Goal: Task Accomplishment & Management: Use online tool/utility

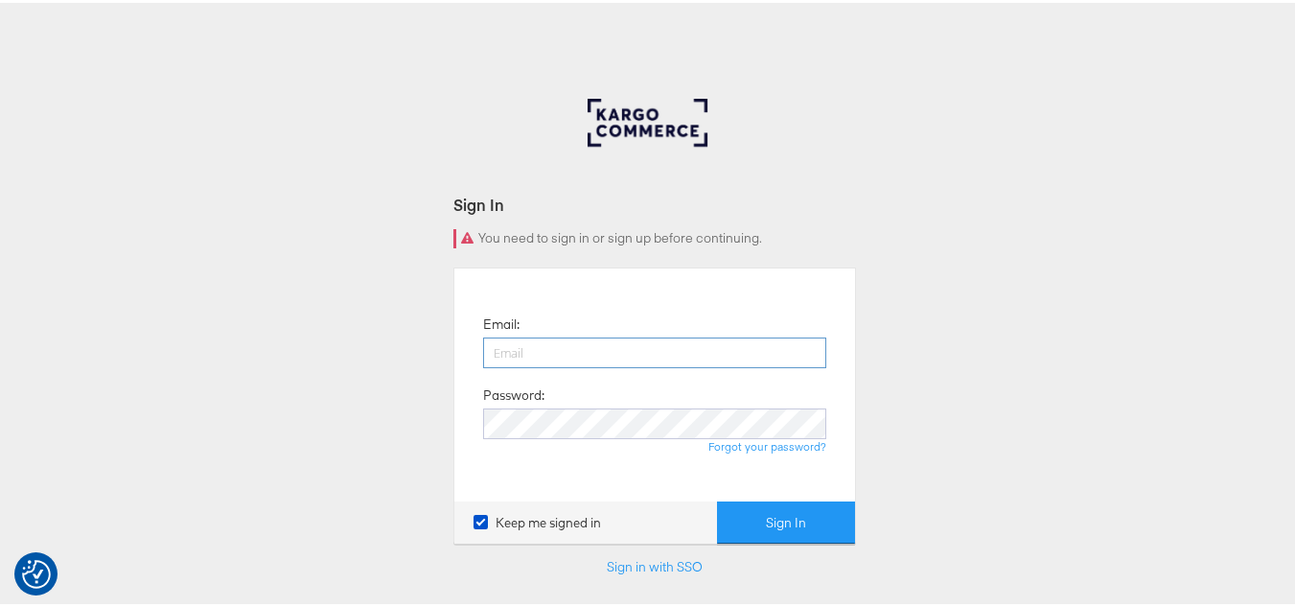
click at [645, 346] on input "email" at bounding box center [654, 350] width 343 height 31
type input "sudheer.bheemunipalli@kargo.com"
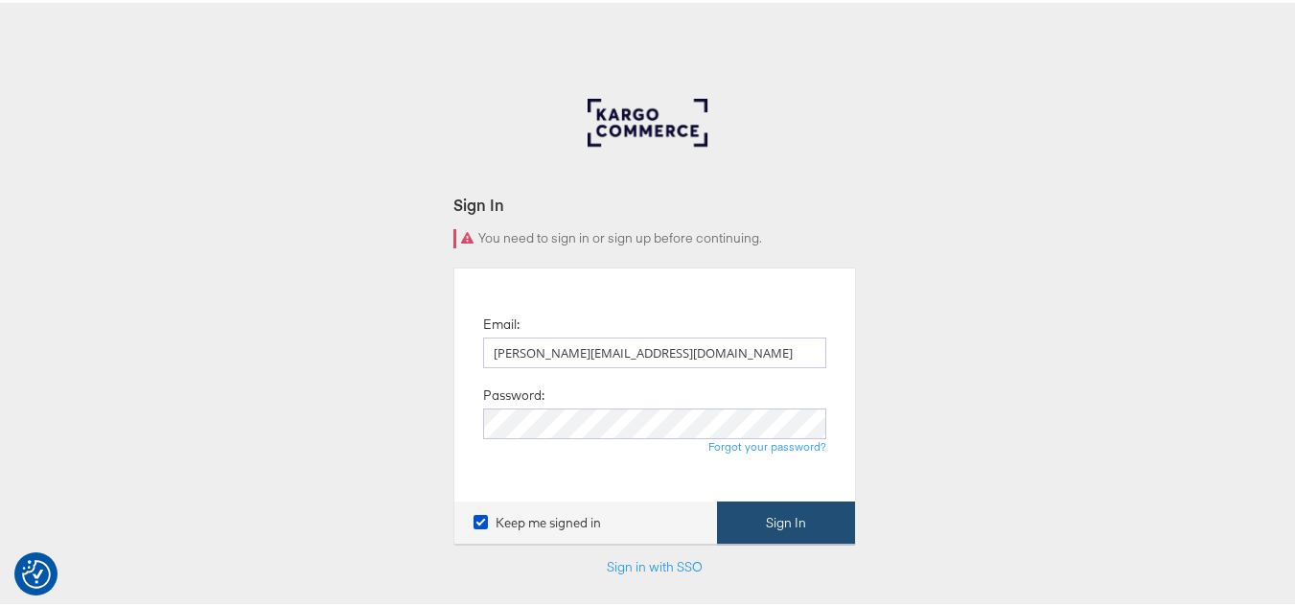
click at [762, 509] on button "Sign In" at bounding box center [786, 520] width 138 height 43
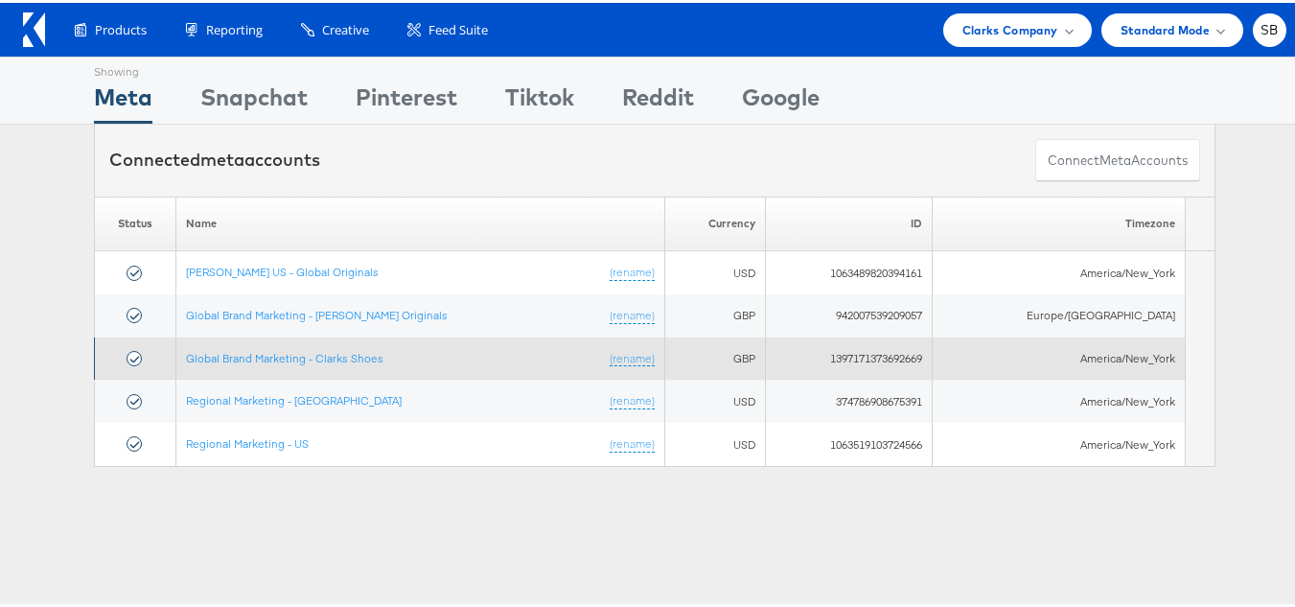
scroll to position [105, 0]
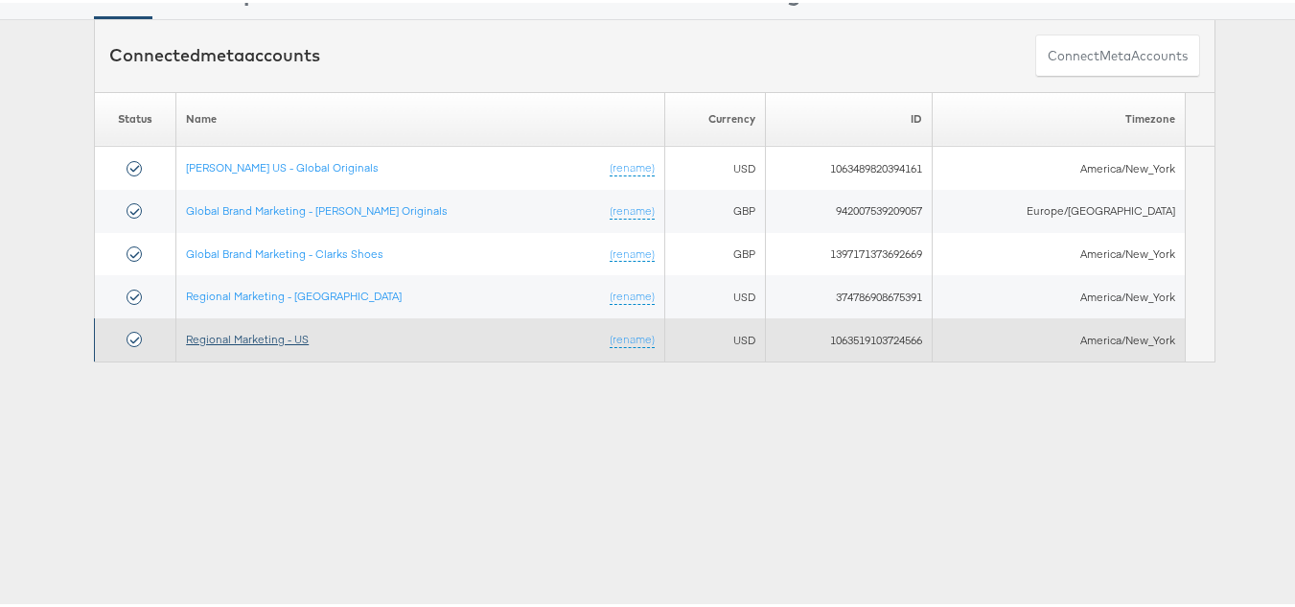
click at [246, 334] on link "Regional Marketing - US" at bounding box center [247, 336] width 123 height 14
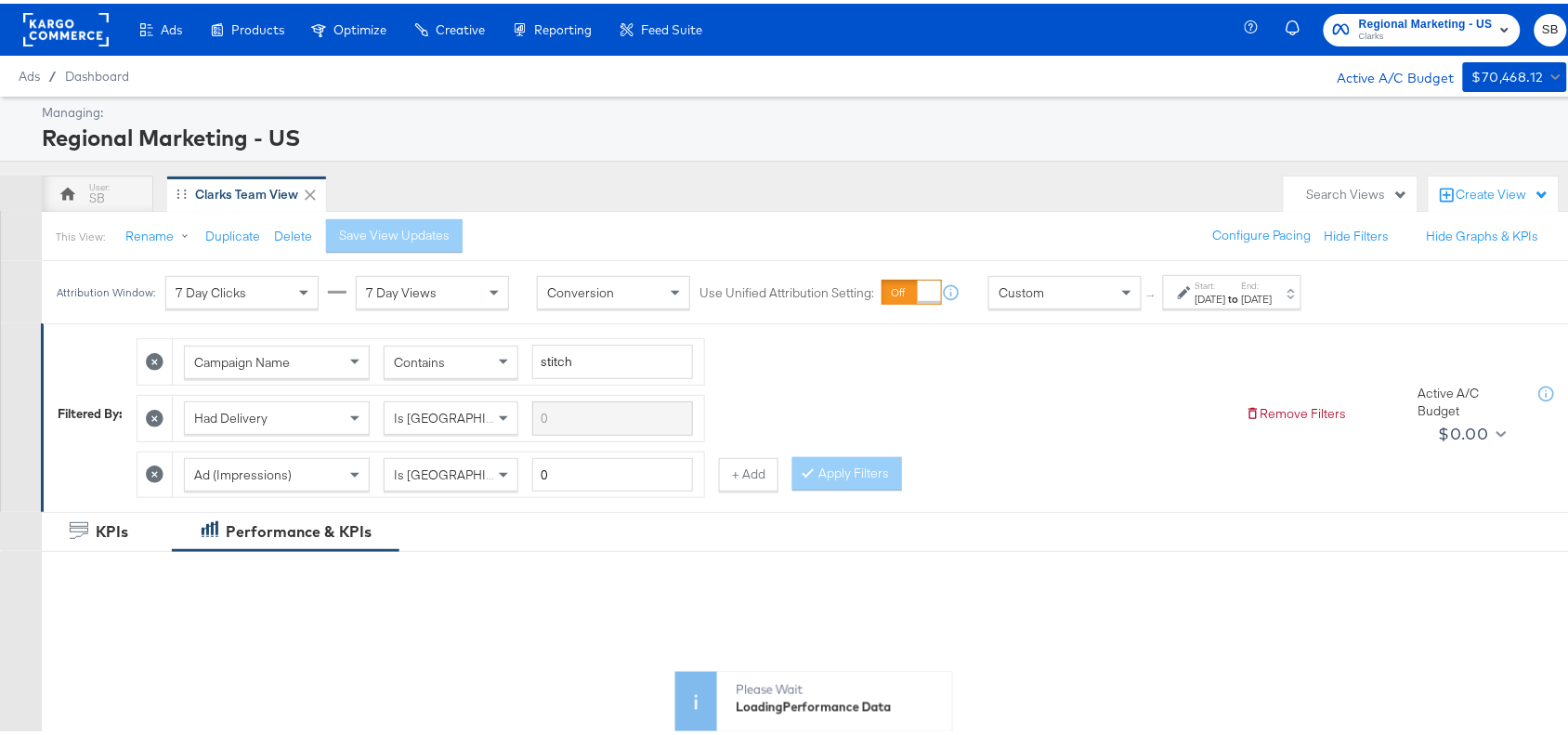
click at [1227, 290] on div "[DATE]" at bounding box center [1211, 295] width 31 height 15
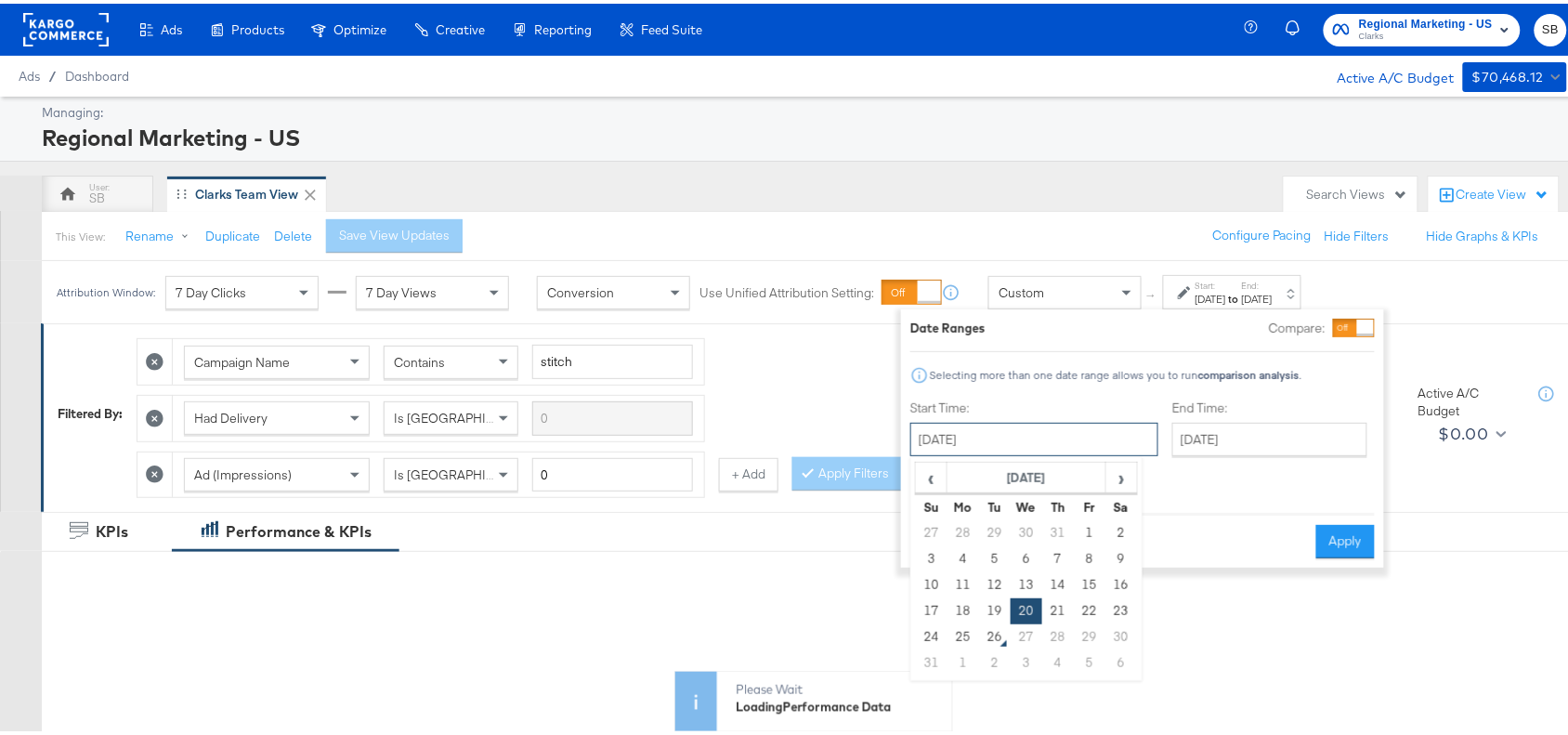
click at [994, 442] on input "August 20th 2025" at bounding box center [1035, 435] width 248 height 34
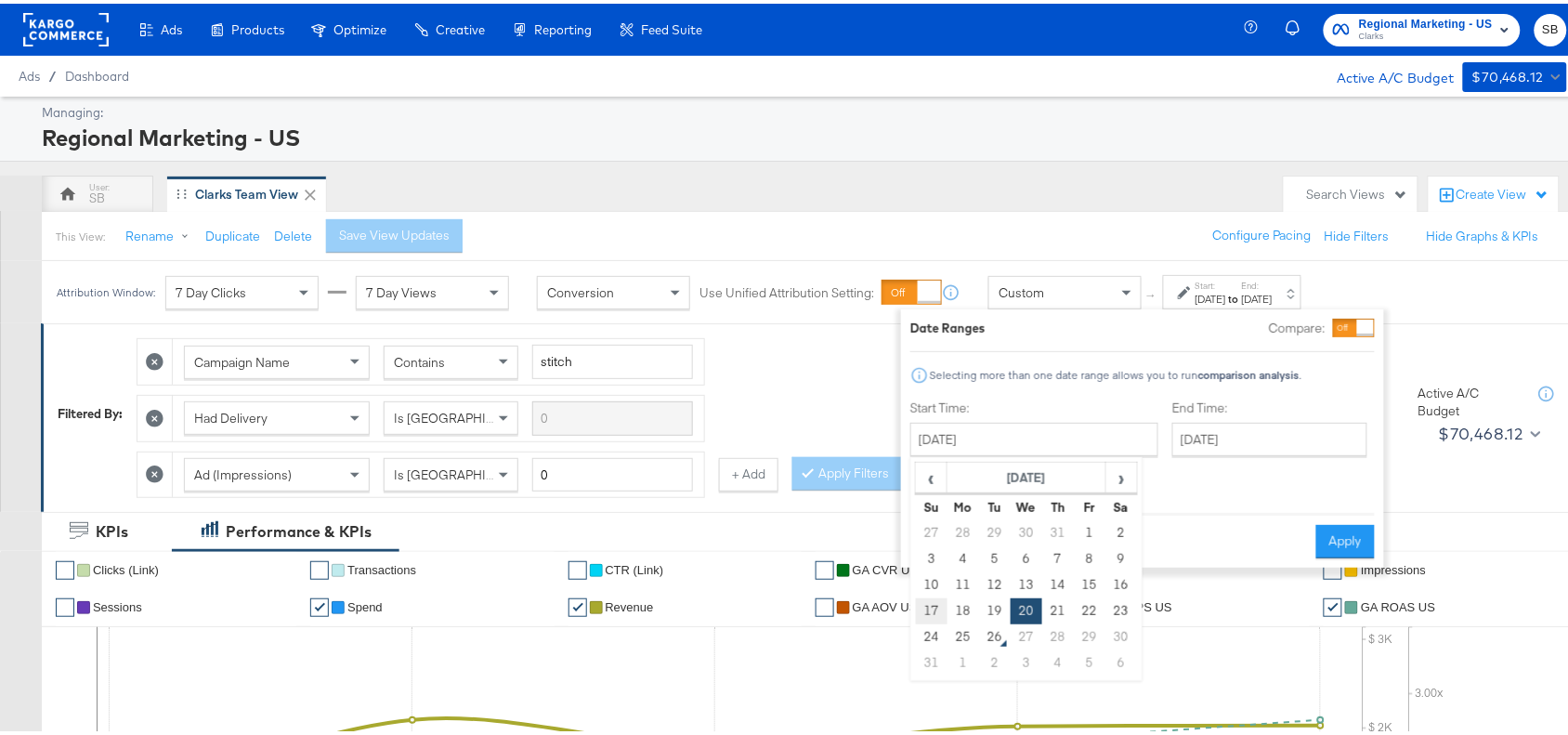
click at [931, 609] on td "17" at bounding box center [931, 608] width 32 height 26
type input "August 17th 2025"
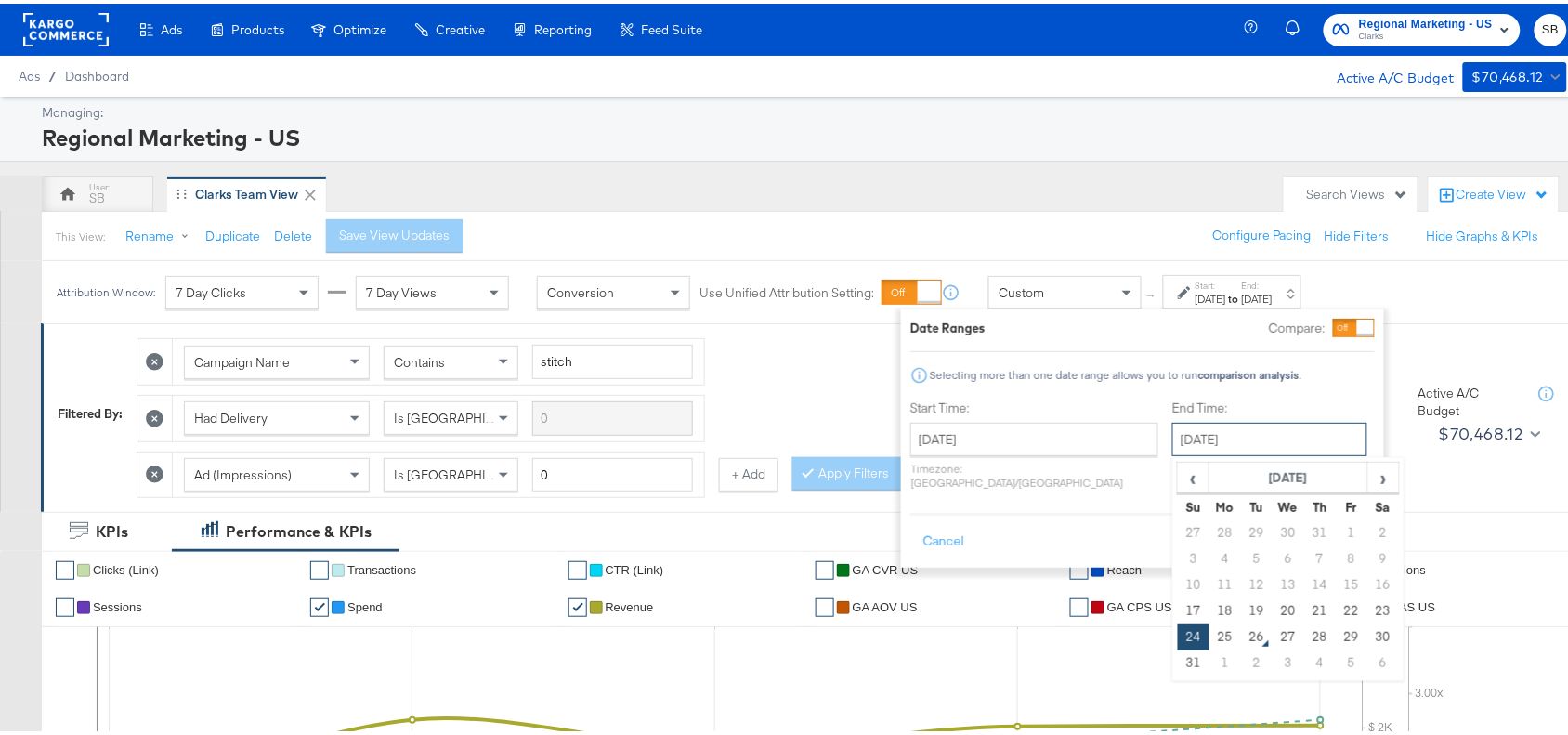
click at [1215, 443] on input "August 24th 2025" at bounding box center [1270, 435] width 195 height 34
click at [1367, 609] on td "23" at bounding box center [1383, 608] width 32 height 26
type input "August 23rd 2025"
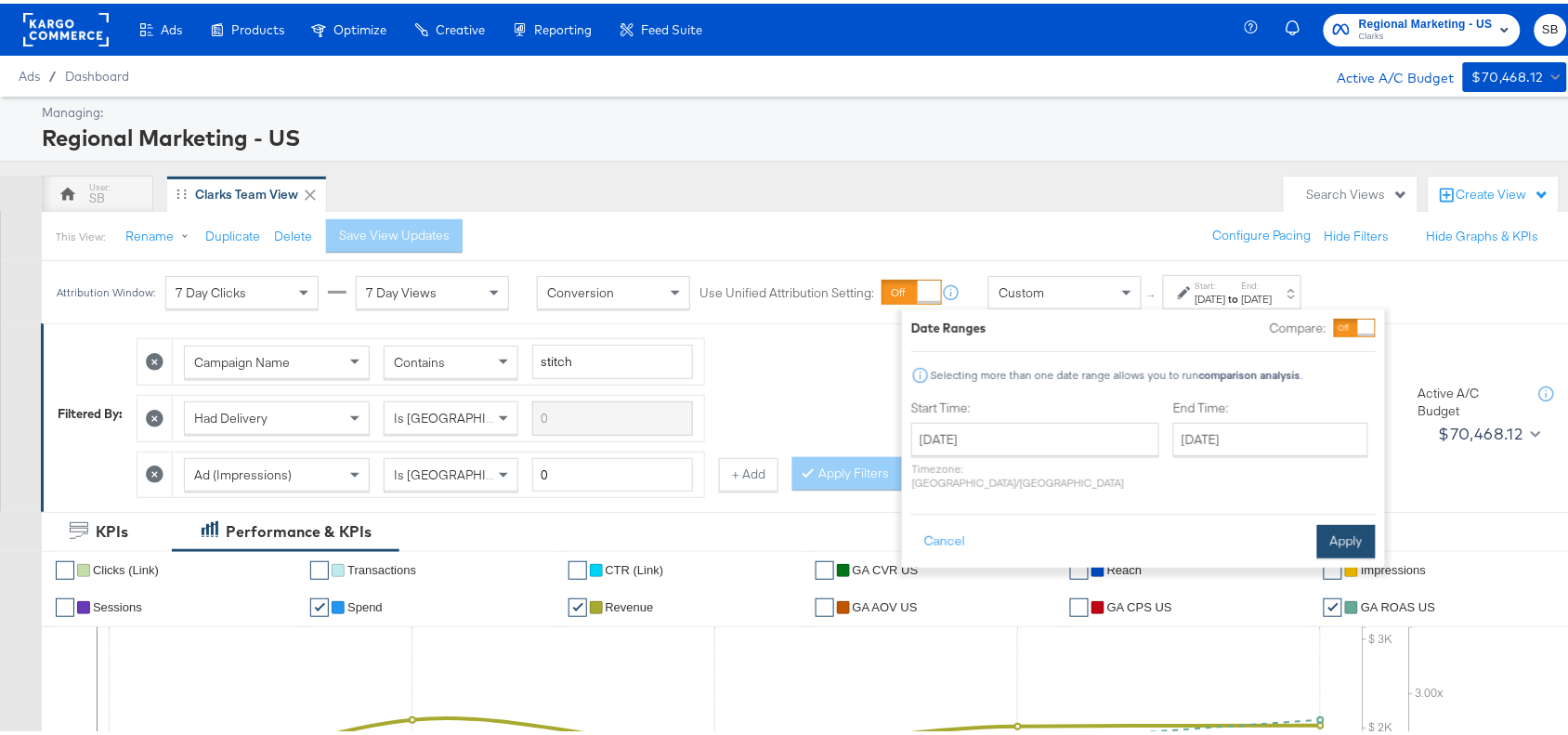
click at [1348, 524] on button "Apply" at bounding box center [1347, 538] width 58 height 34
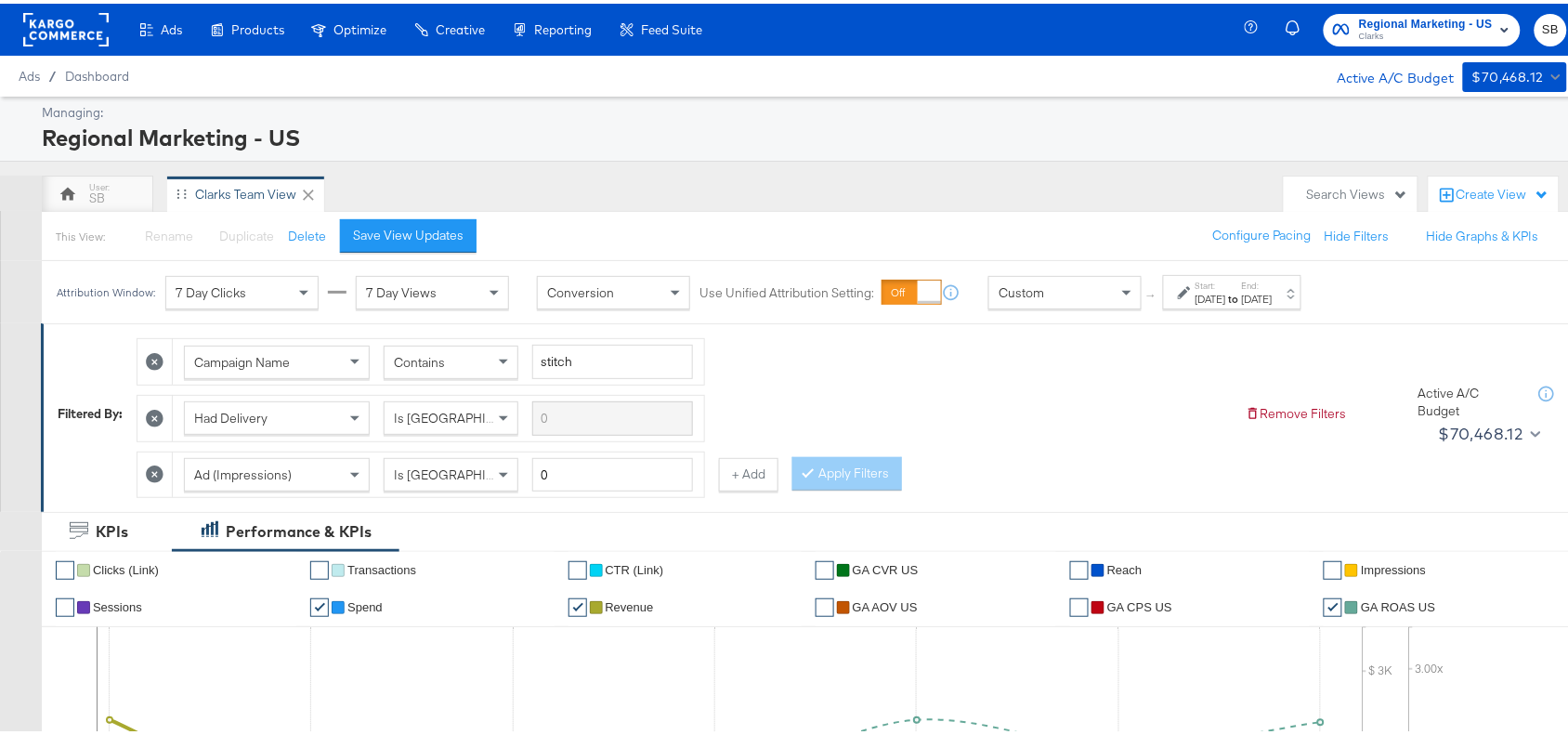
scroll to position [136, 0]
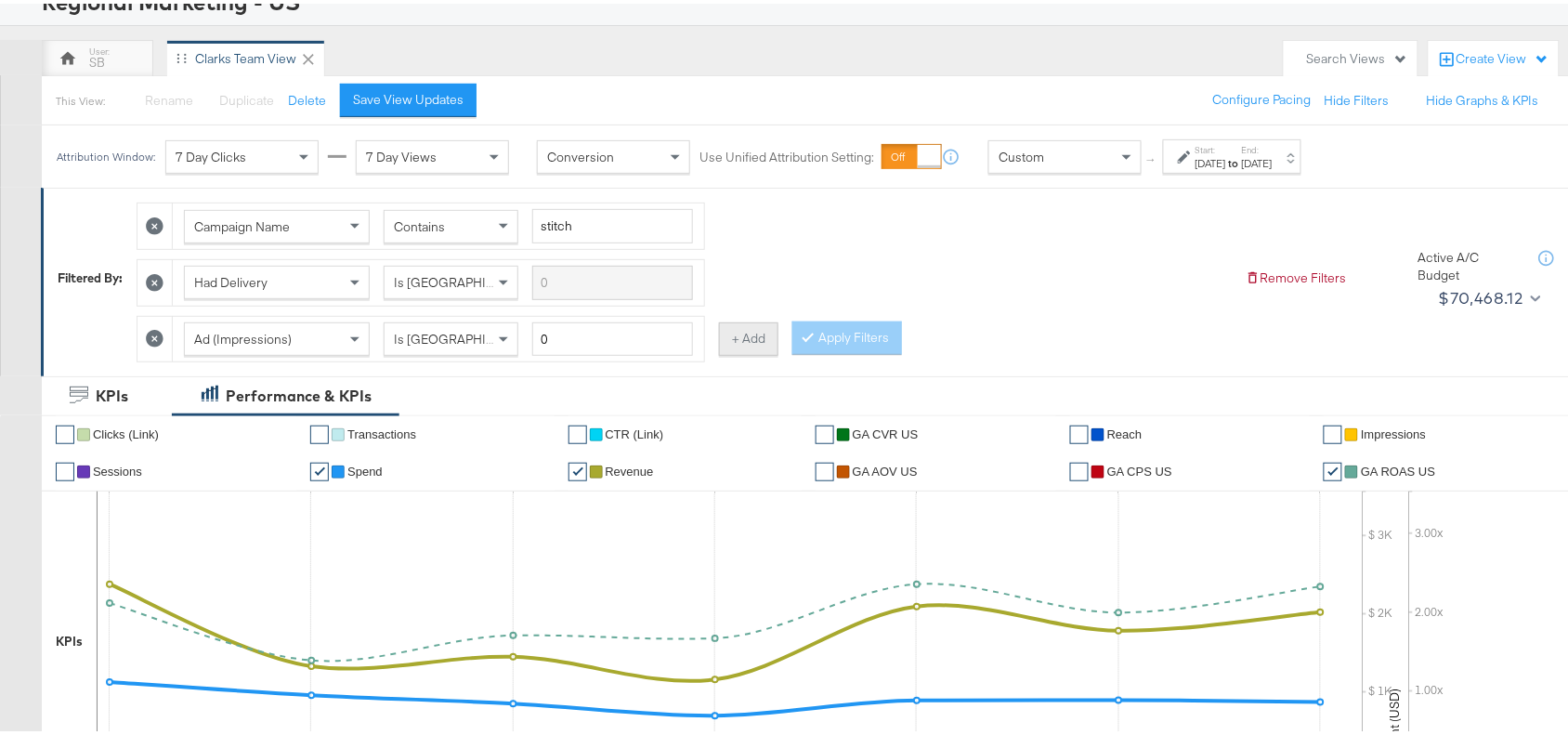
click at [755, 342] on button "+ Add" at bounding box center [748, 336] width 59 height 34
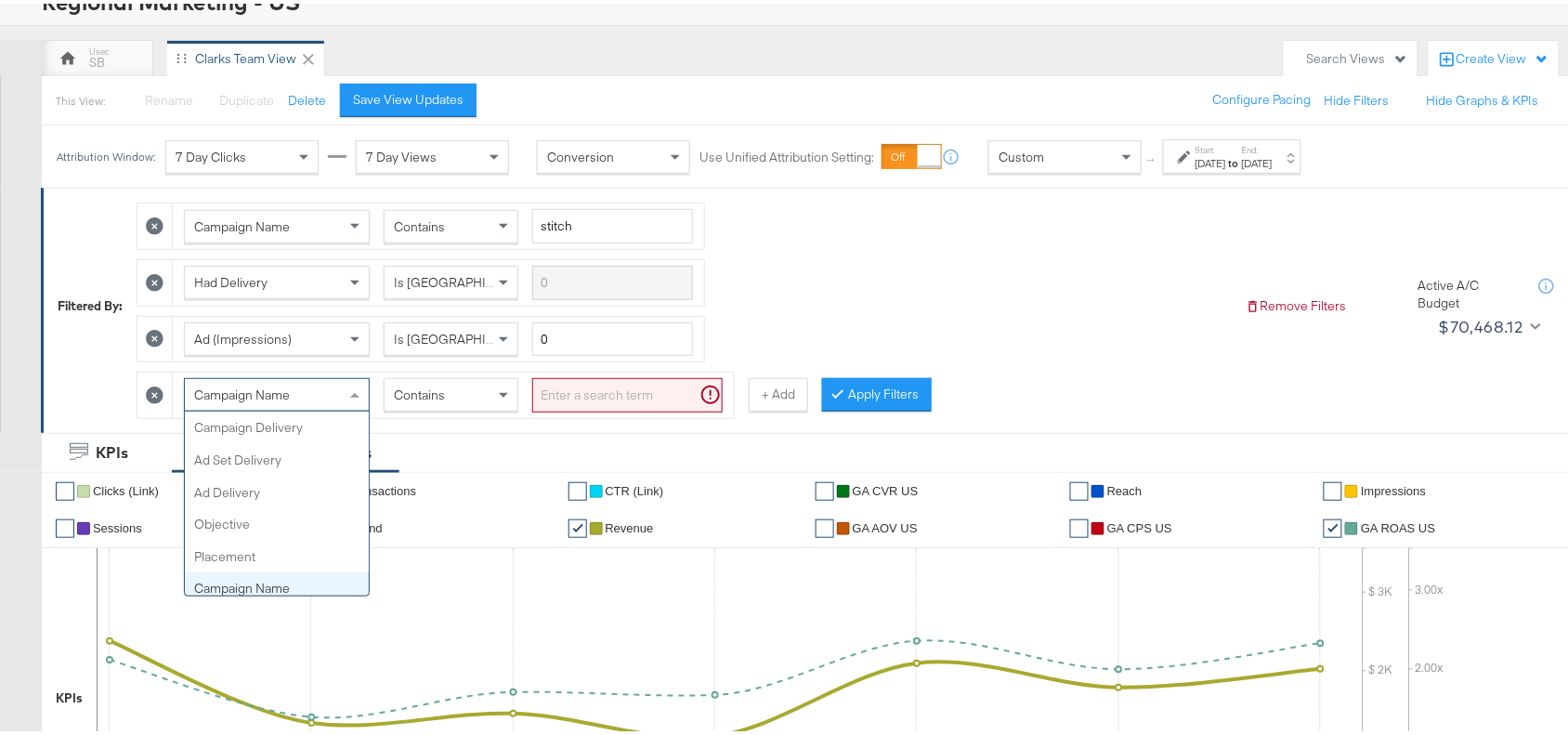
click at [258, 383] on div "Campaign Name" at bounding box center [277, 391] width 184 height 32
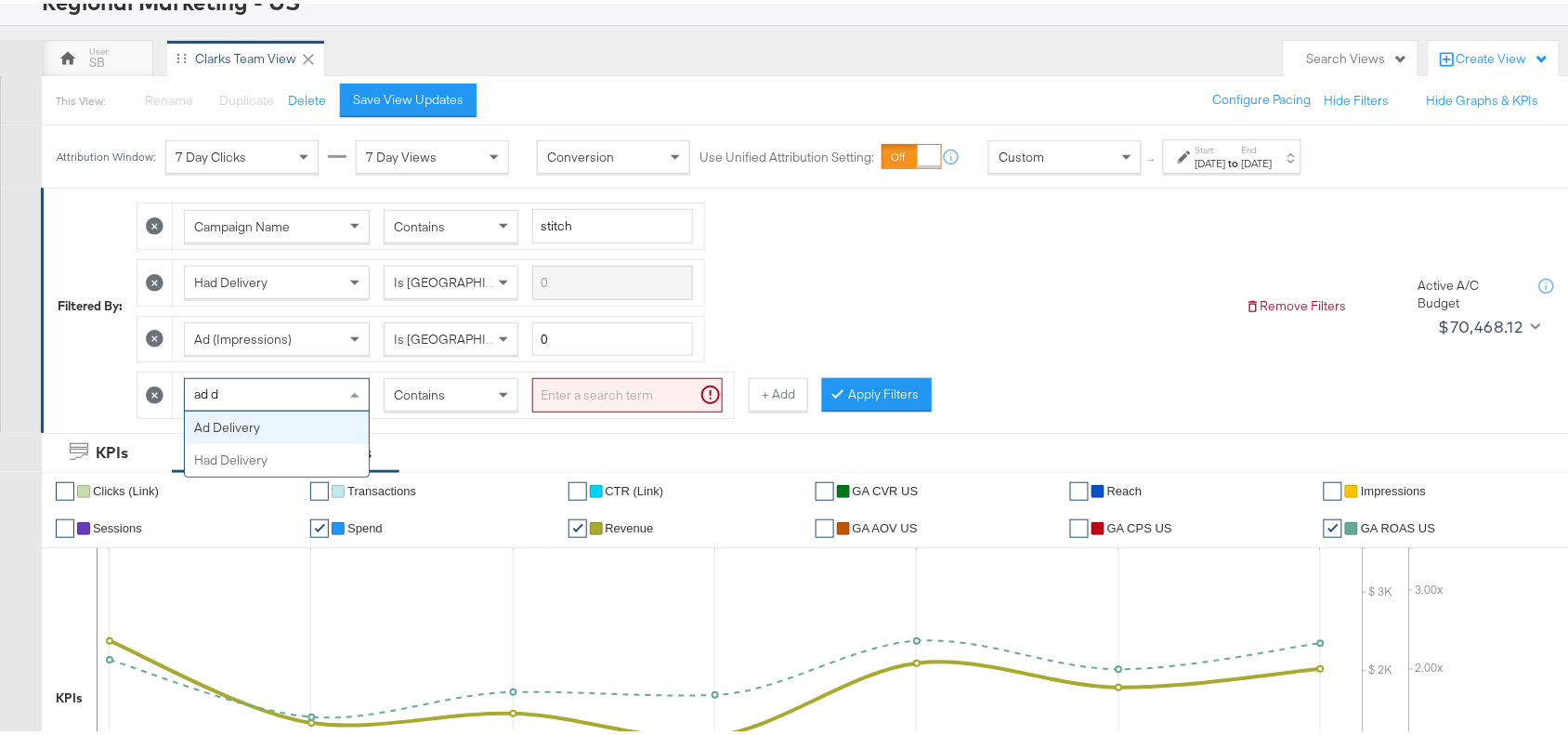
scroll to position [0, 0]
type input "ad de"
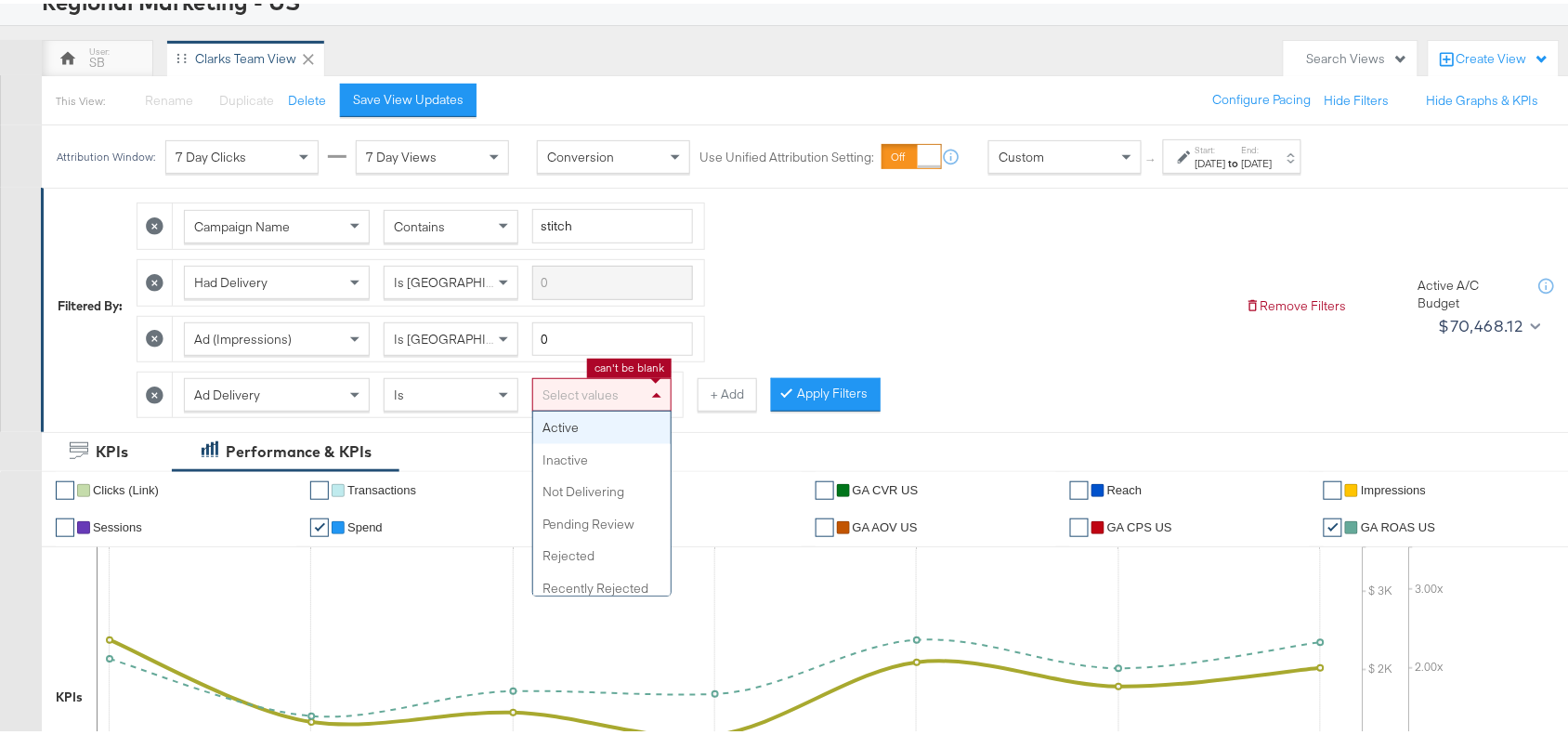
click at [614, 395] on div "Select values" at bounding box center [602, 391] width 138 height 32
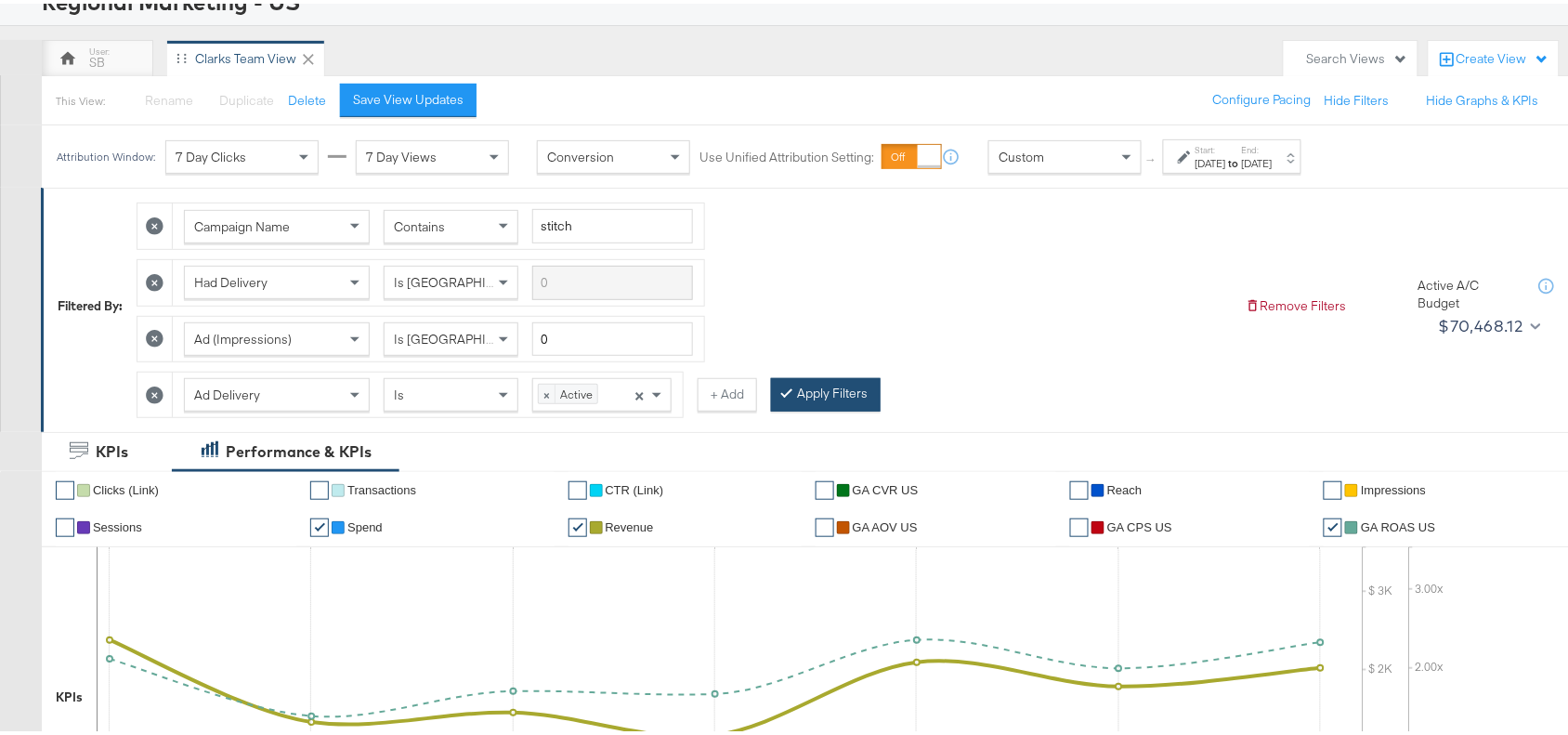
click at [855, 386] on button "Apply Filters" at bounding box center [826, 391] width 110 height 34
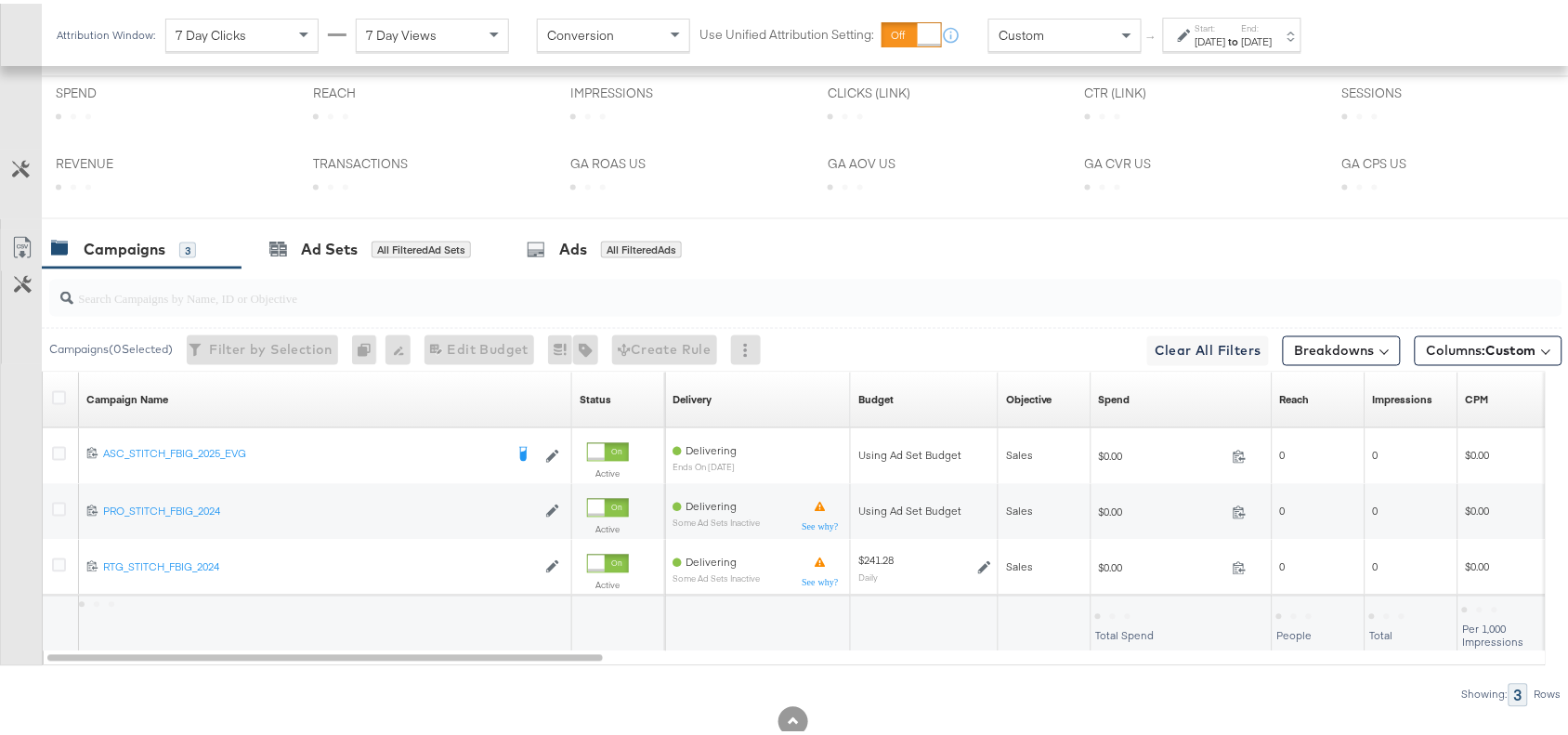
scroll to position [805, 0]
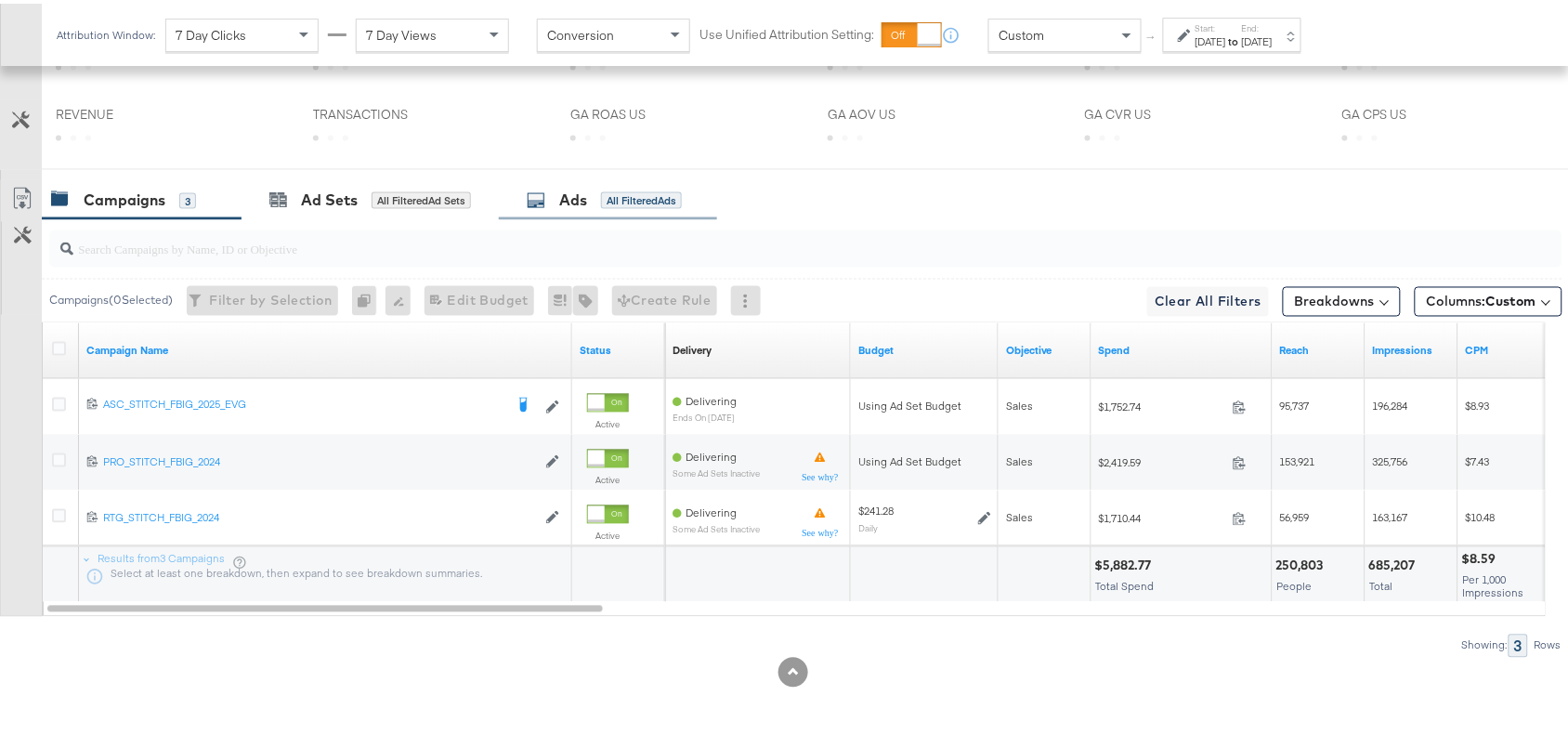
click at [572, 192] on div "Ads" at bounding box center [573, 197] width 28 height 21
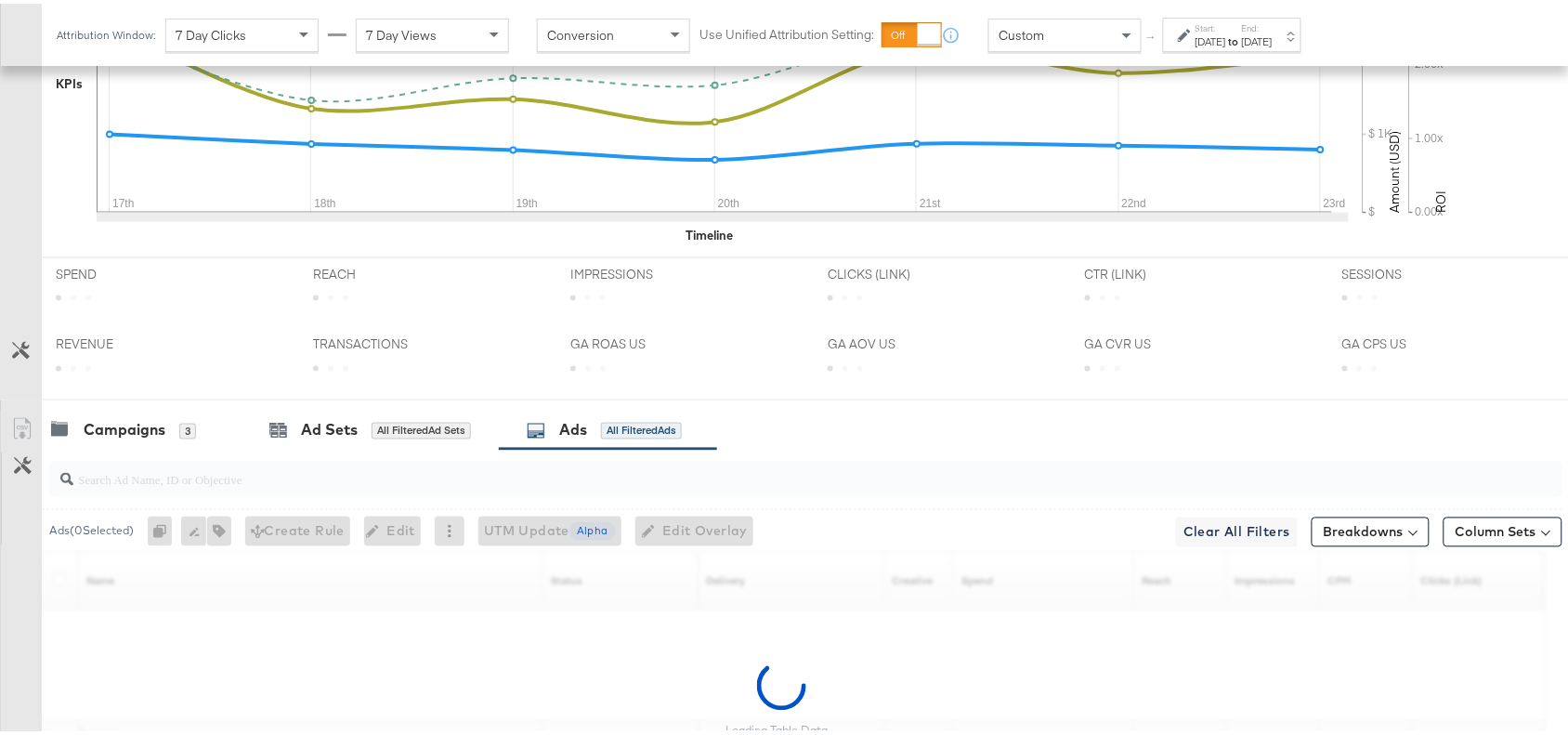
scroll to position [931, 0]
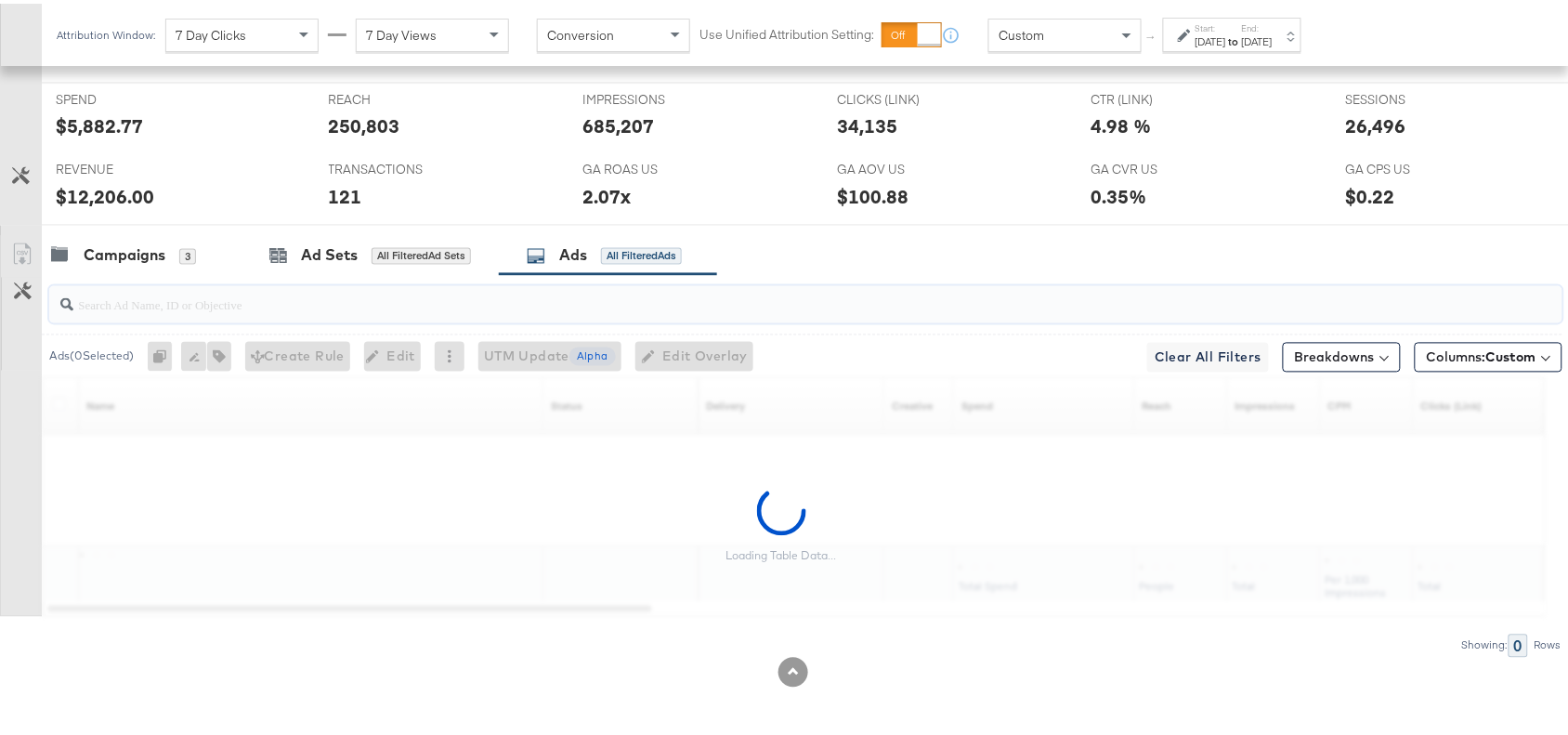
click at [202, 299] on input "search" at bounding box center [749, 294] width 1352 height 36
paste input "11052002@MediaMint"
type input "1"
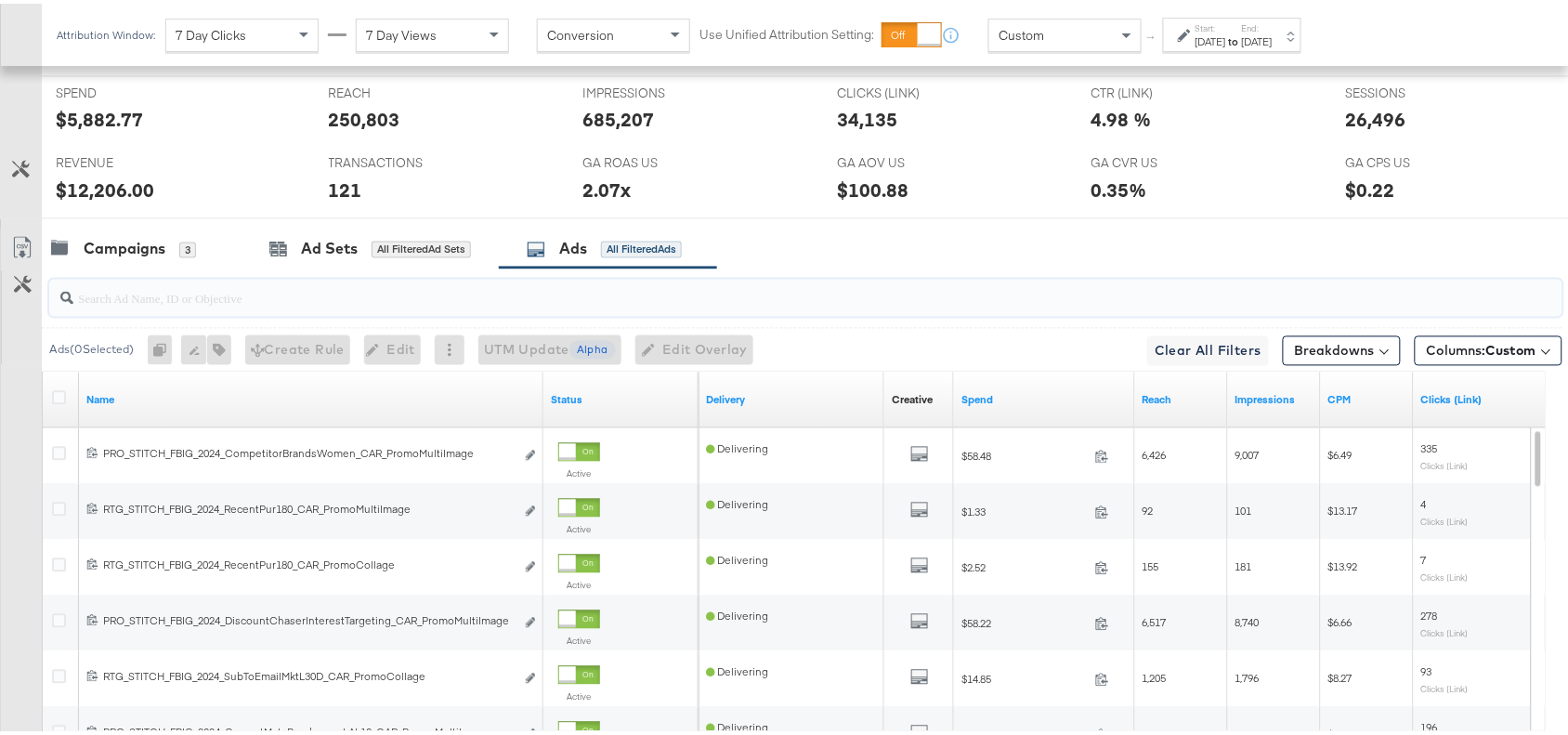
click at [231, 304] on input "search" at bounding box center [749, 287] width 1352 height 36
paste input "promocollage"
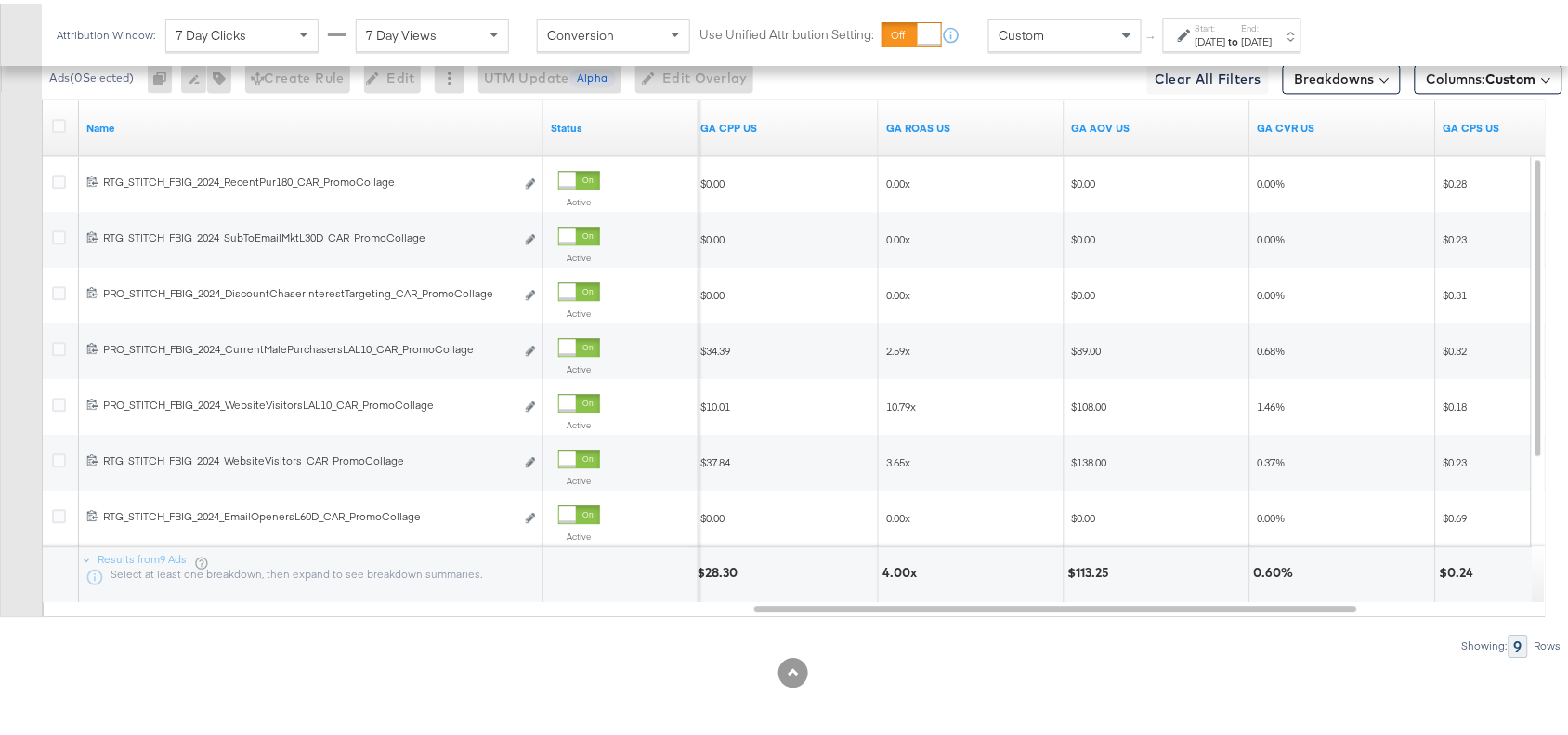
scroll to position [1172, 0]
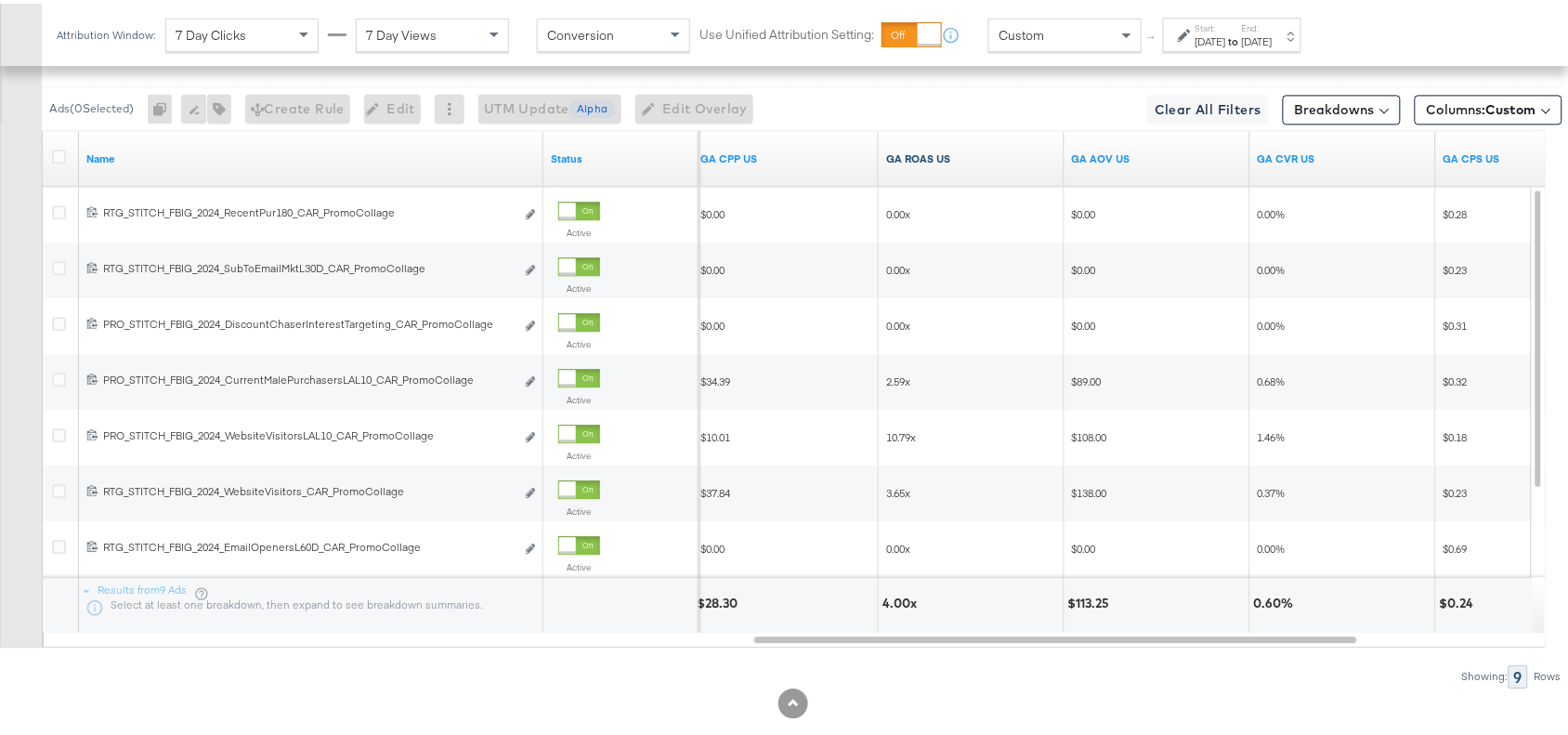
click at [976, 163] on link "GA ROAS US" at bounding box center [972, 154] width 171 height 15
click at [976, 163] on link "GA ROAS US ↓" at bounding box center [972, 154] width 171 height 15
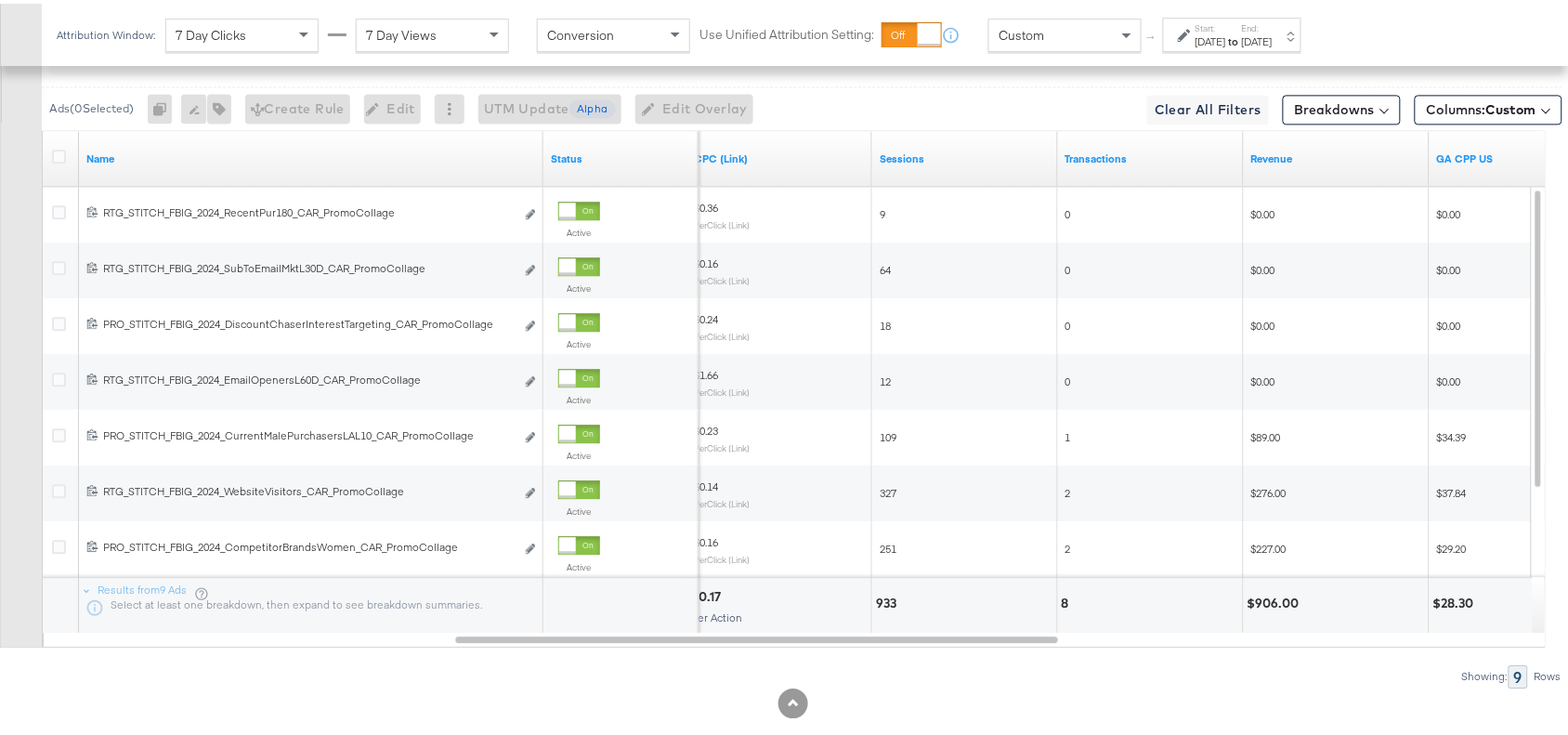
scroll to position [1171, 0]
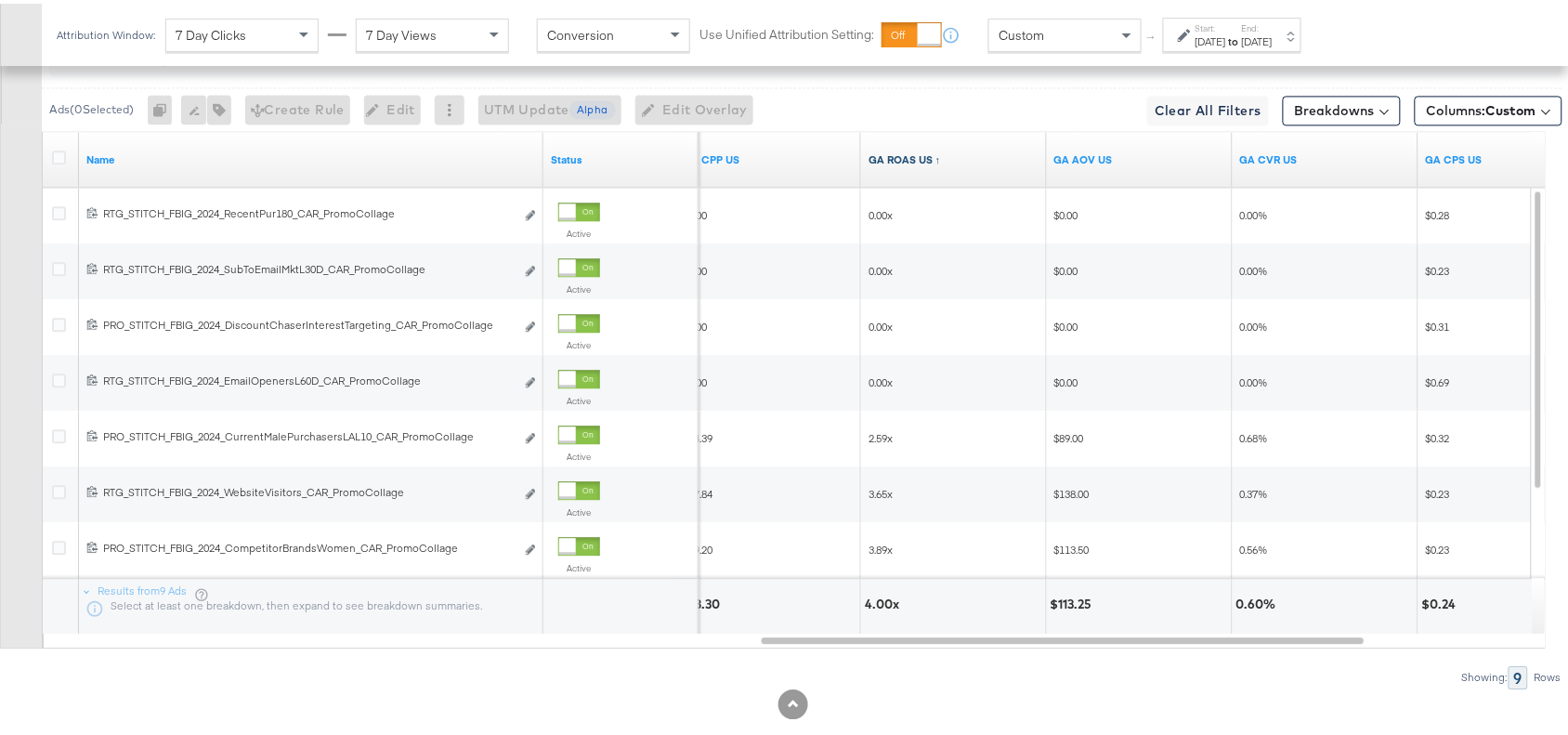
click at [940, 164] on link "GA ROAS US ↑" at bounding box center [954, 155] width 171 height 15
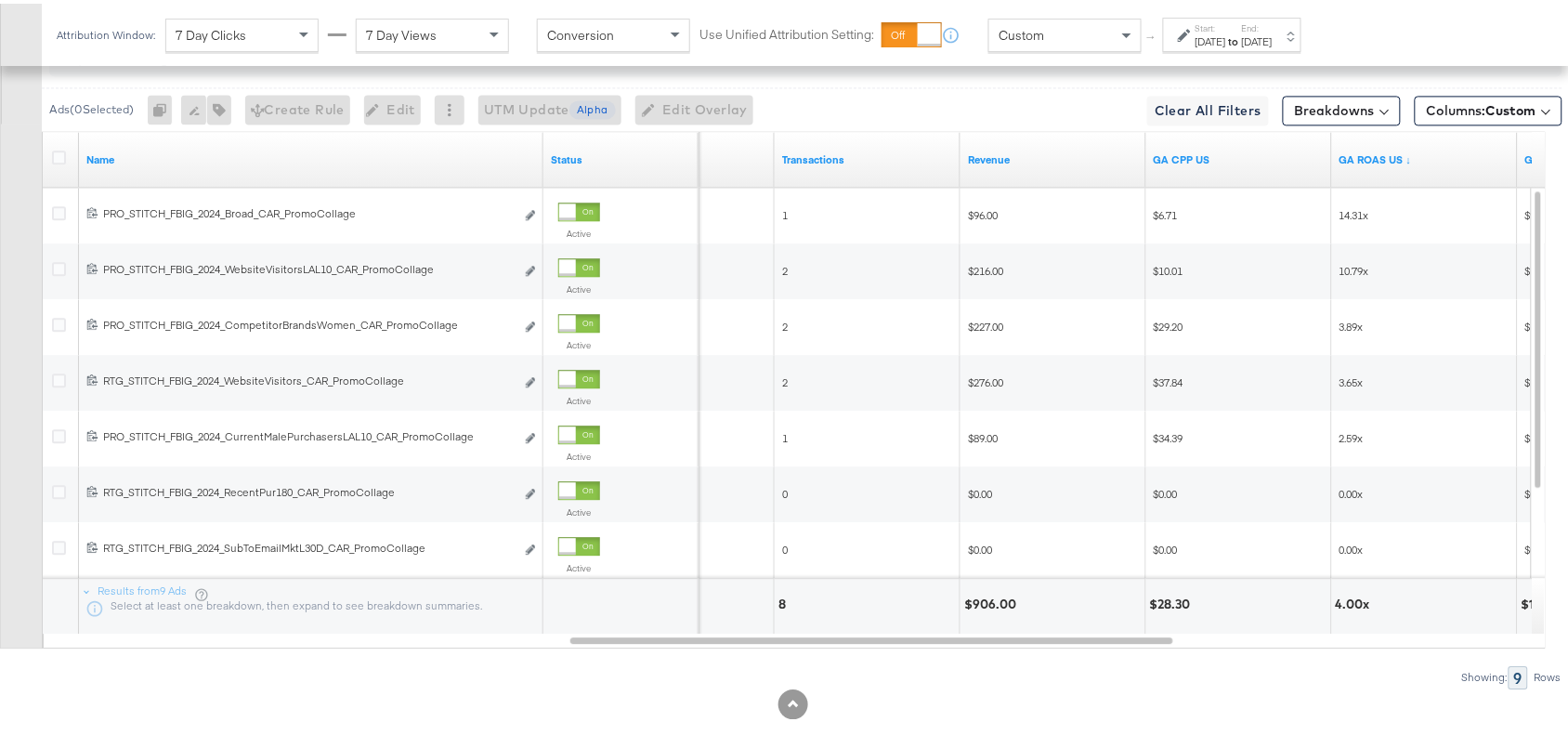
scroll to position [931, 0]
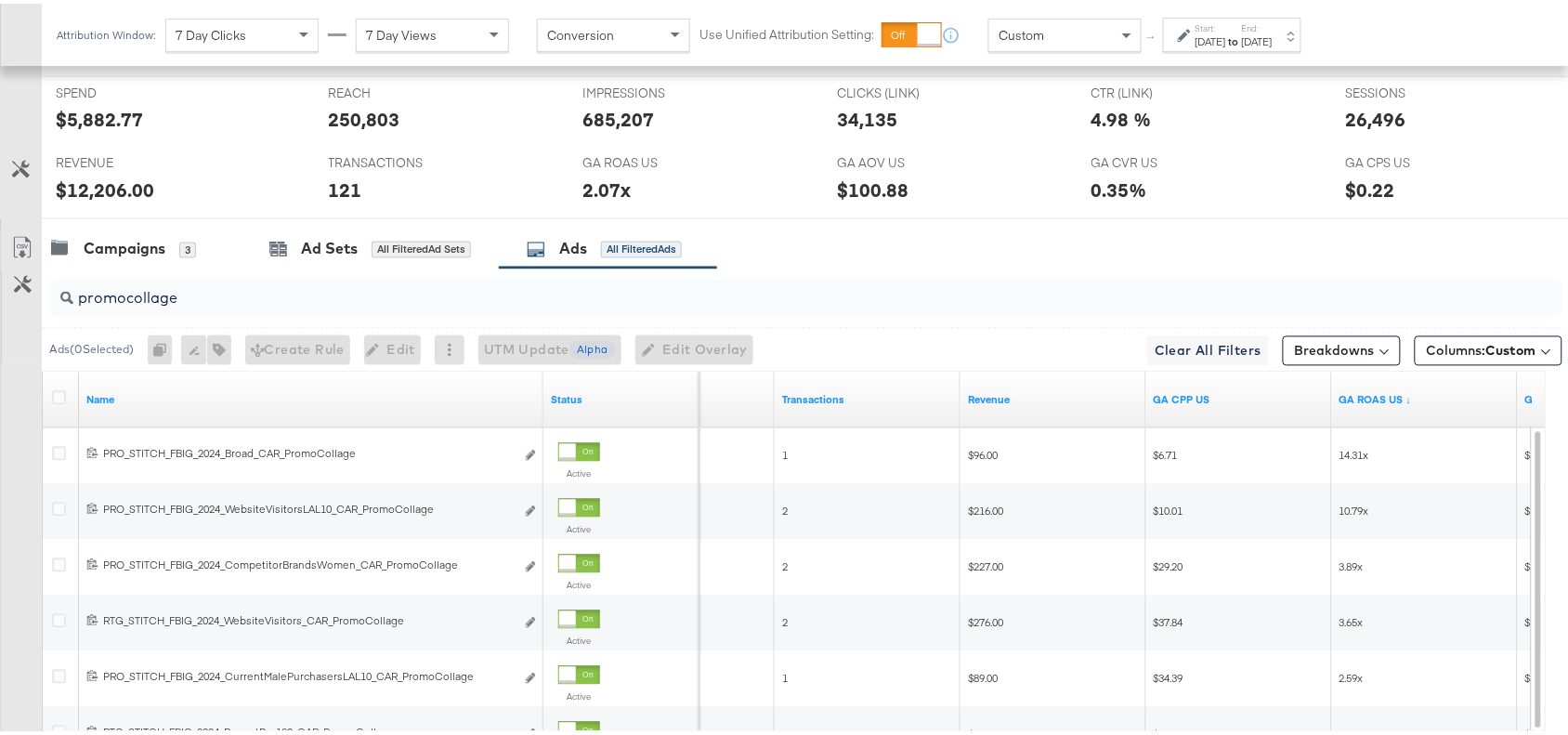
click at [225, 304] on input "promocollage" at bounding box center [749, 287] width 1352 height 36
drag, startPoint x: 225, startPoint y: 304, endPoint x: 105, endPoint y: 299, distance: 120.1
click at [105, 299] on input "promocollage" at bounding box center [749, 287] width 1352 height 36
paste input "+logo"
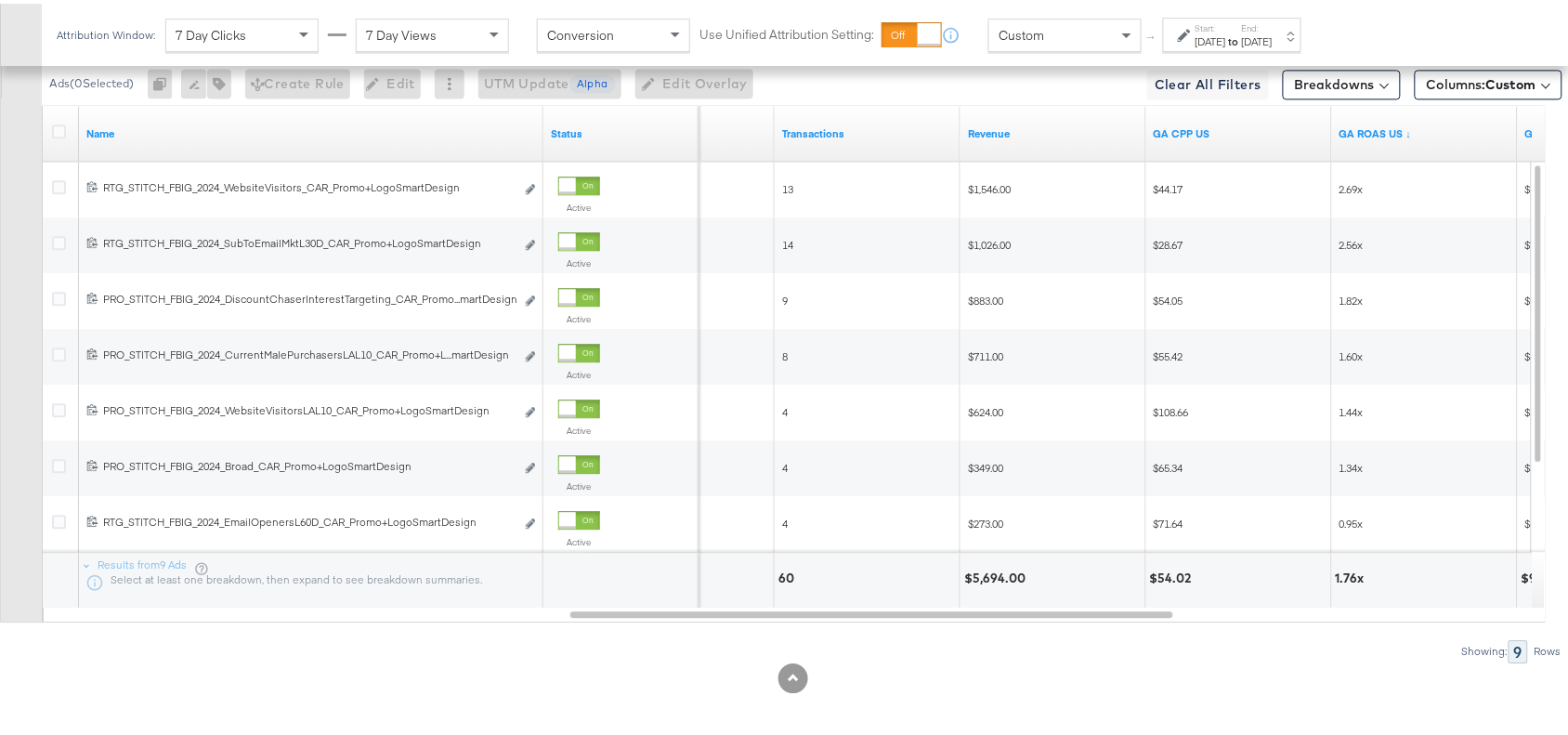
scroll to position [1209, 0]
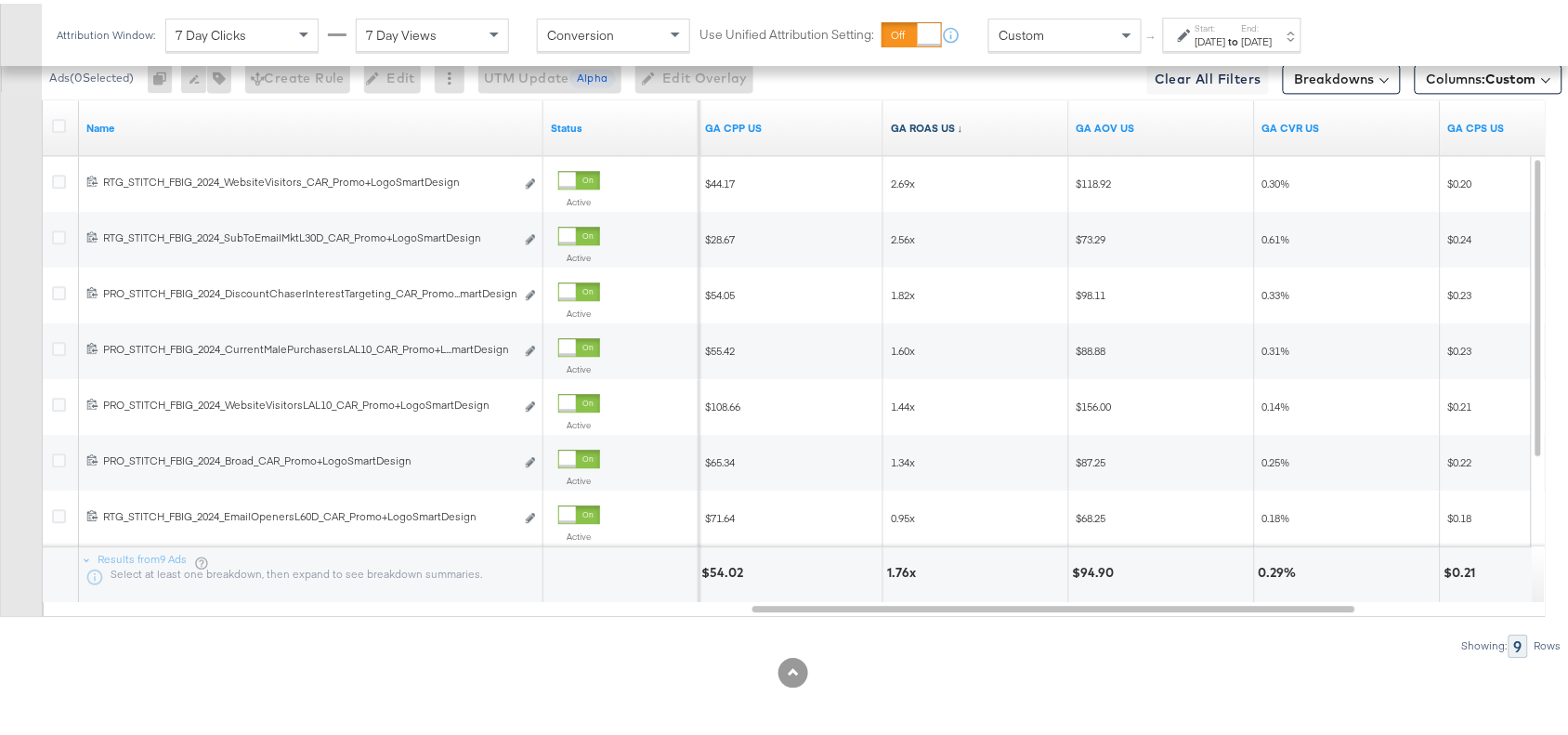
type input "promo+logo"
click at [958, 125] on link "GA ROAS US ↓" at bounding box center [976, 124] width 171 height 15
click at [958, 125] on link "GA ROAS US ↑" at bounding box center [976, 124] width 171 height 15
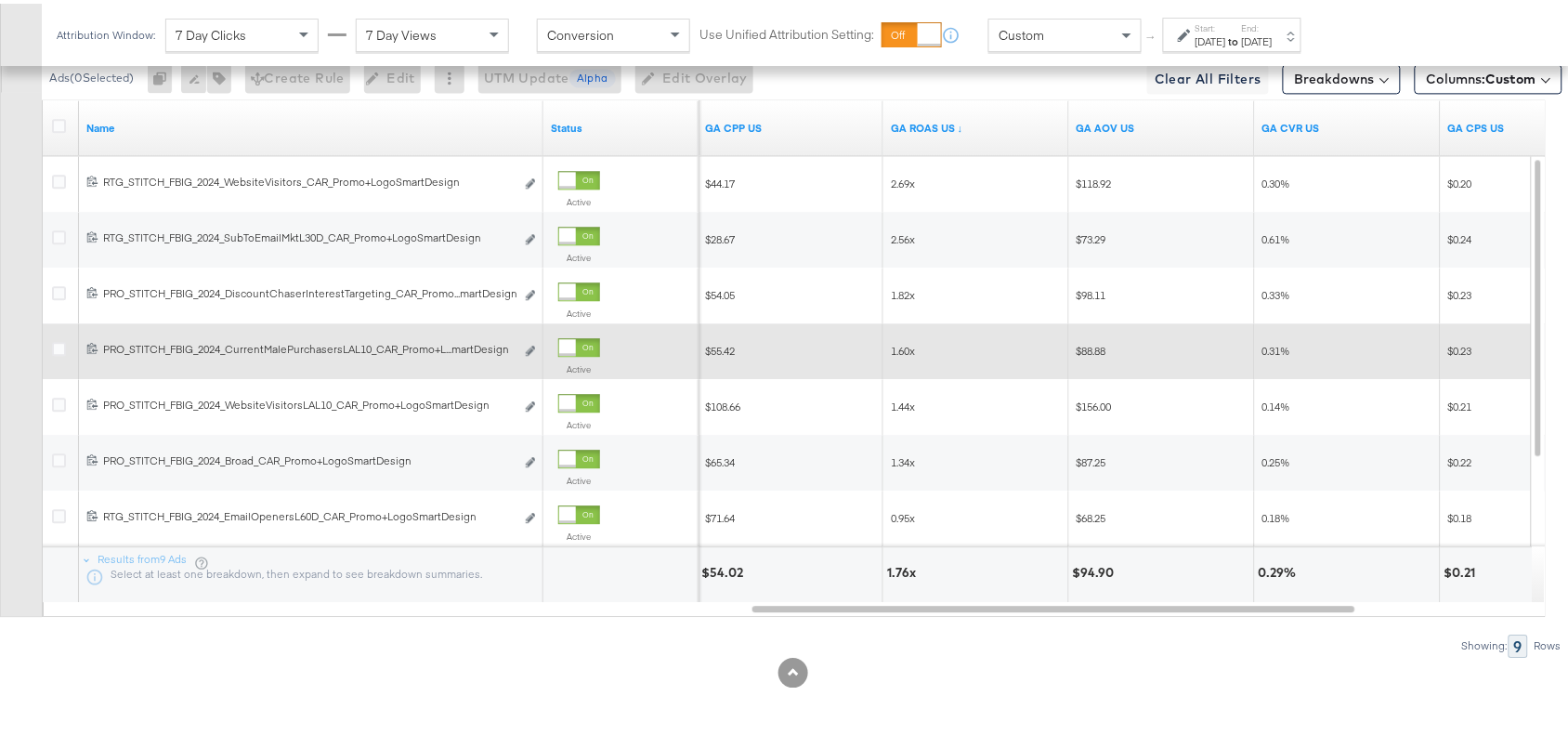
scroll to position [1070, 0]
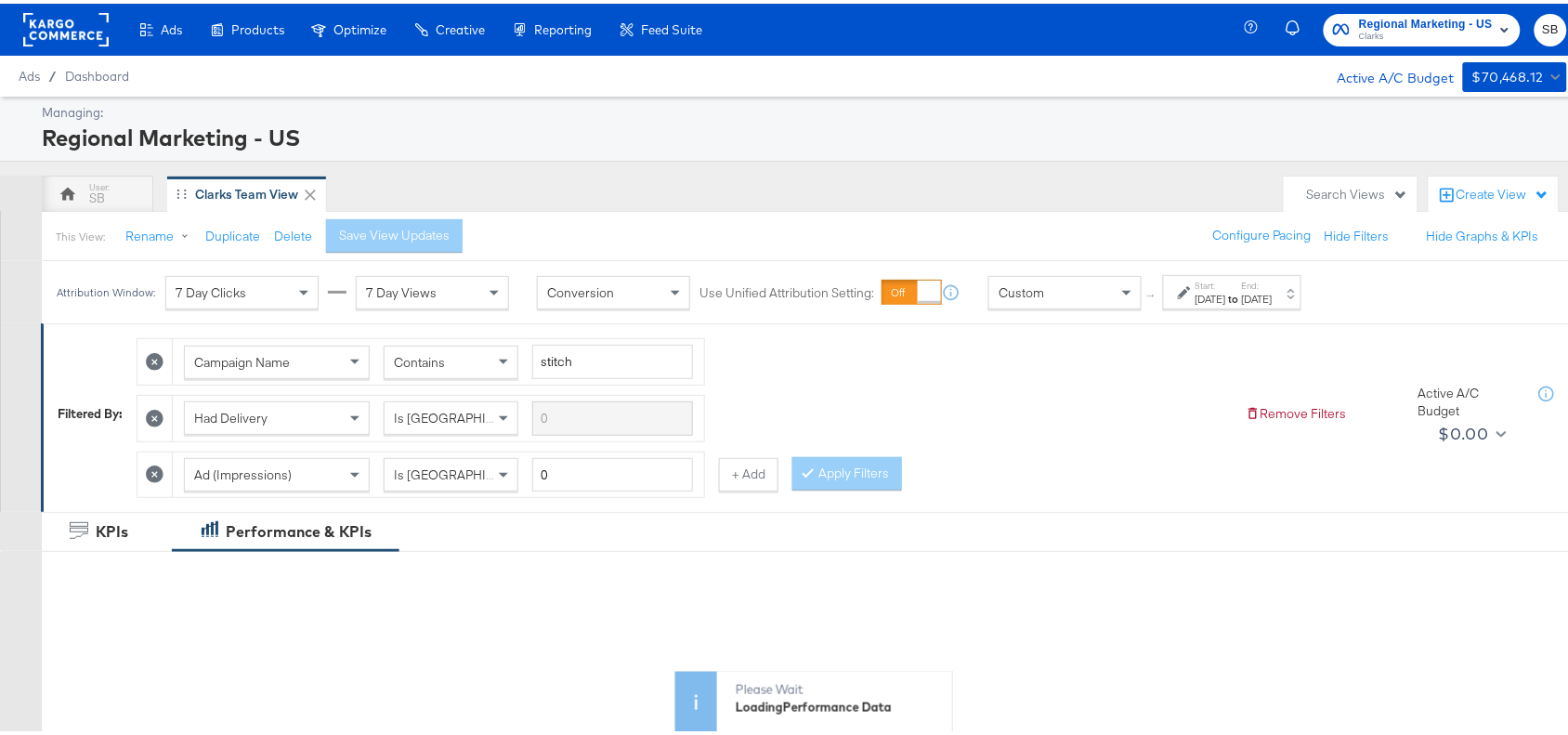
click at [1210, 304] on div "Start: [DATE] to End: [DATE]" at bounding box center [1232, 288] width 139 height 34
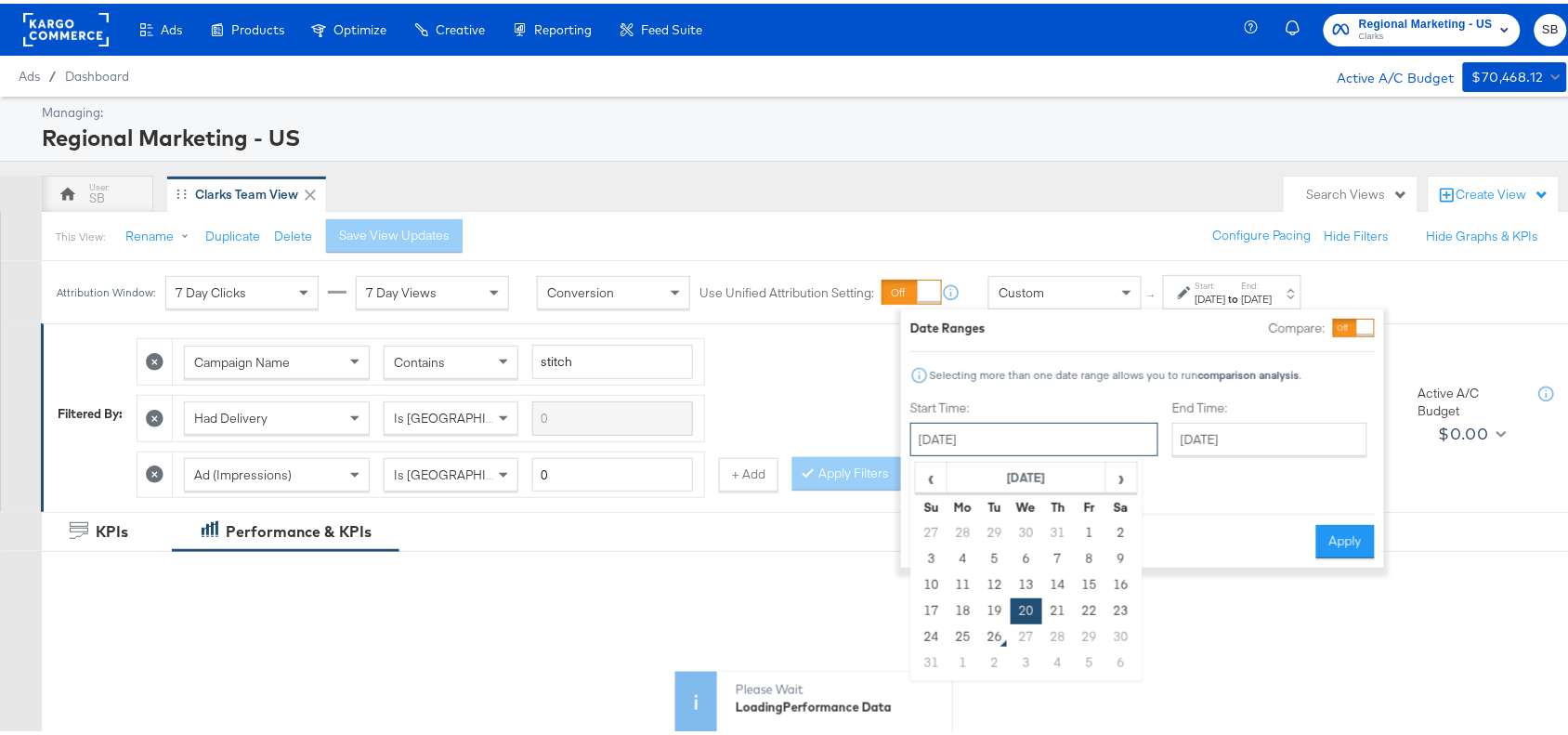
click at [958, 435] on input "August 20th 2025" at bounding box center [1035, 435] width 248 height 34
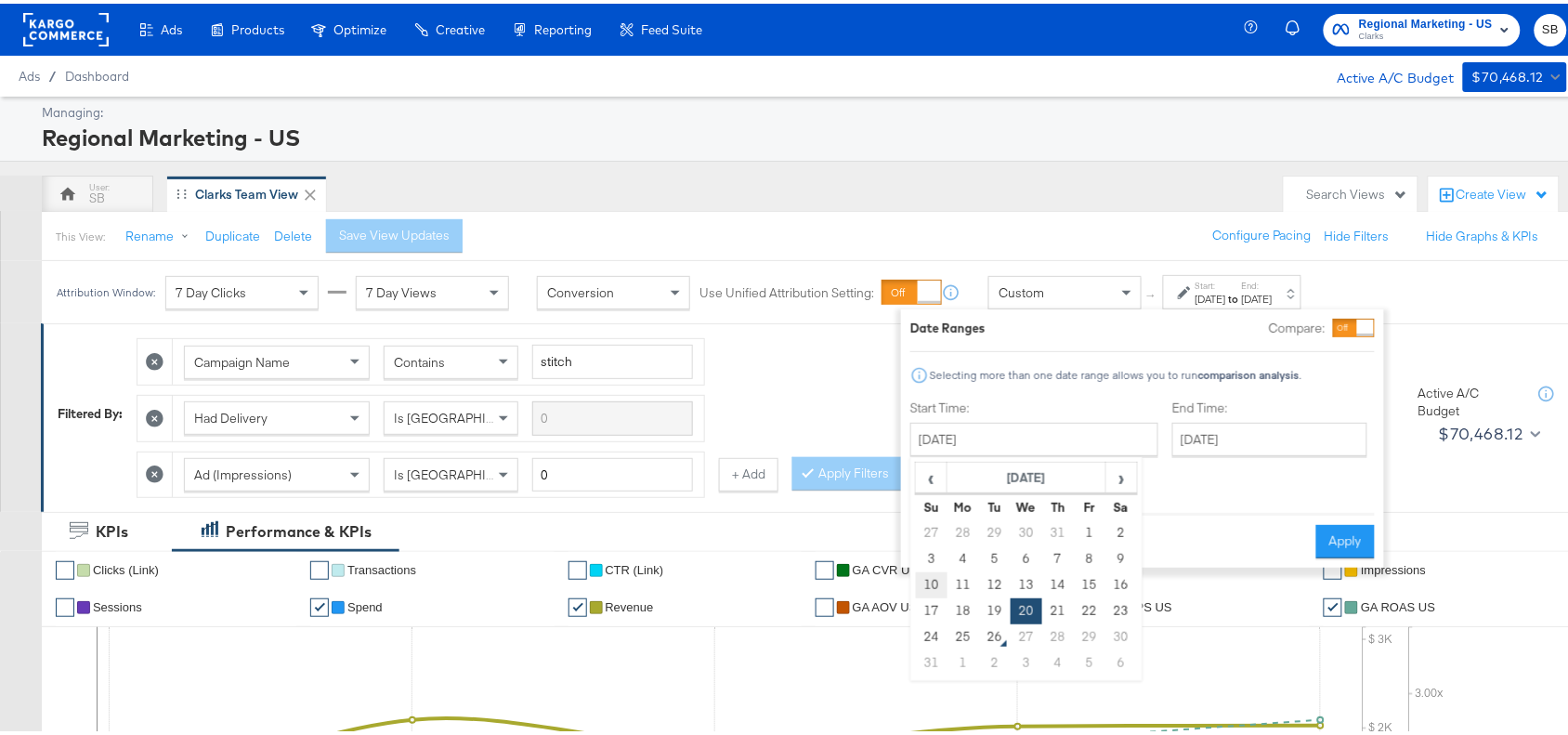
click at [921, 581] on td "10" at bounding box center [931, 582] width 32 height 26
type input "August 10th 2025"
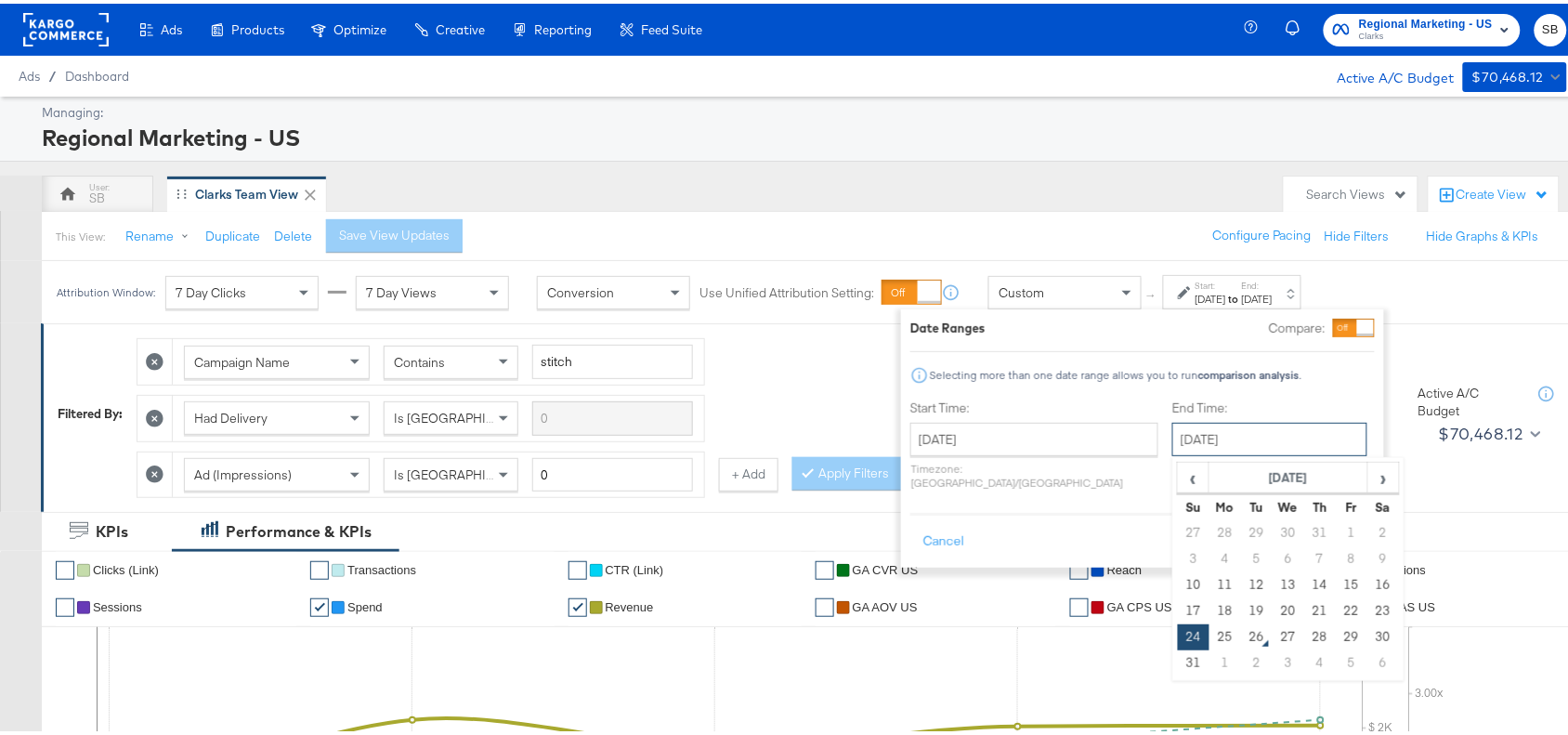
click at [1239, 441] on input "August 24th 2025" at bounding box center [1270, 435] width 195 height 34
click at [1367, 596] on td "23" at bounding box center [1383, 608] width 32 height 26
click at [1223, 435] on input "August 23rd 2025" at bounding box center [1270, 435] width 195 height 34
click at [1368, 586] on td "16" at bounding box center [1384, 582] width 32 height 26
type input "[DATE]"
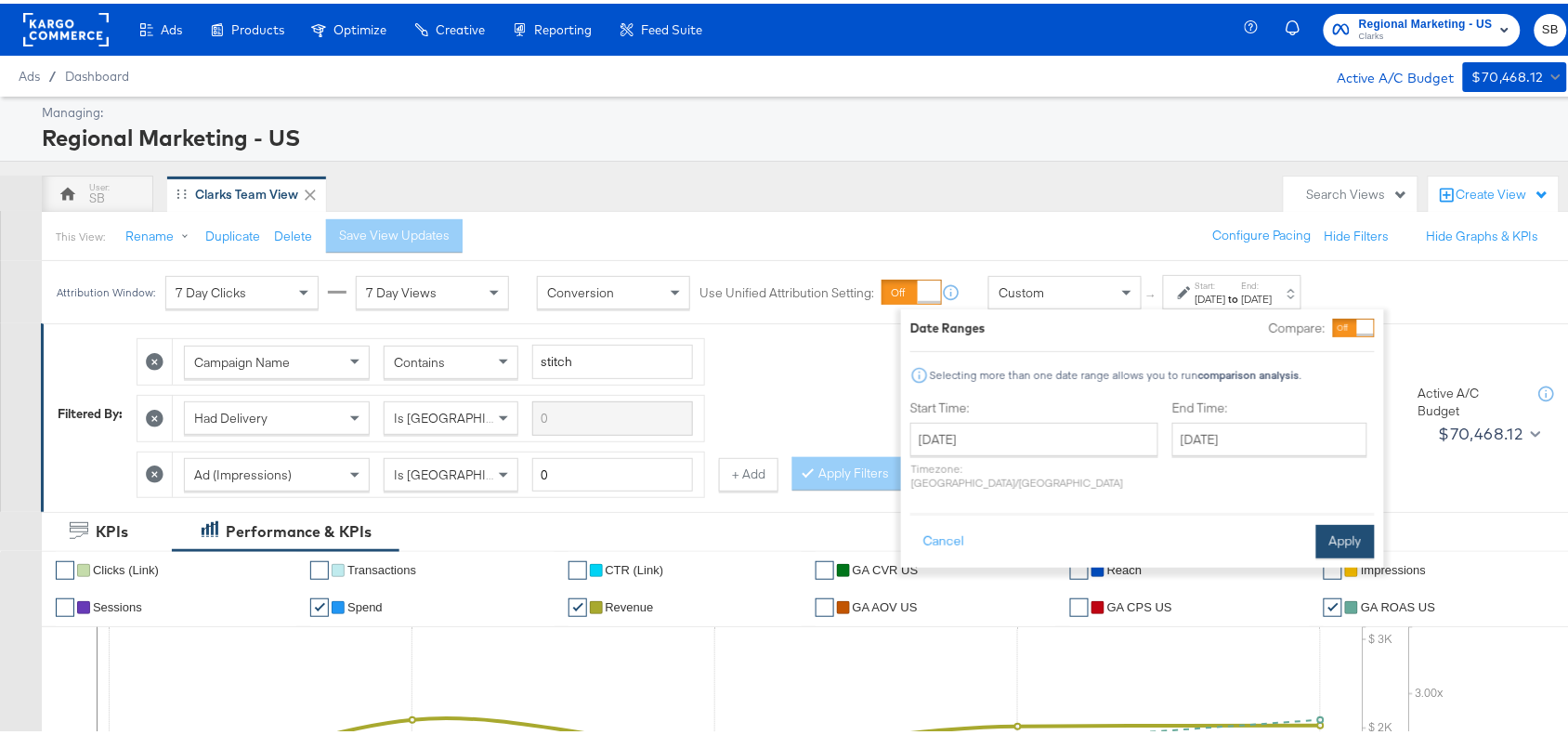
click at [1340, 527] on button "Apply" at bounding box center [1346, 538] width 58 height 34
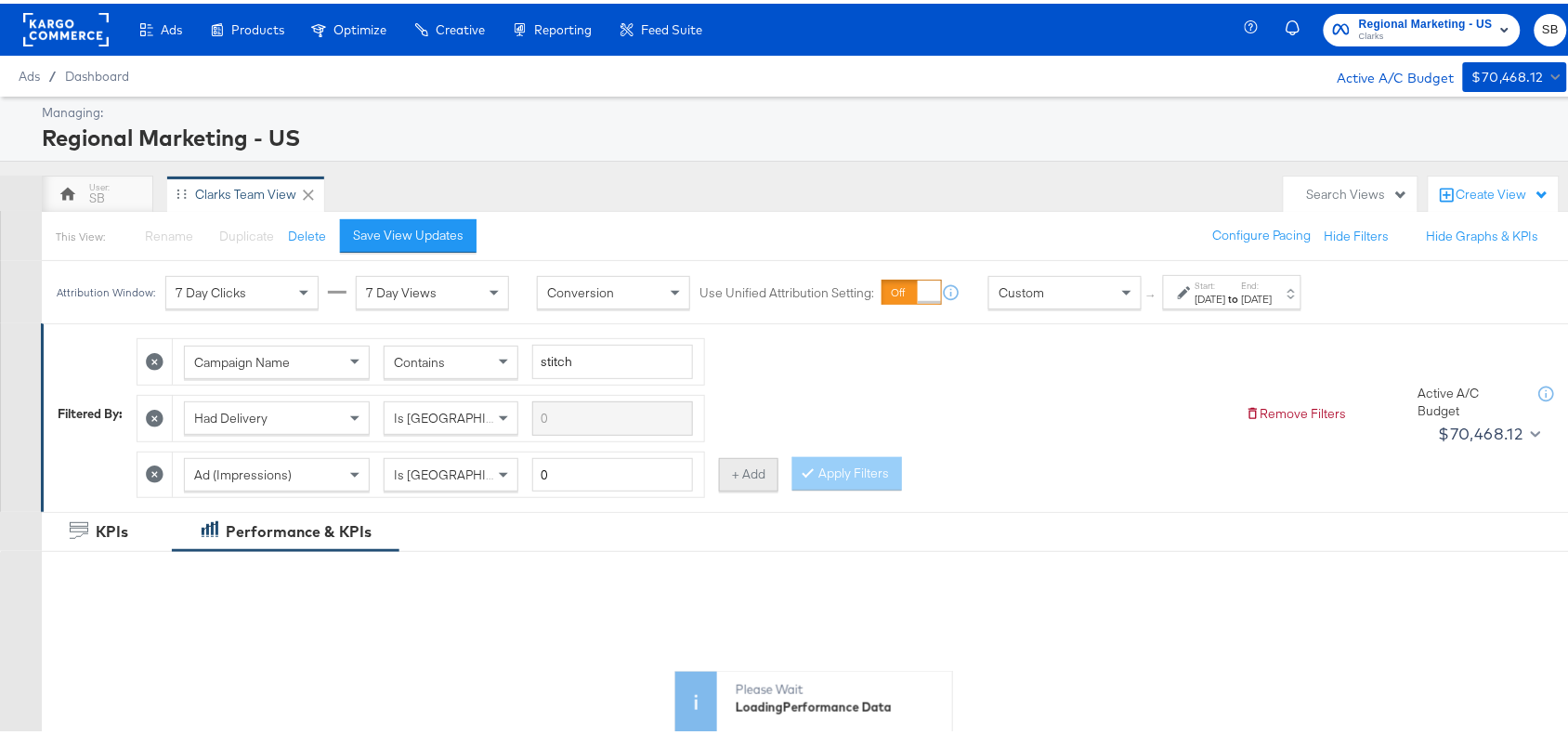
click at [741, 466] on button "+ Add" at bounding box center [748, 471] width 59 height 34
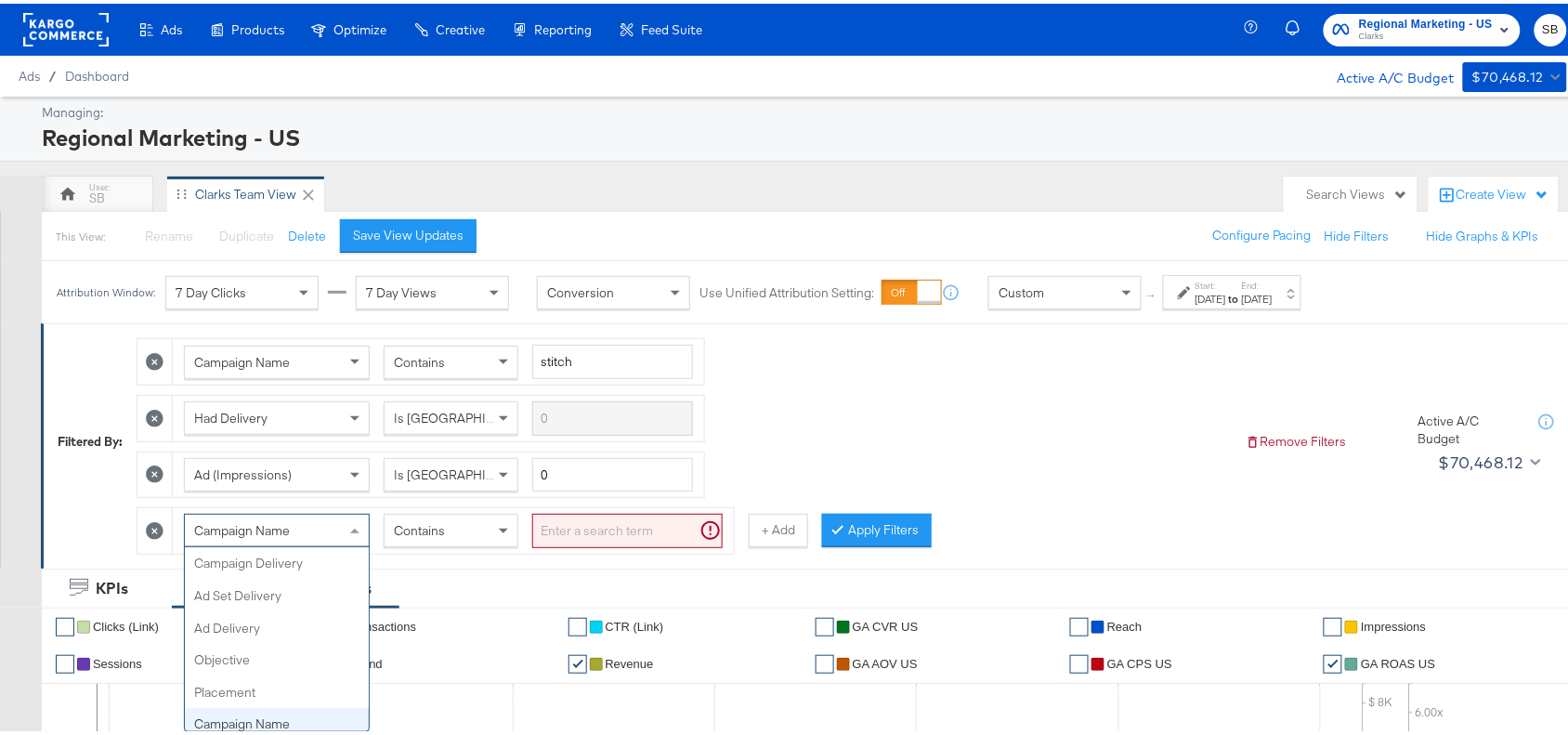
click at [280, 534] on span "Campaign Name" at bounding box center [241, 527] width 96 height 16
type input "ad de"
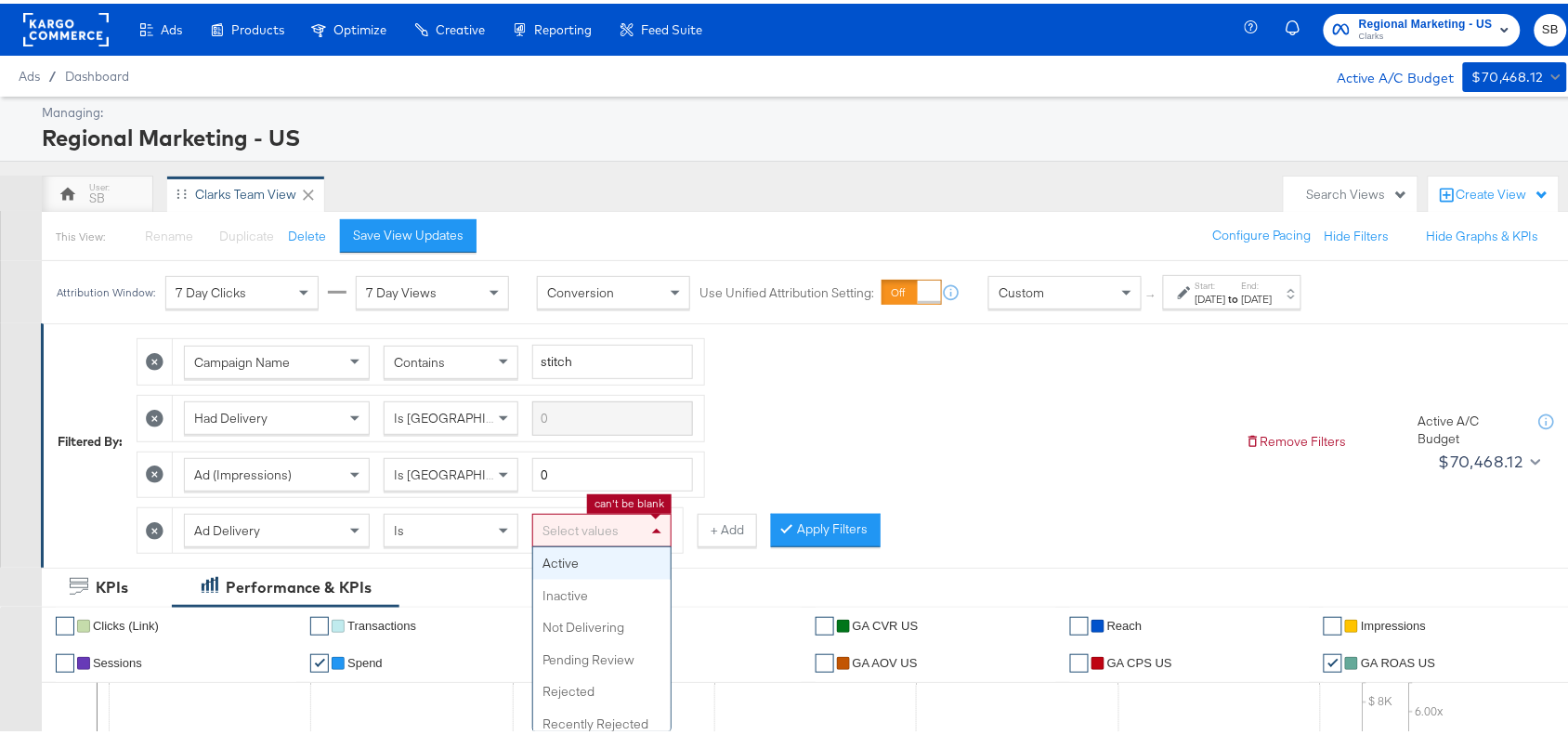
click at [577, 526] on div "Select values" at bounding box center [602, 527] width 138 height 32
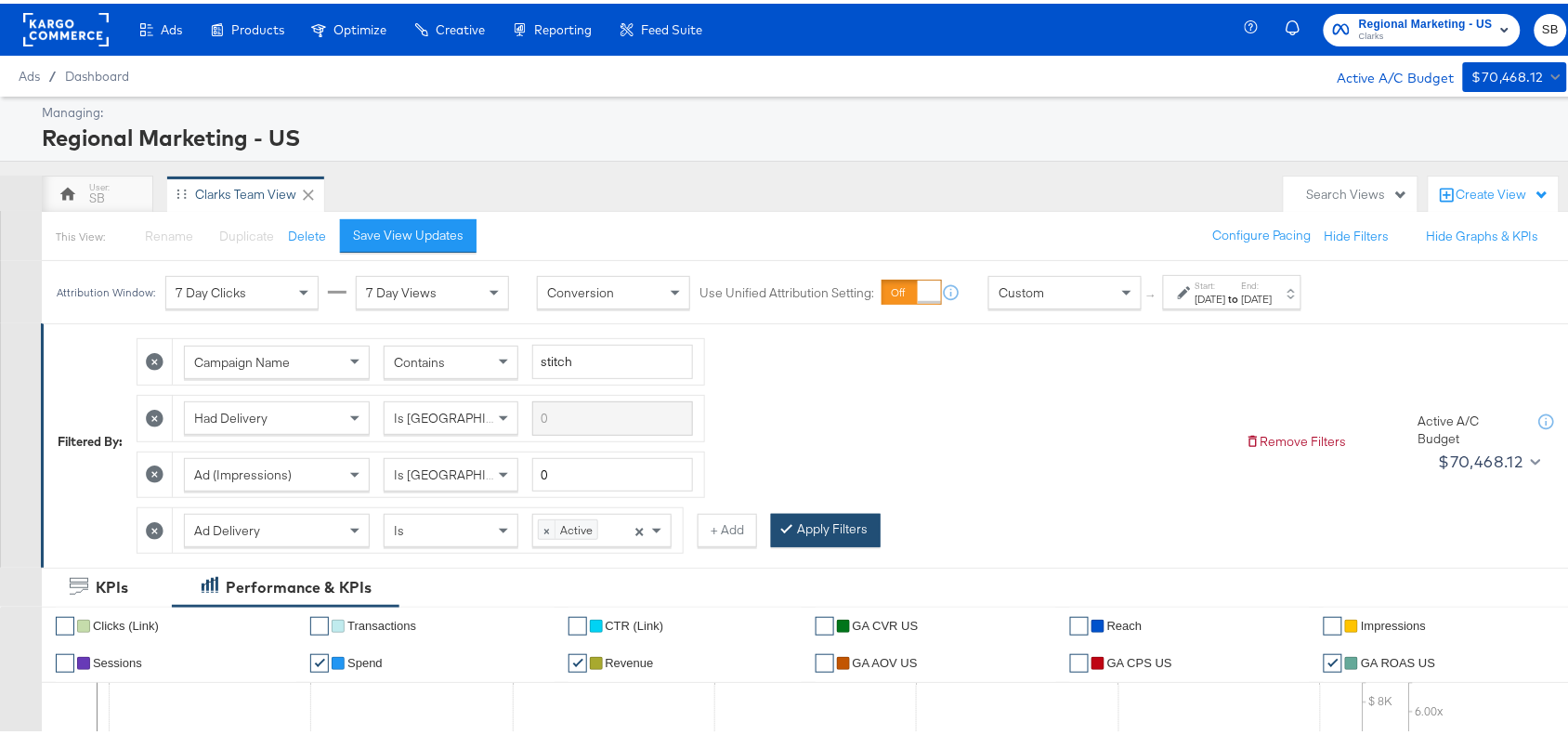
click at [823, 527] on button "Apply Filters" at bounding box center [826, 527] width 110 height 34
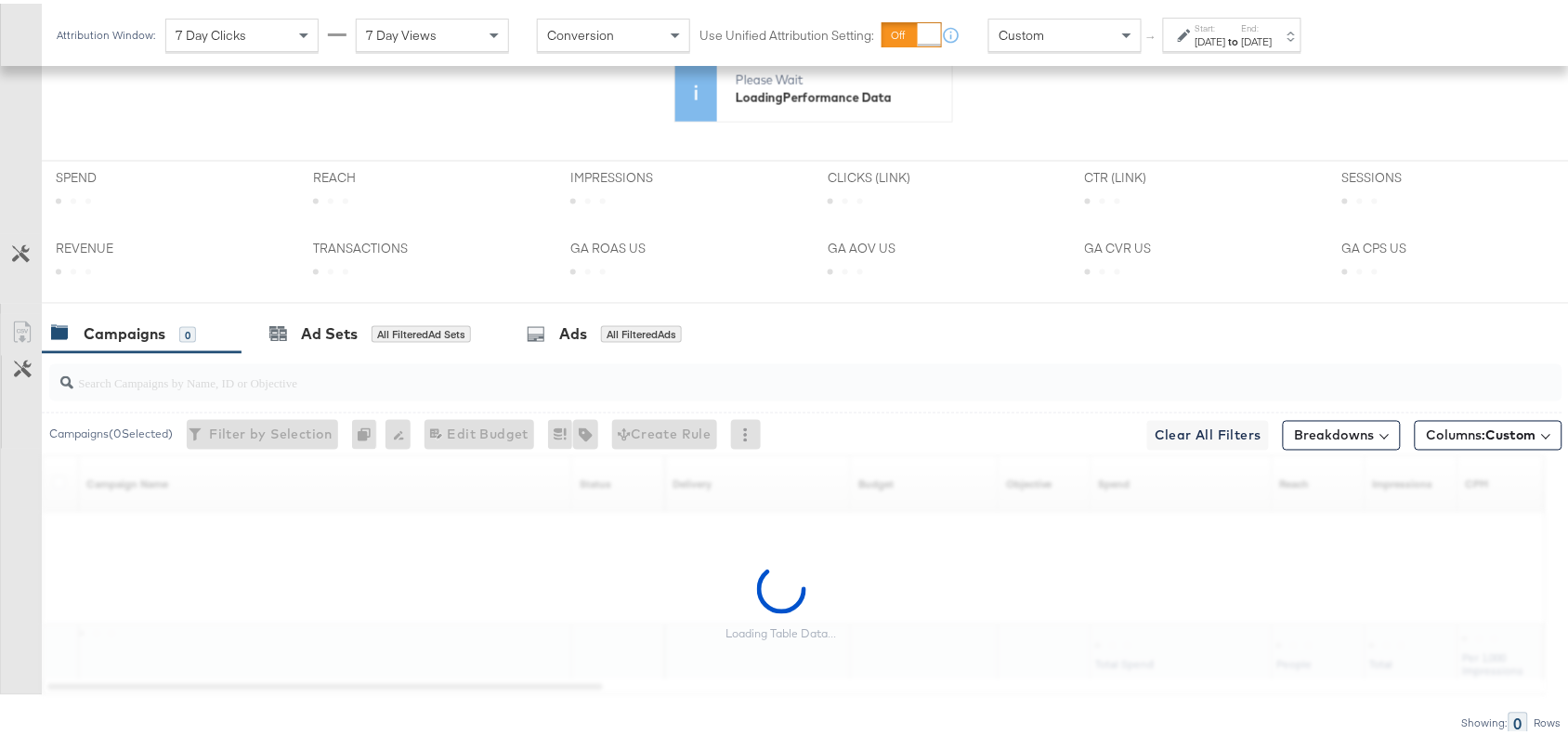
scroll to position [750, 0]
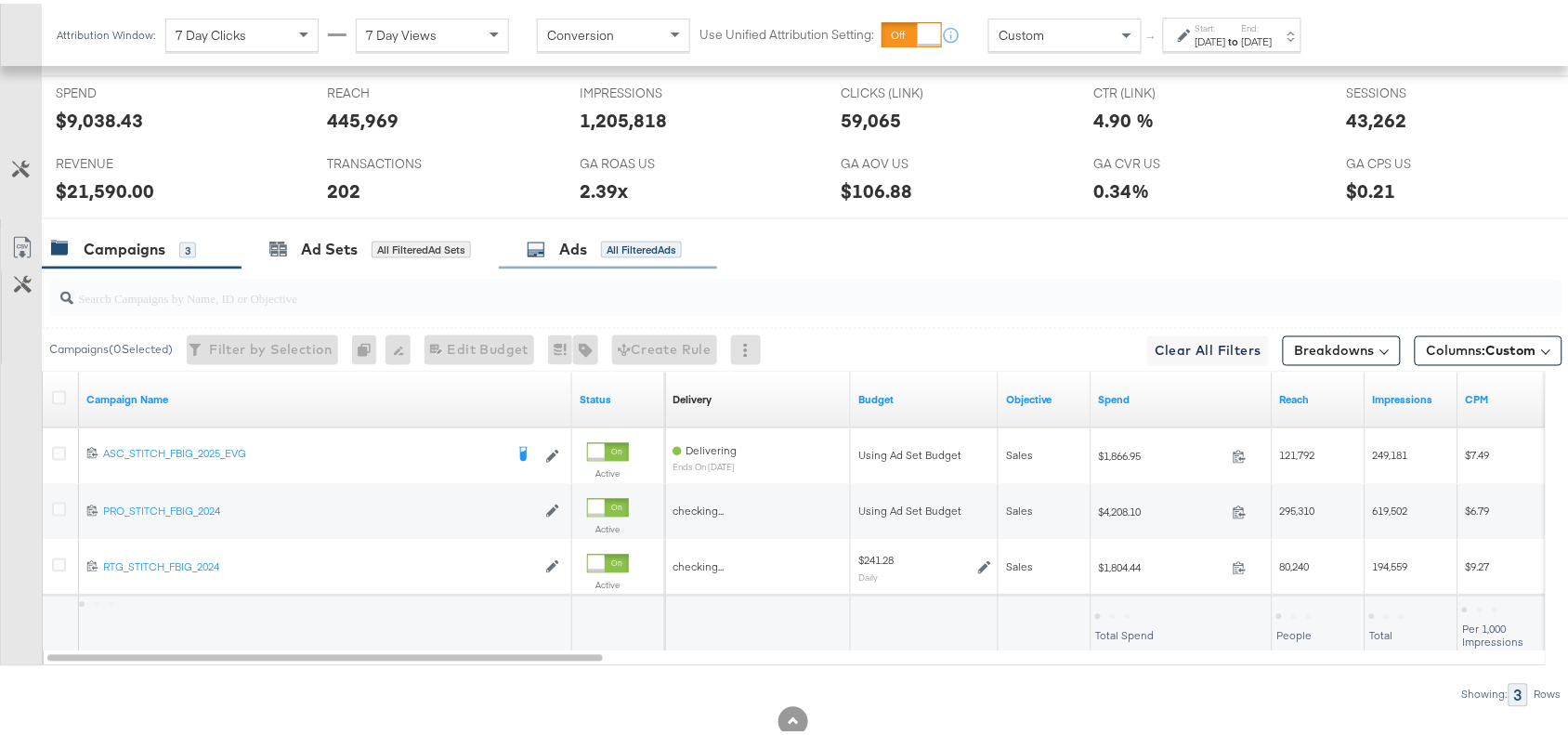
click at [551, 242] on div "Ads All Filtered Ads" at bounding box center [605, 246] width 155 height 21
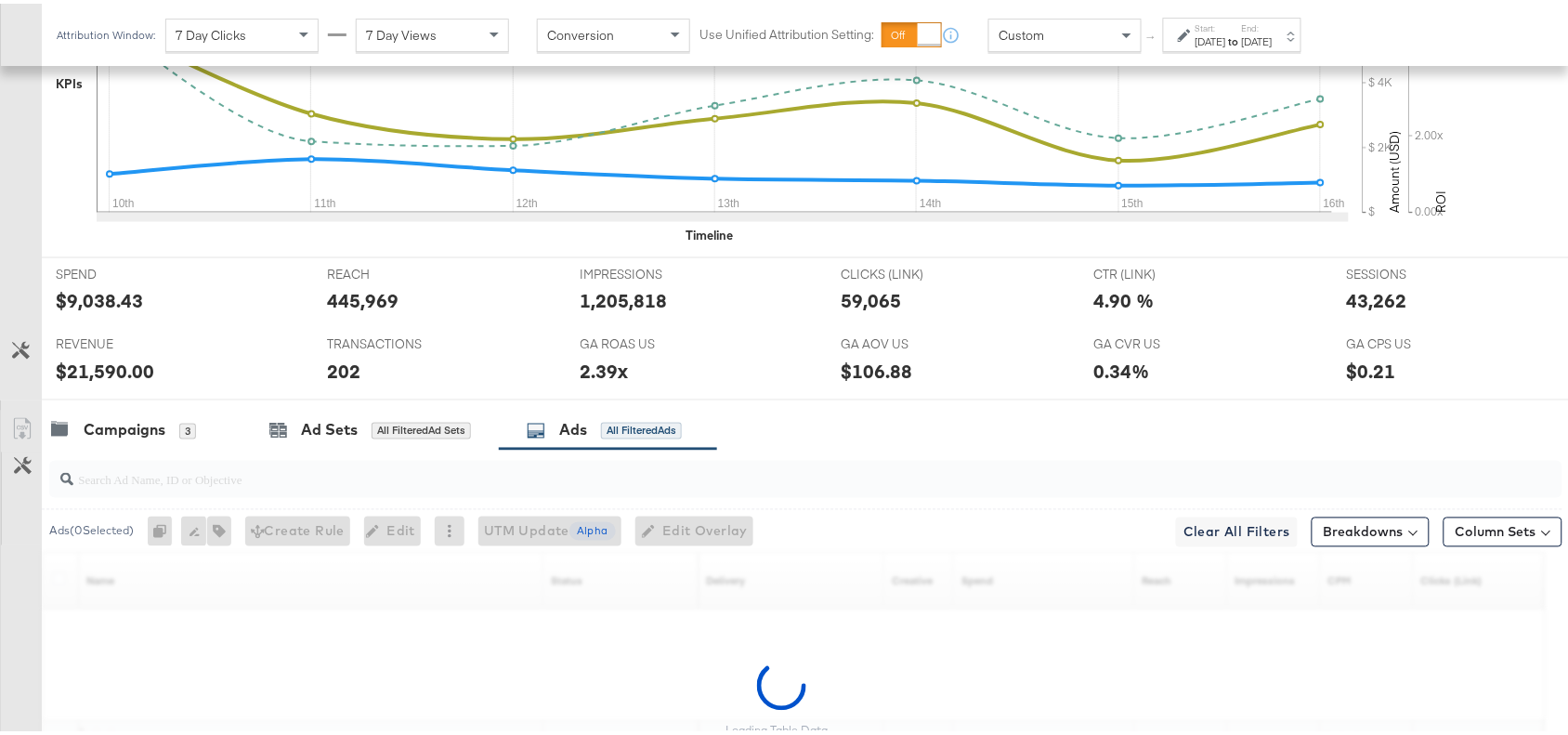
scroll to position [931, 0]
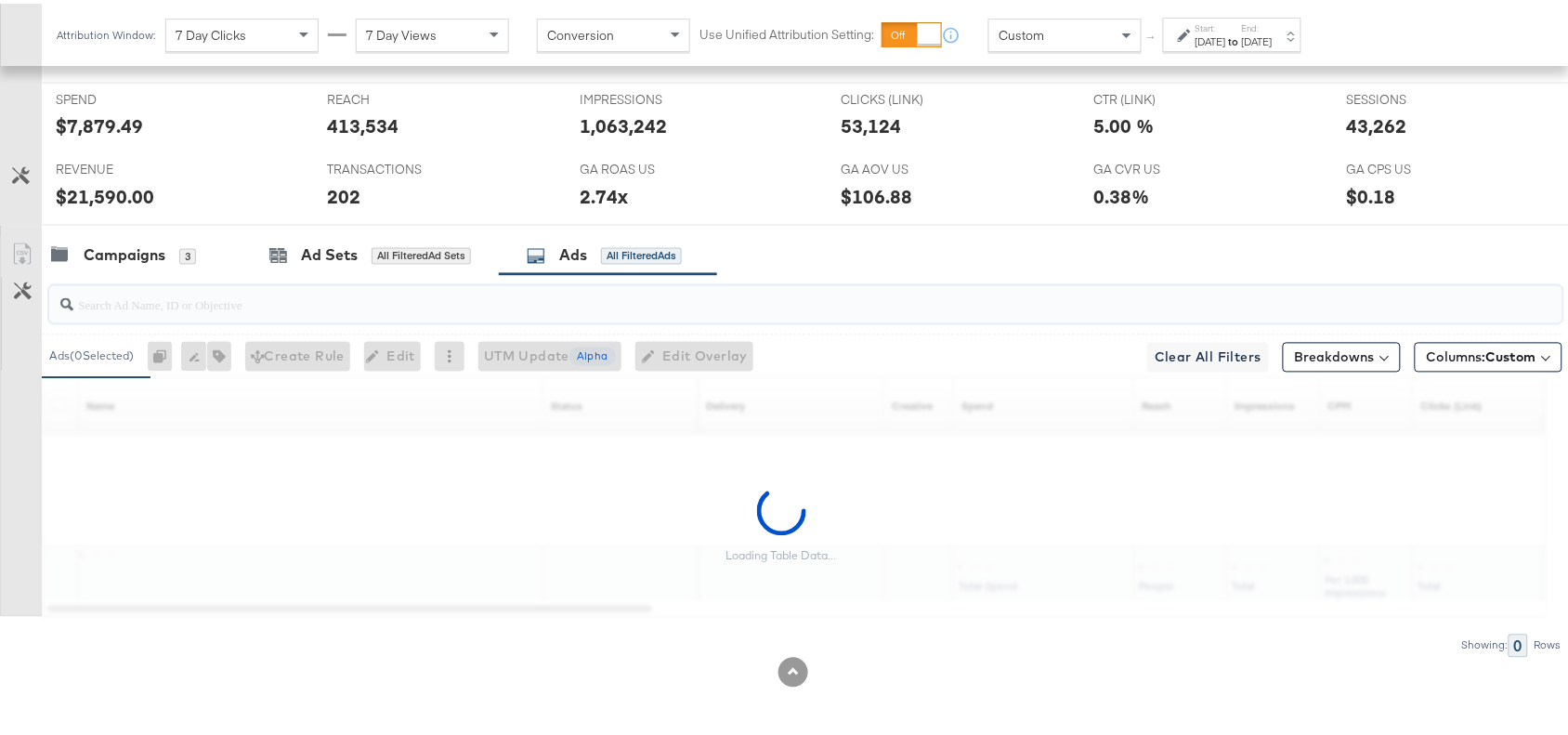
click at [116, 295] on input "search" at bounding box center [749, 294] width 1352 height 36
paste input "promocollage"
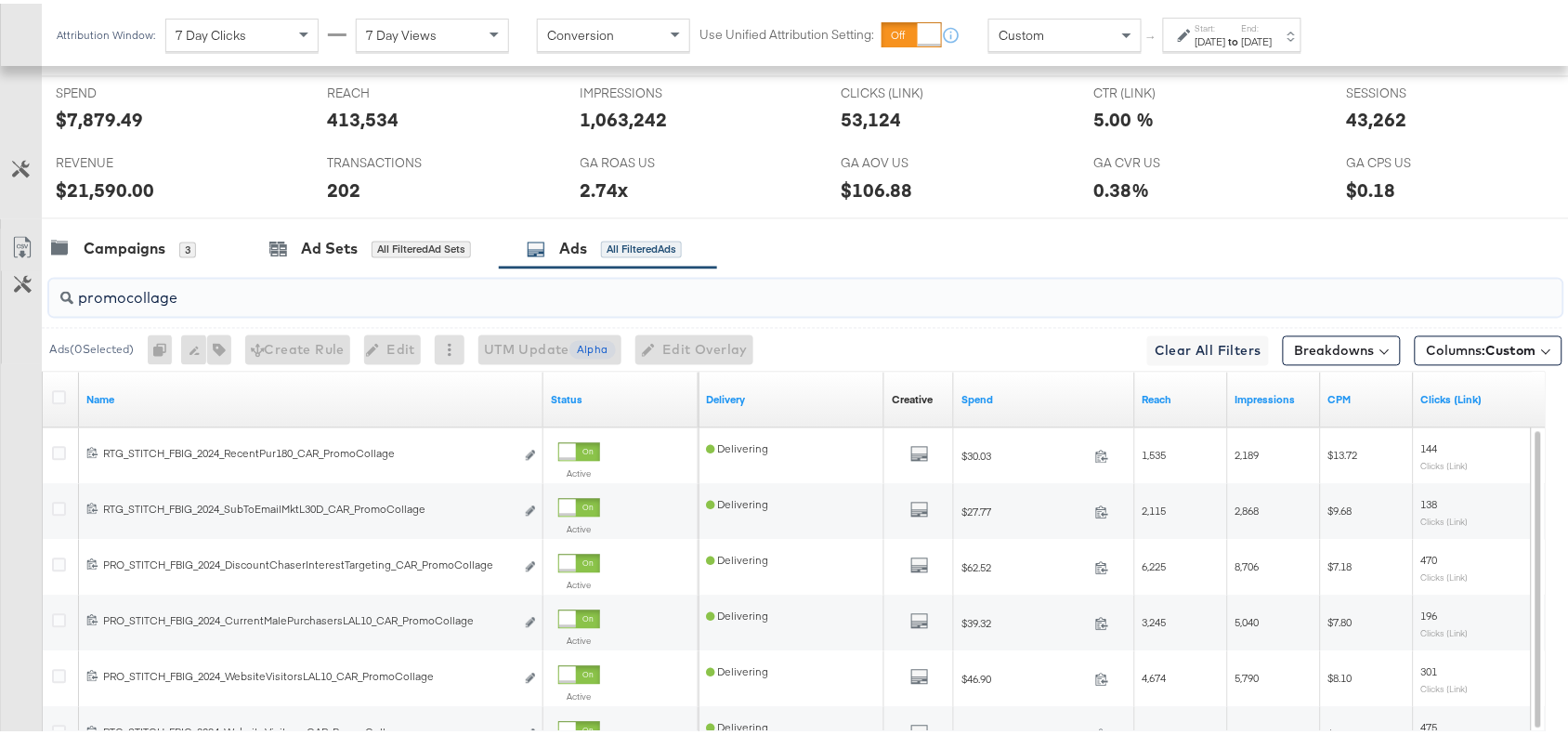
type input "promocollage"
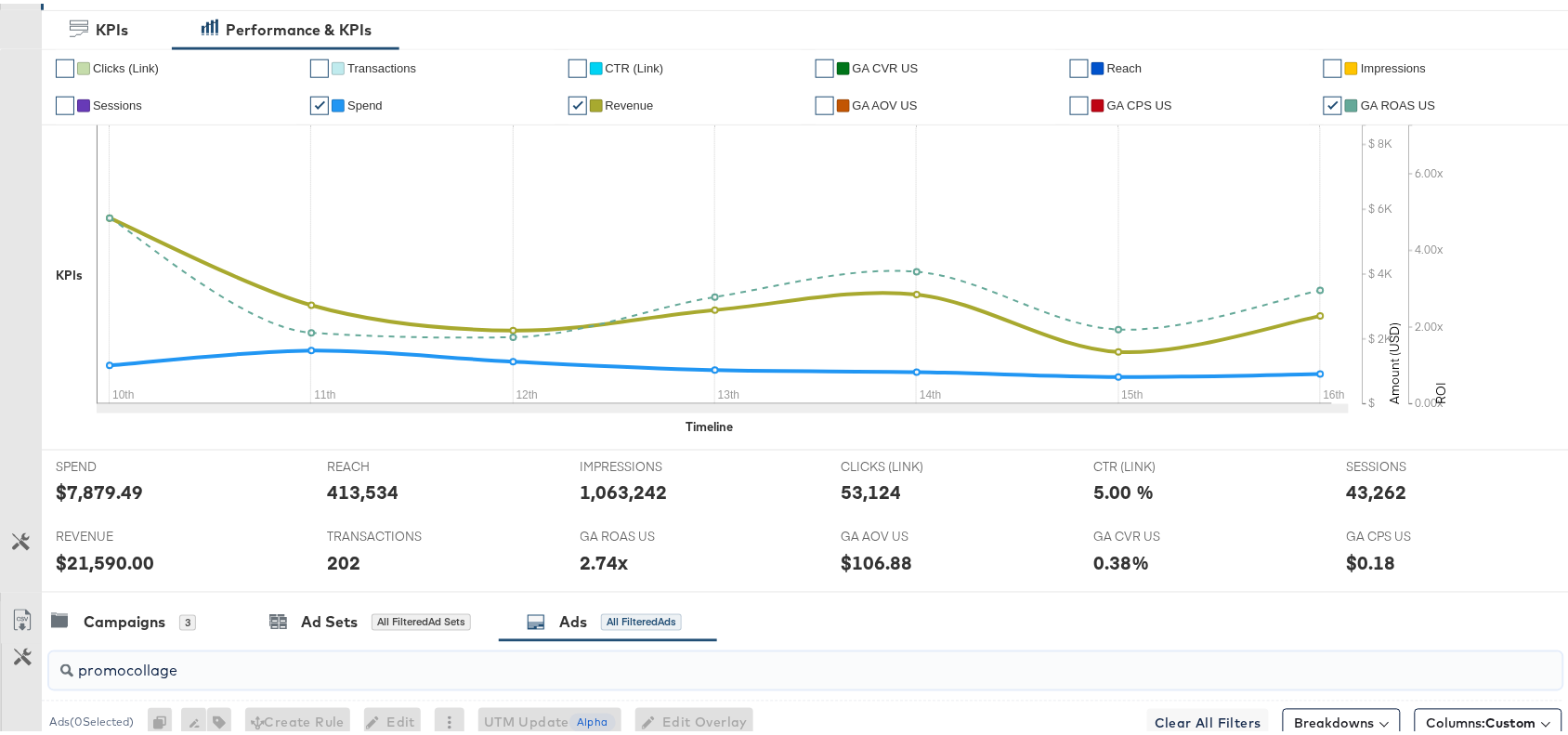
scroll to position [0, 0]
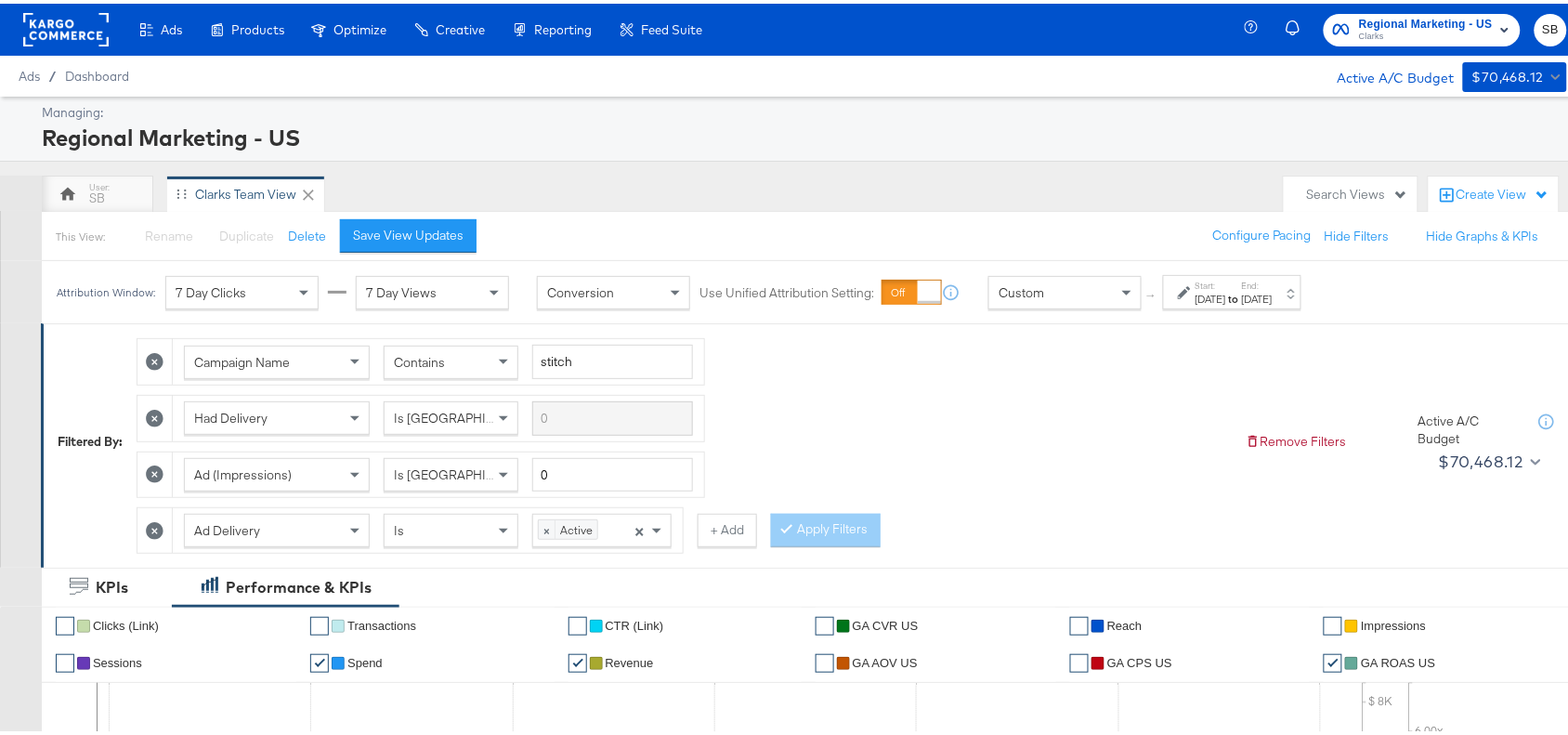
click at [67, 29] on rect at bounding box center [66, 26] width 85 height 34
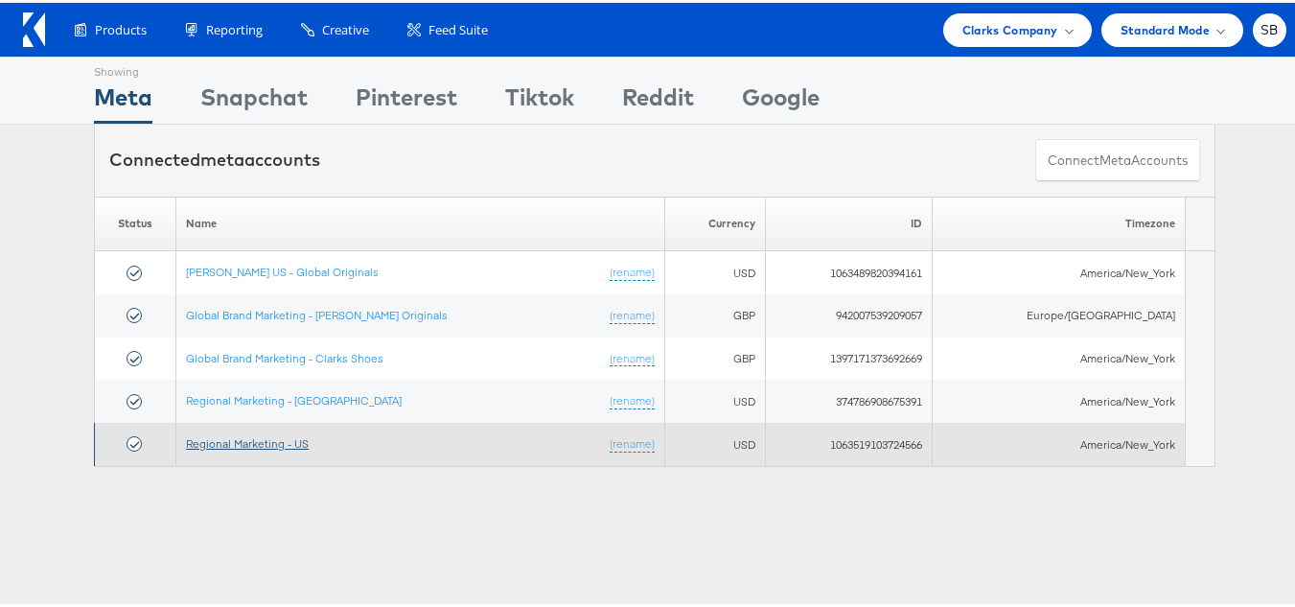
click at [250, 440] on link "Regional Marketing - US" at bounding box center [247, 440] width 123 height 14
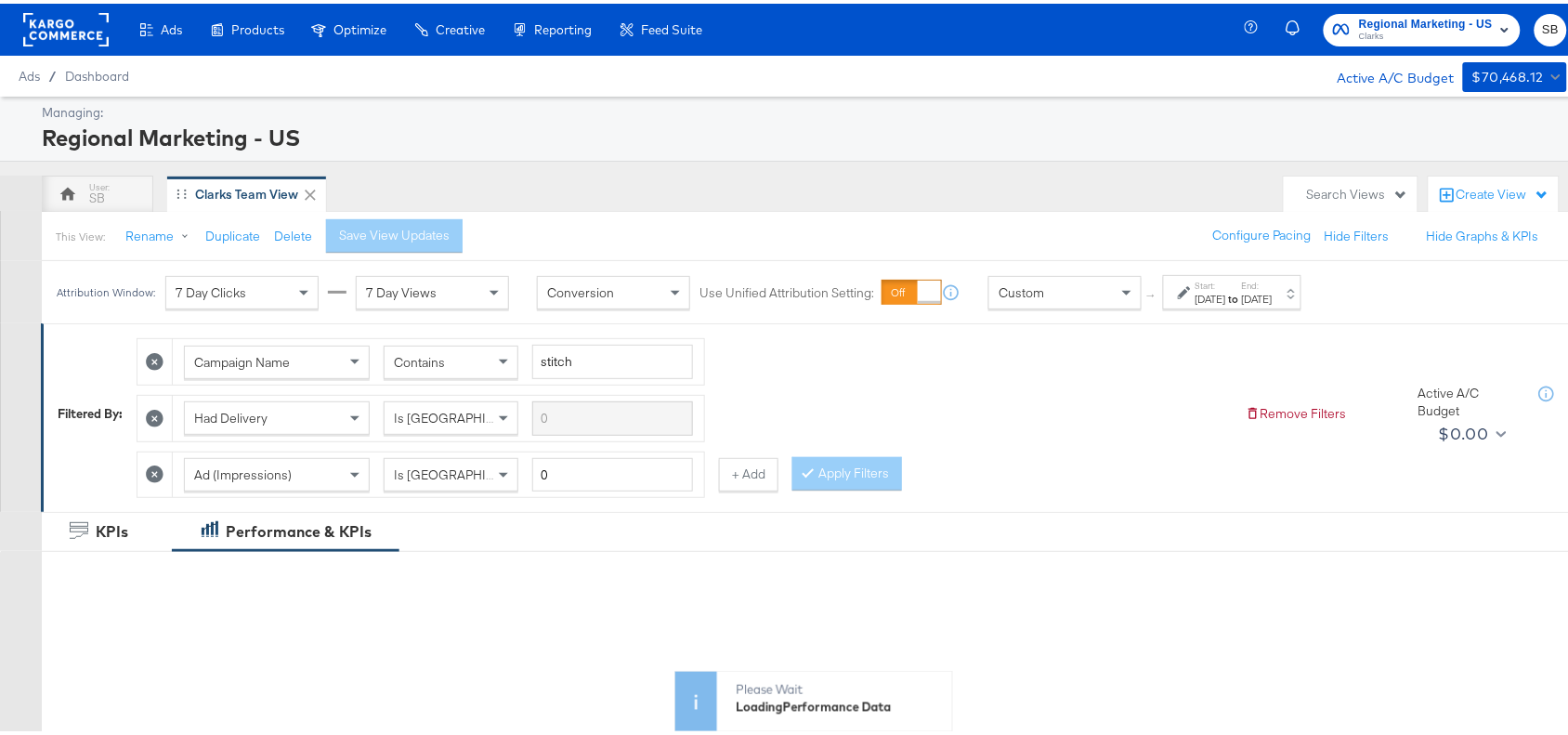
click at [1227, 296] on div "[DATE]" at bounding box center [1211, 295] width 31 height 15
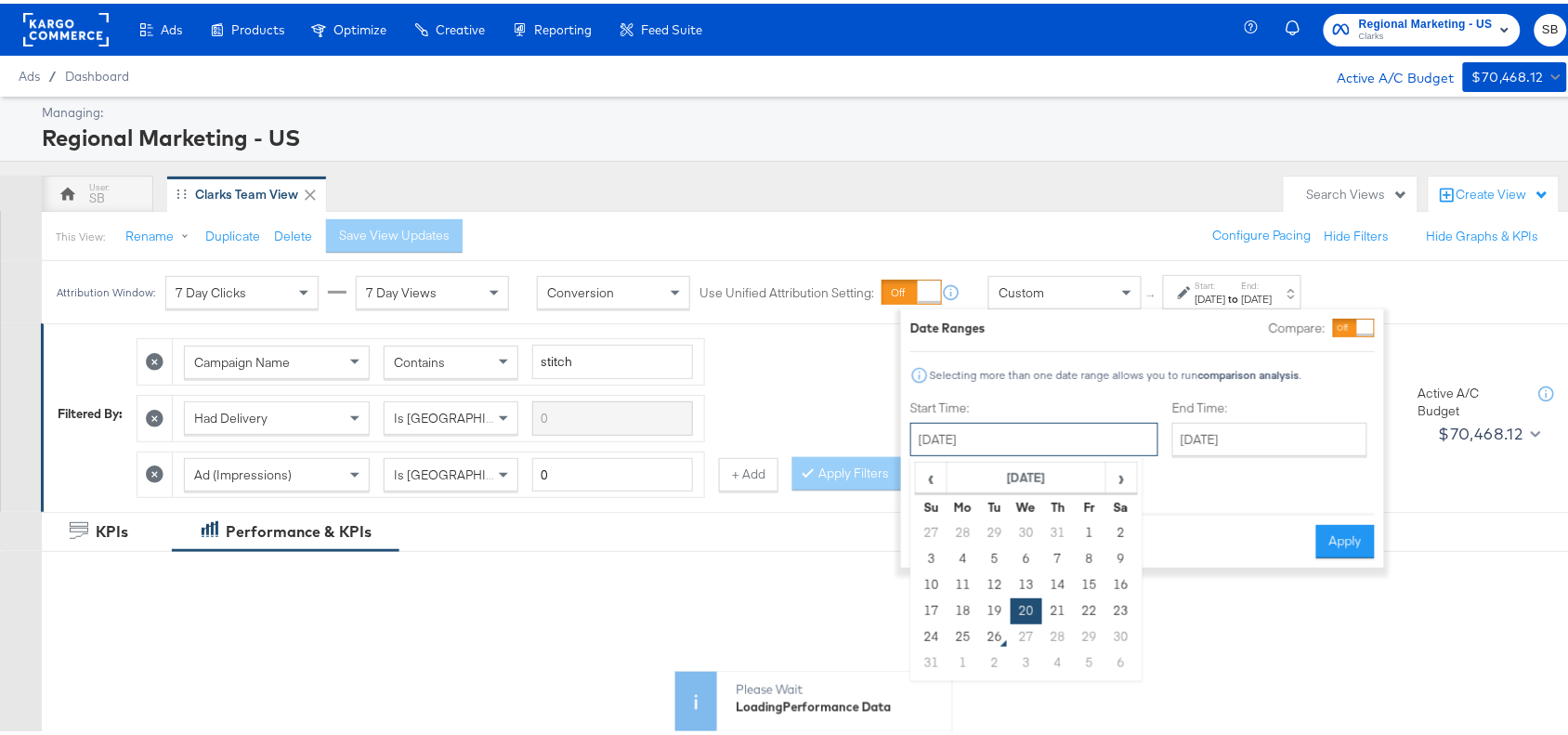
click at [981, 441] on input "[DATE]" at bounding box center [1035, 435] width 248 height 34
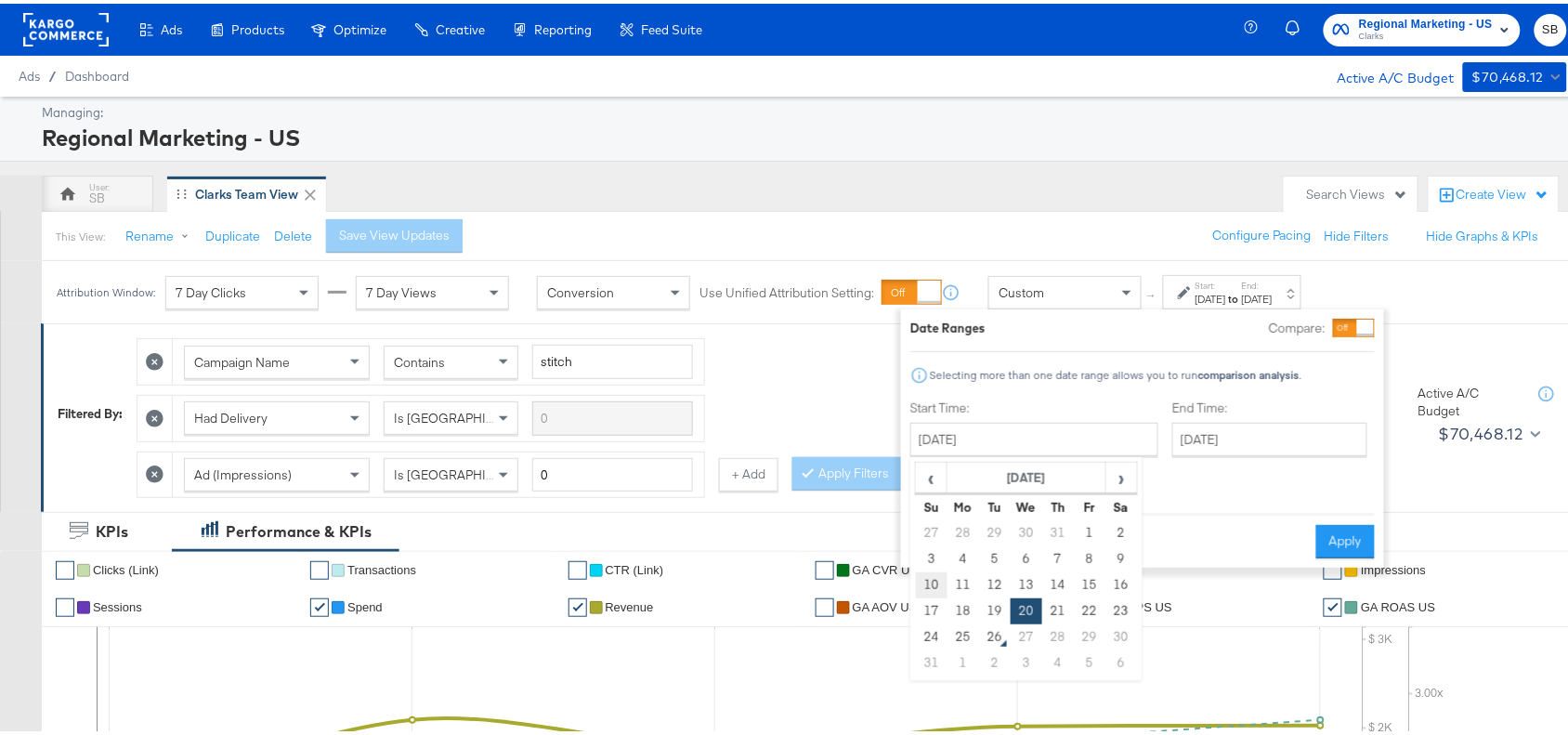
click at [925, 570] on td "10" at bounding box center [931, 582] width 32 height 26
type input "[DATE]"
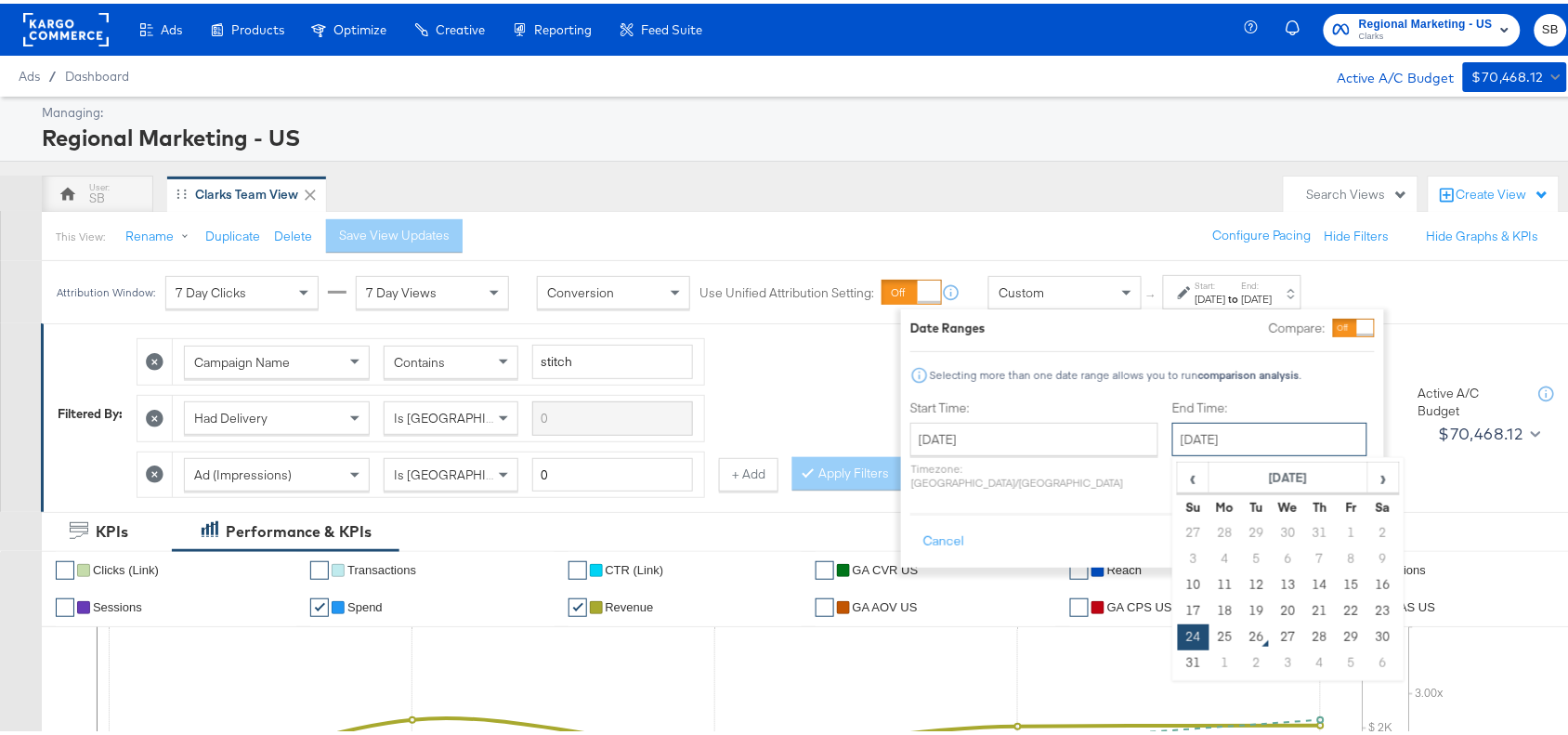
click at [1212, 448] on input "[DATE]" at bounding box center [1270, 435] width 195 height 34
click at [1367, 583] on td "16" at bounding box center [1383, 582] width 32 height 26
type input "[DATE]"
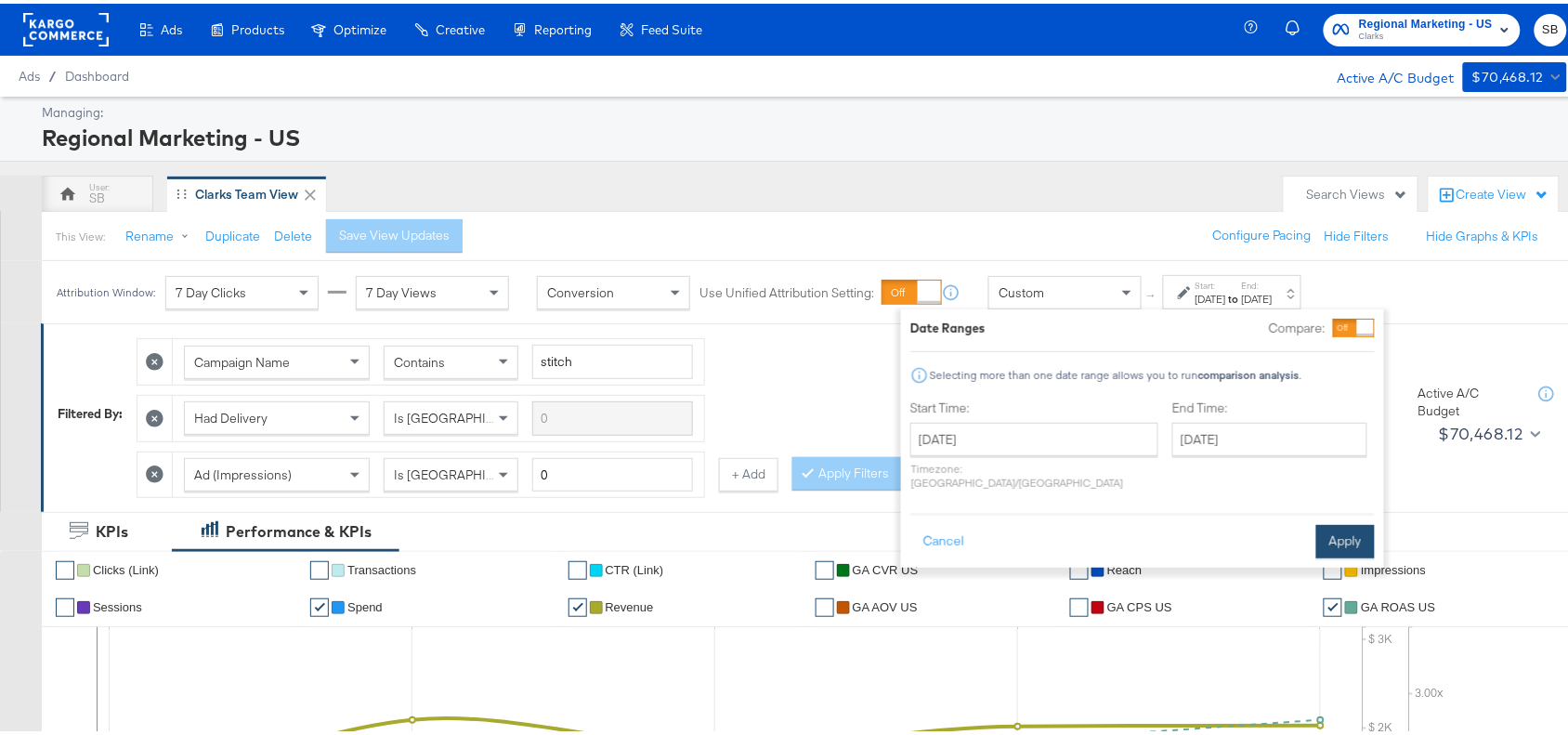
click at [1338, 532] on button "Apply" at bounding box center [1346, 538] width 58 height 34
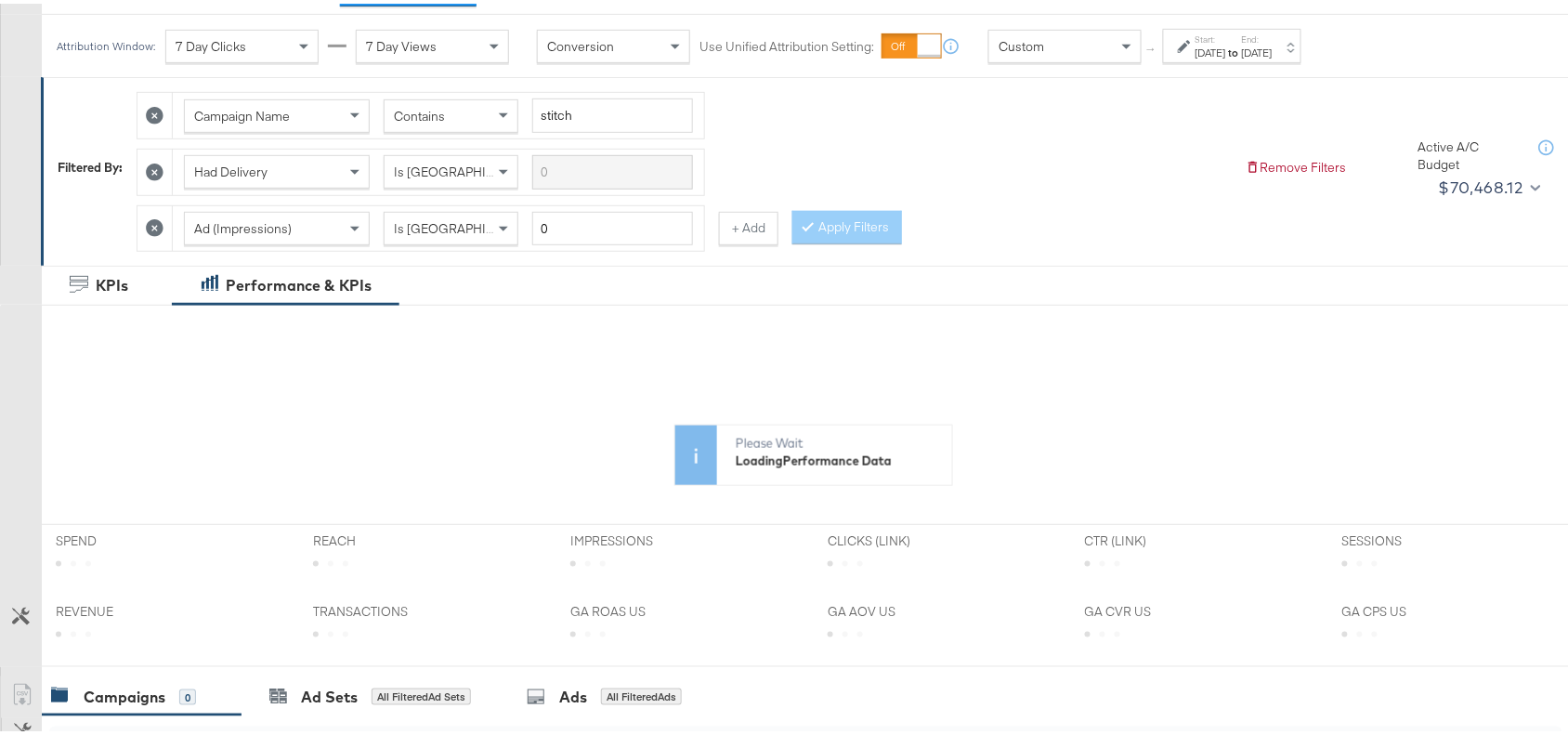
scroll to position [237, 0]
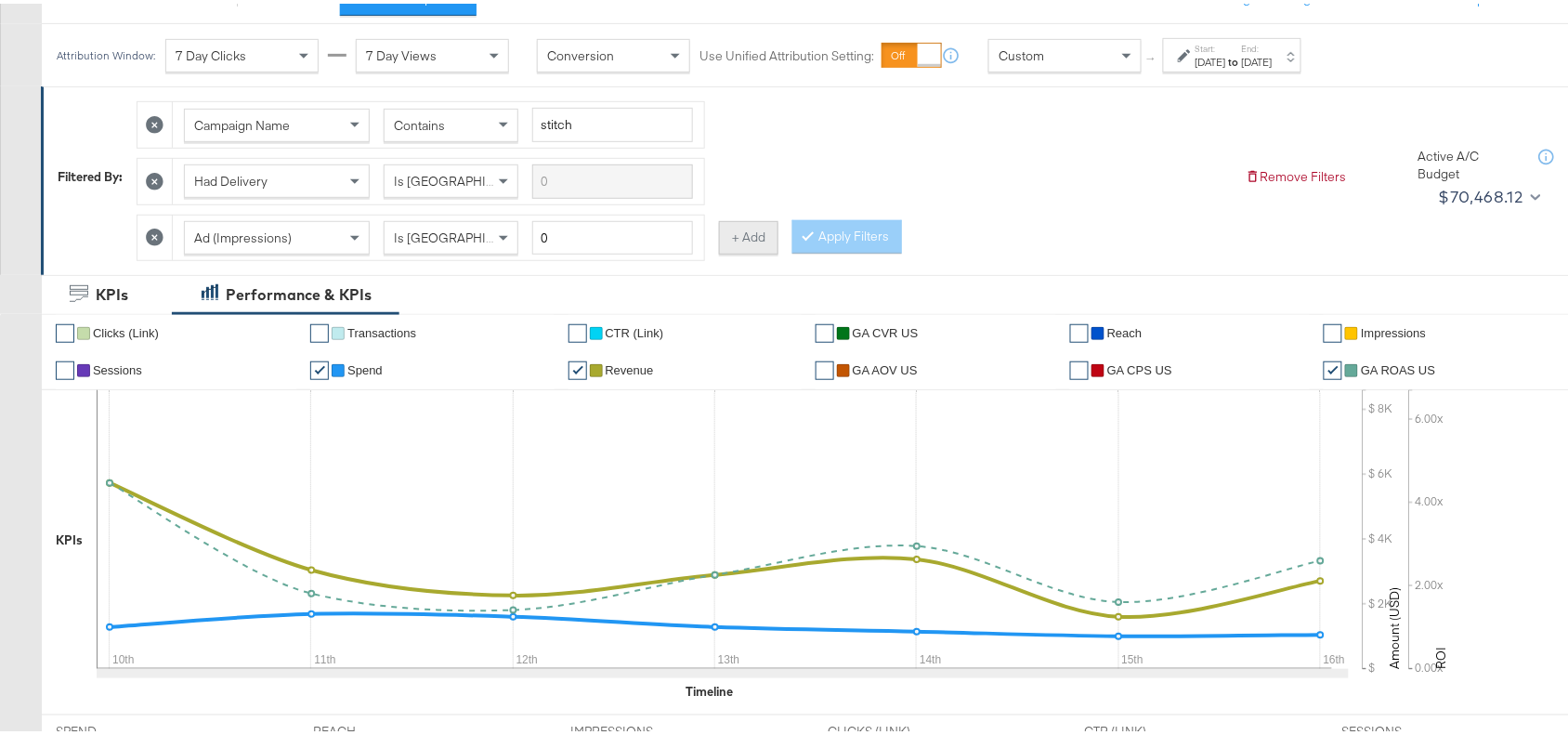
click at [743, 233] on button "+ Add" at bounding box center [748, 234] width 59 height 34
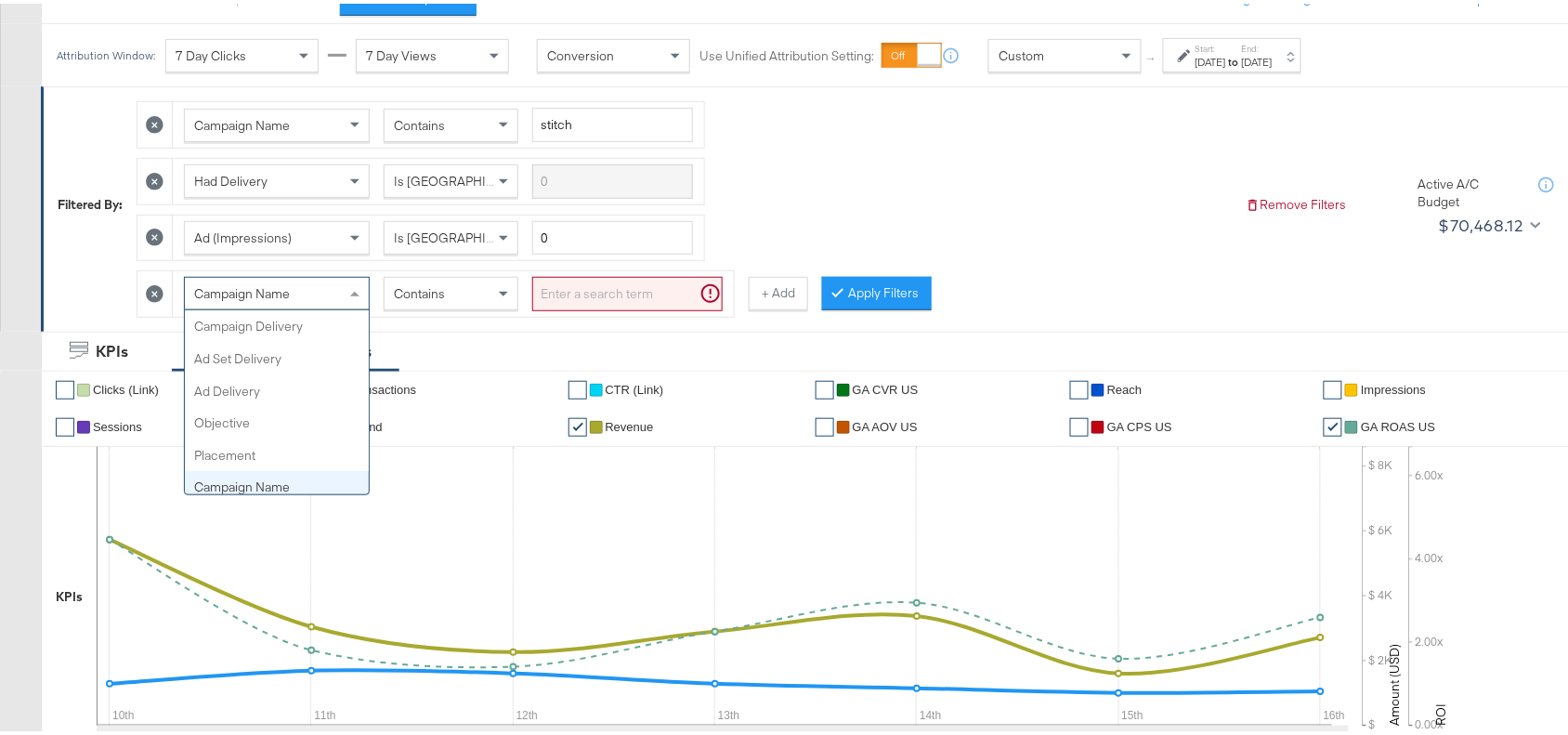
click at [290, 295] on span "Campaign Name" at bounding box center [241, 290] width 96 height 16
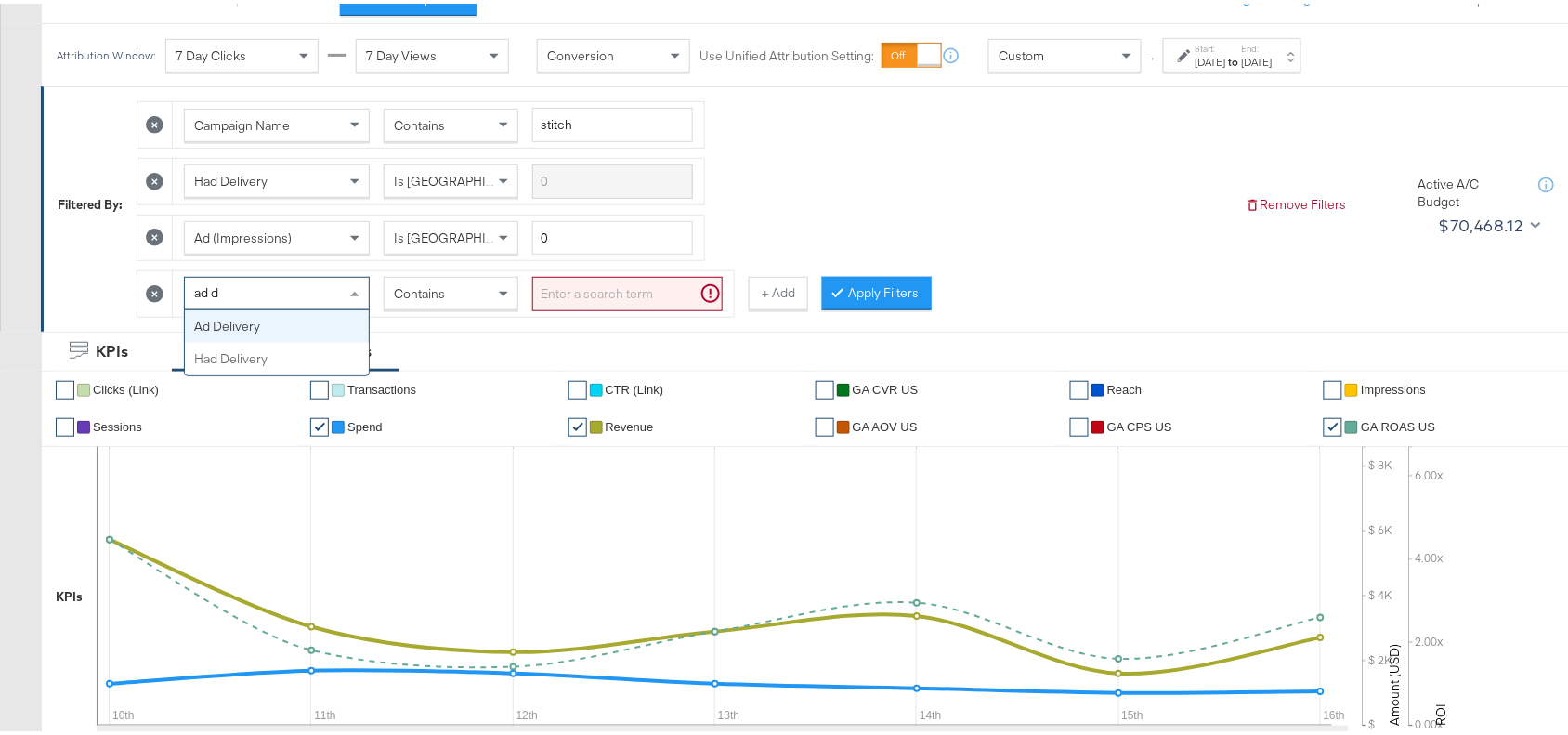
scroll to position [0, 0]
type input "ad del"
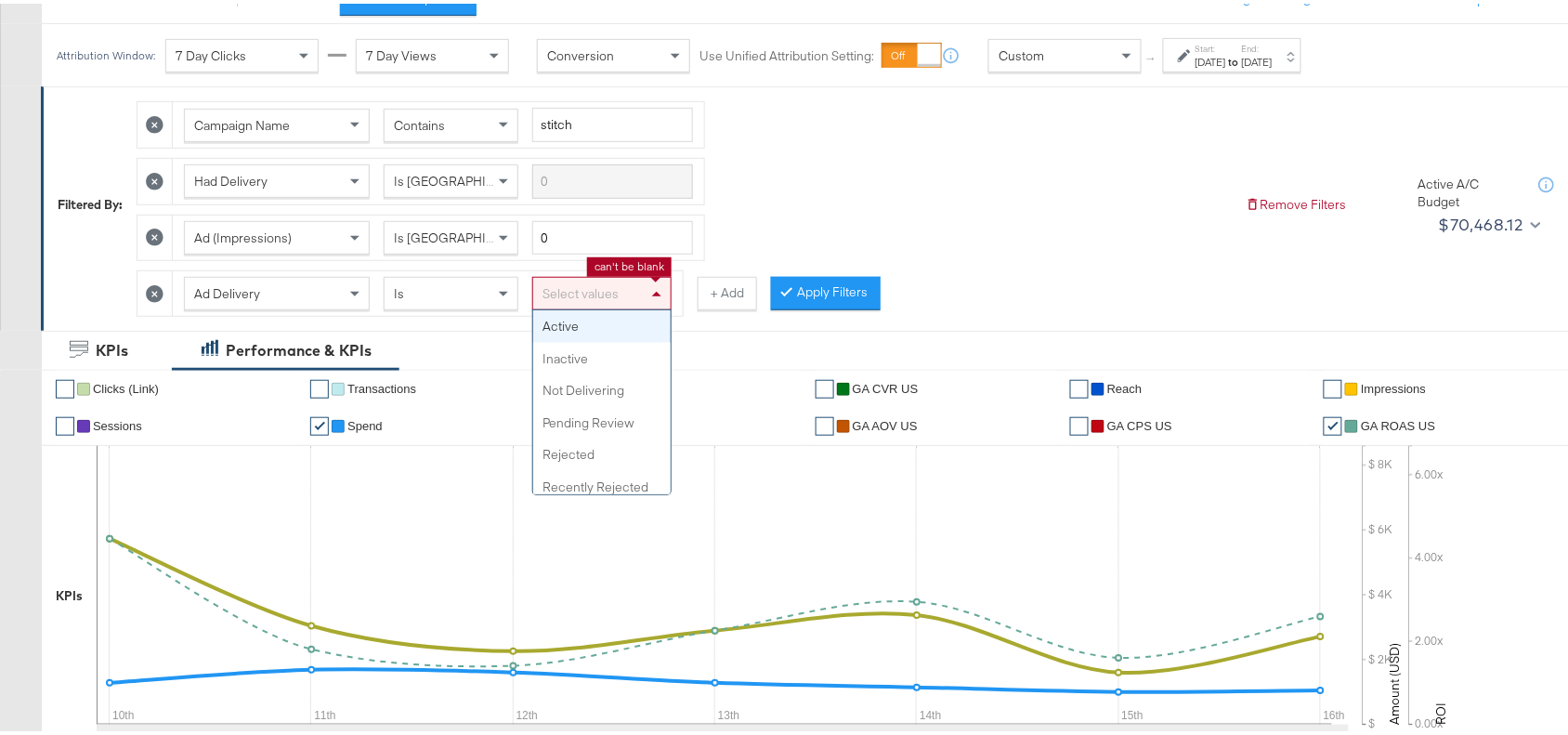
click at [573, 283] on div "Select values" at bounding box center [602, 290] width 138 height 32
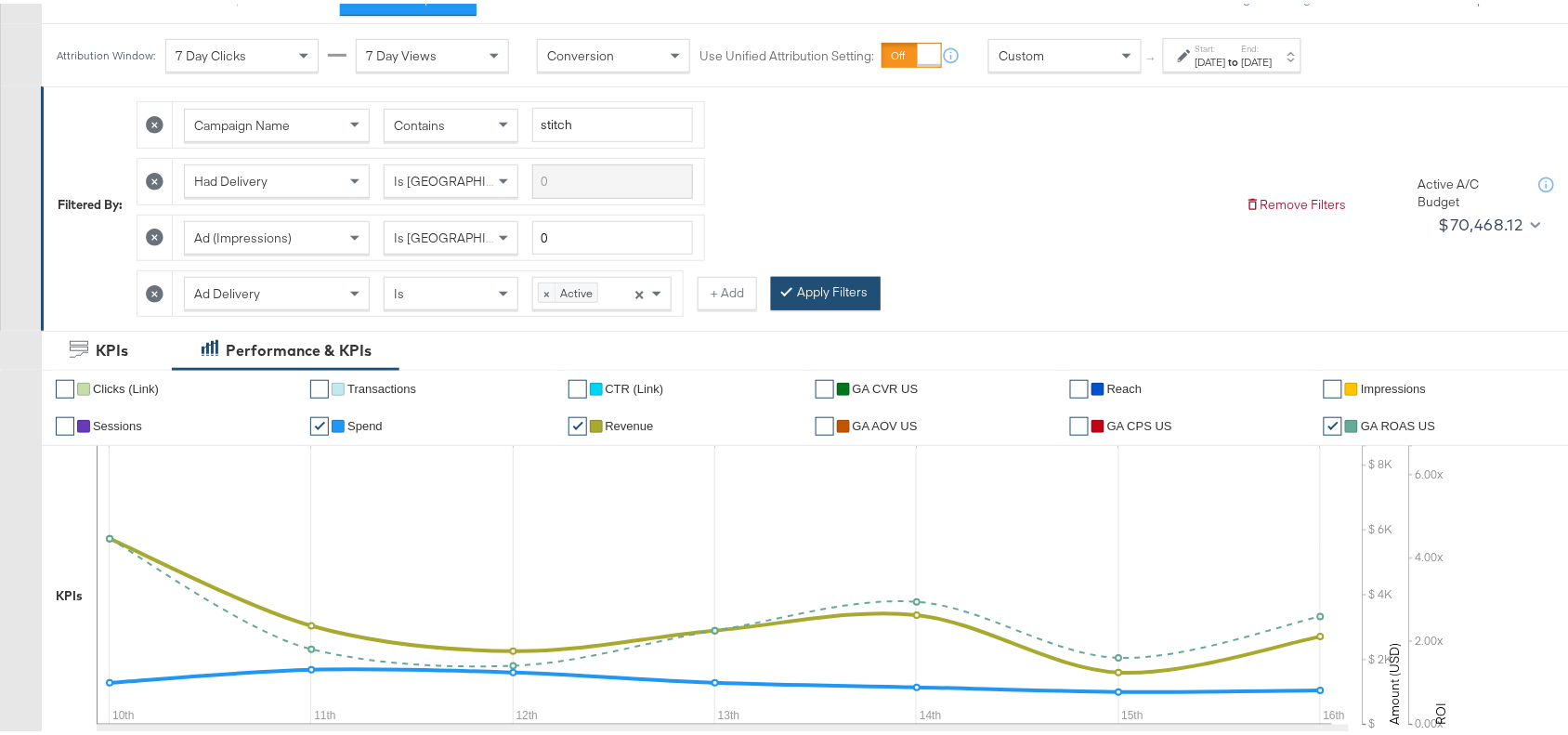
click at [808, 290] on button "Apply Filters" at bounding box center [826, 290] width 110 height 34
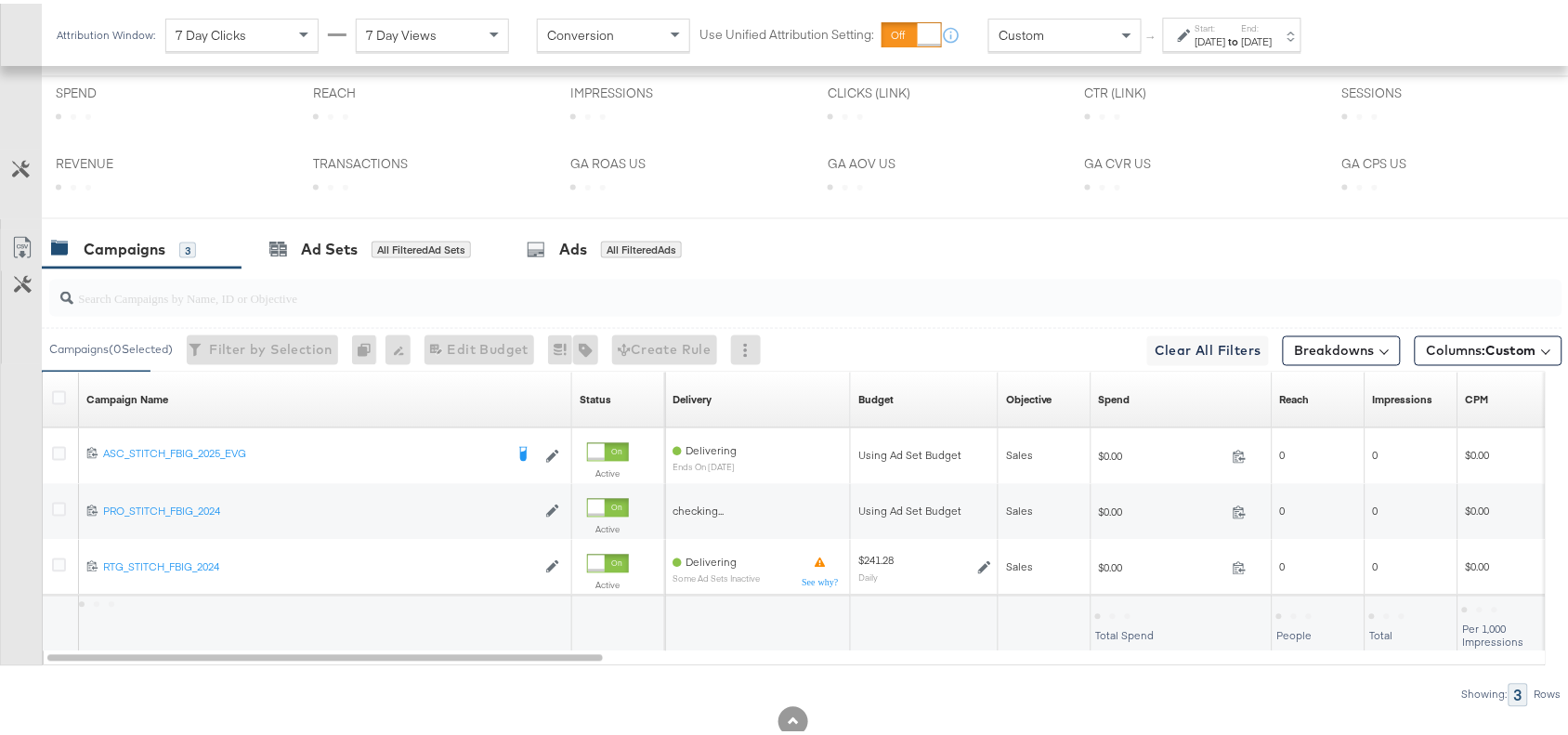
scroll to position [805, 0]
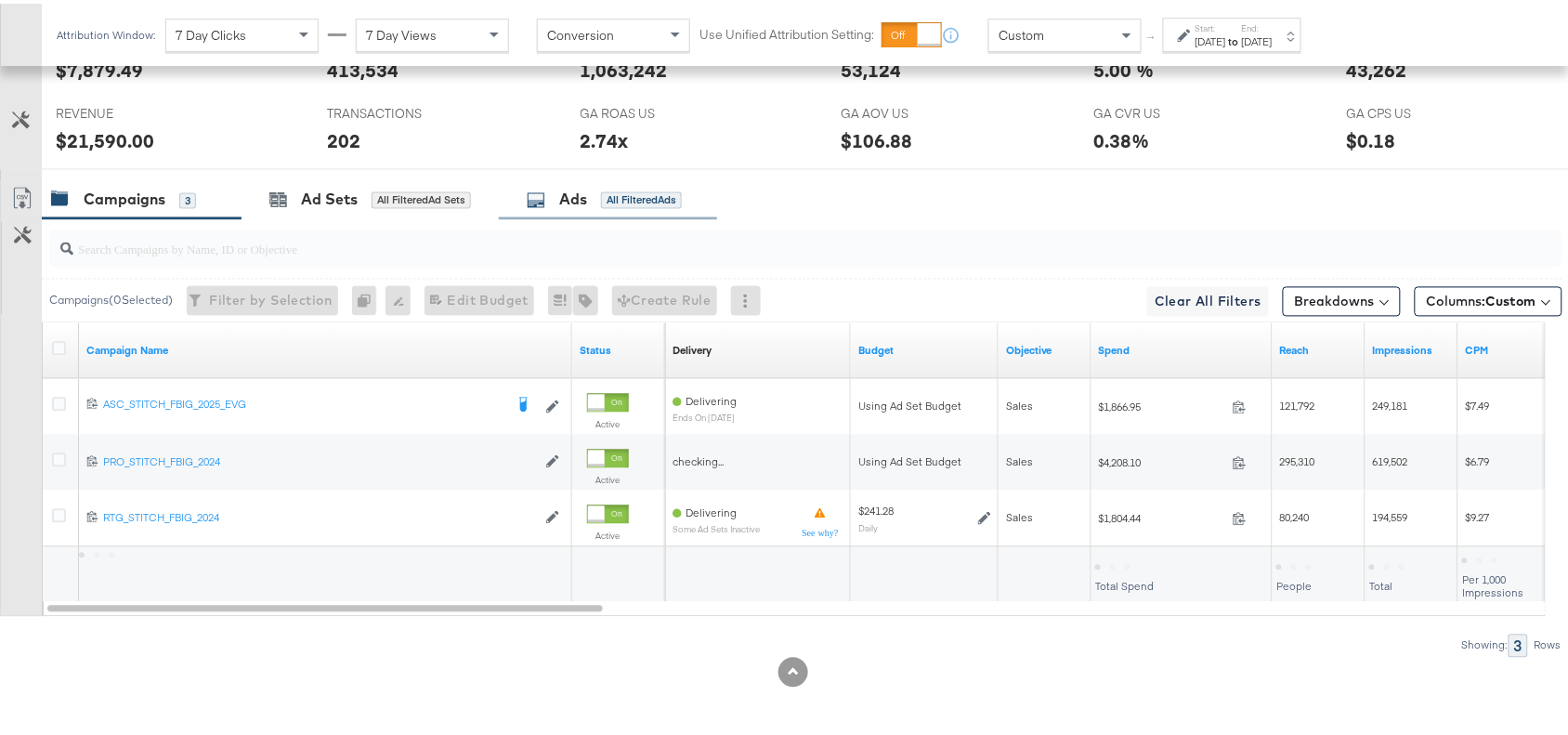
click at [559, 201] on div "Ads All Filtered Ads" at bounding box center [605, 197] width 155 height 21
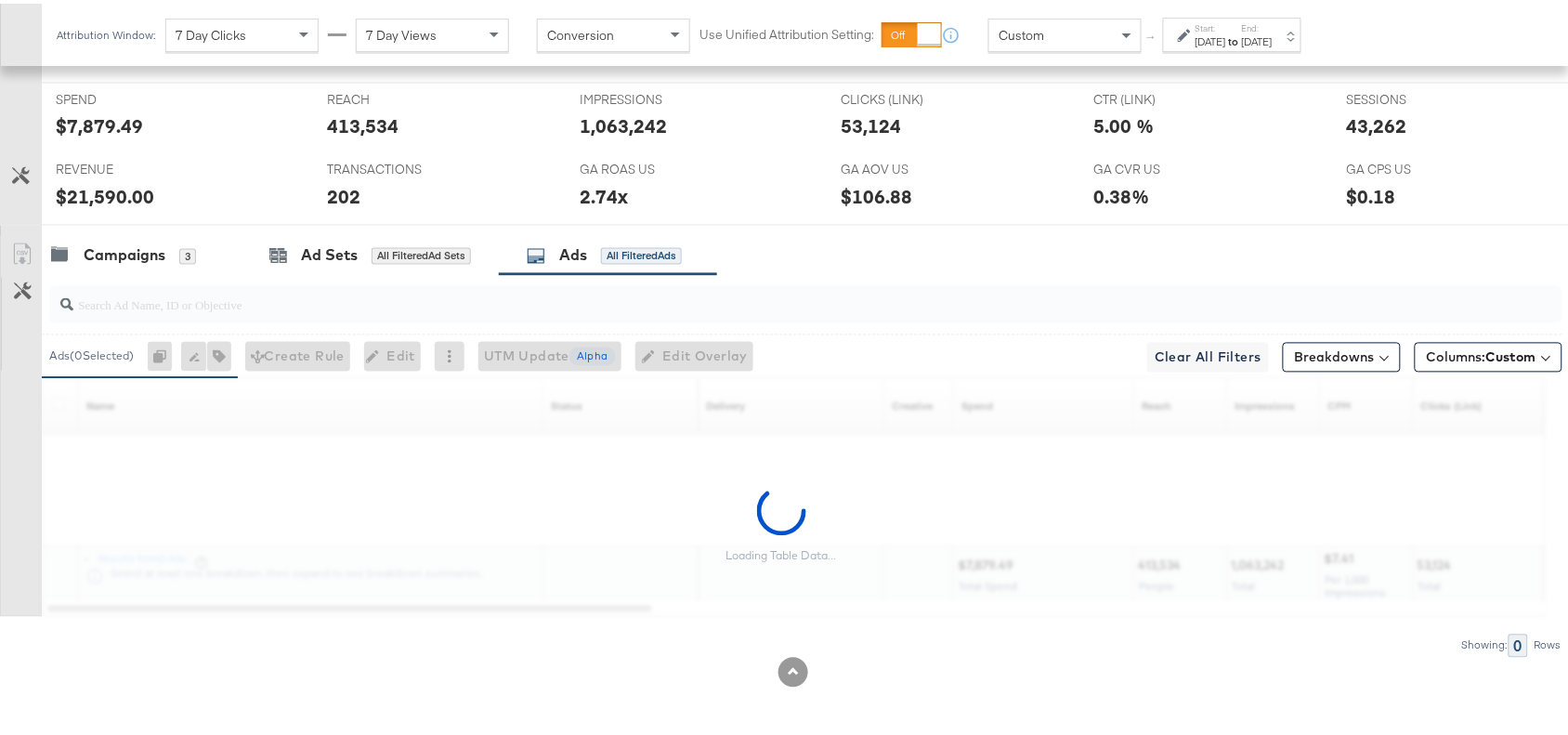
scroll to position [986, 0]
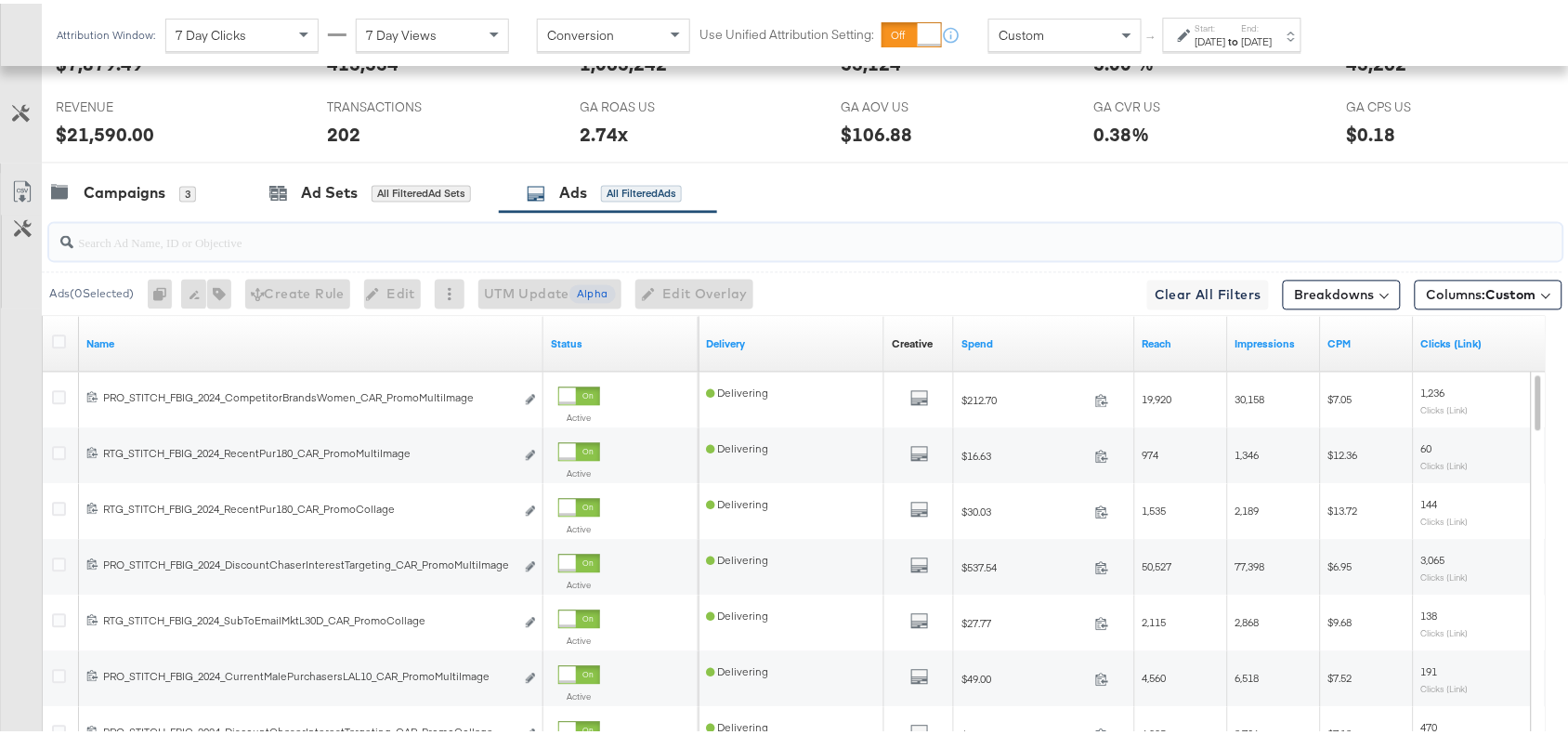
click at [327, 247] on input "search" at bounding box center [749, 232] width 1352 height 36
paste input "promocollage"
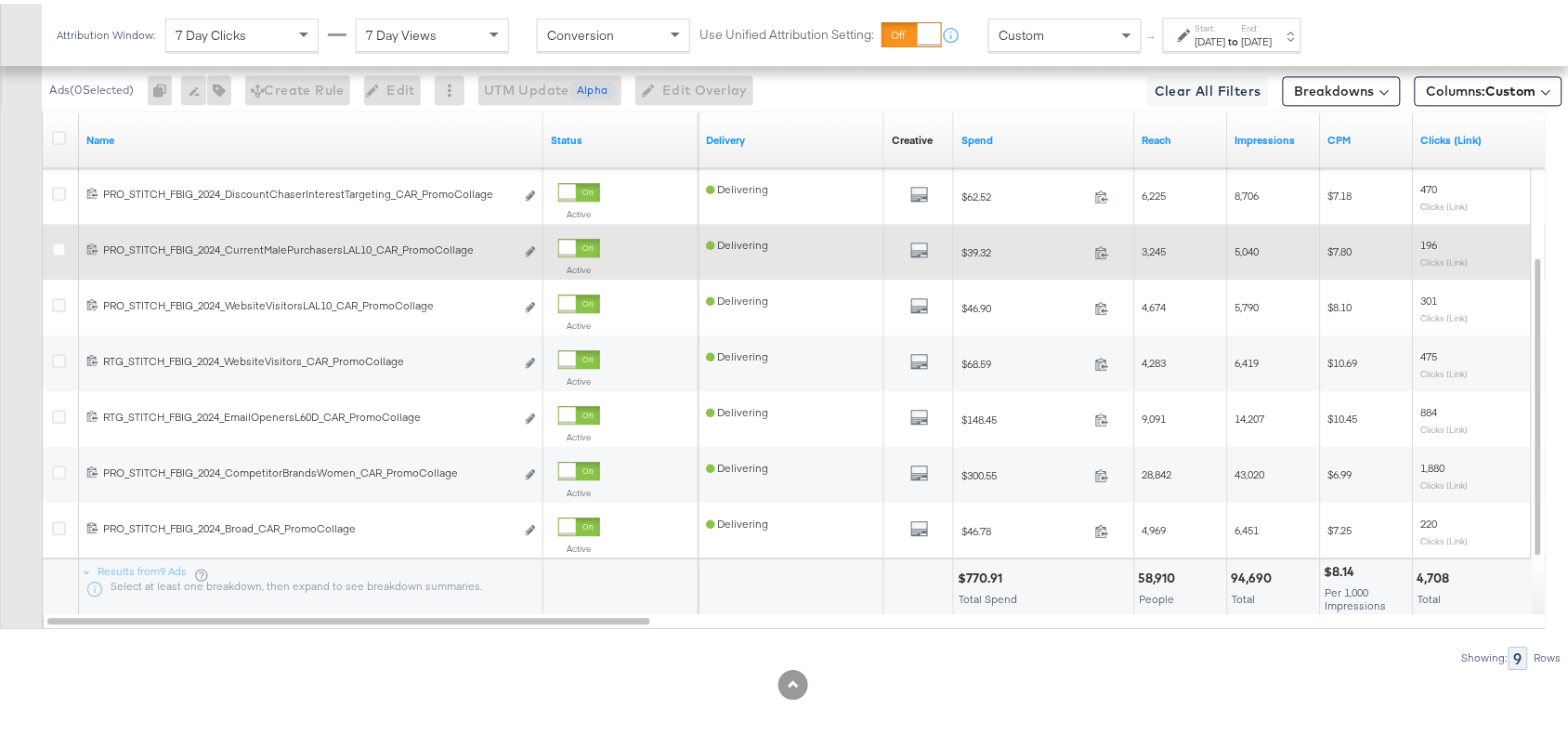
scroll to position [1195, 0]
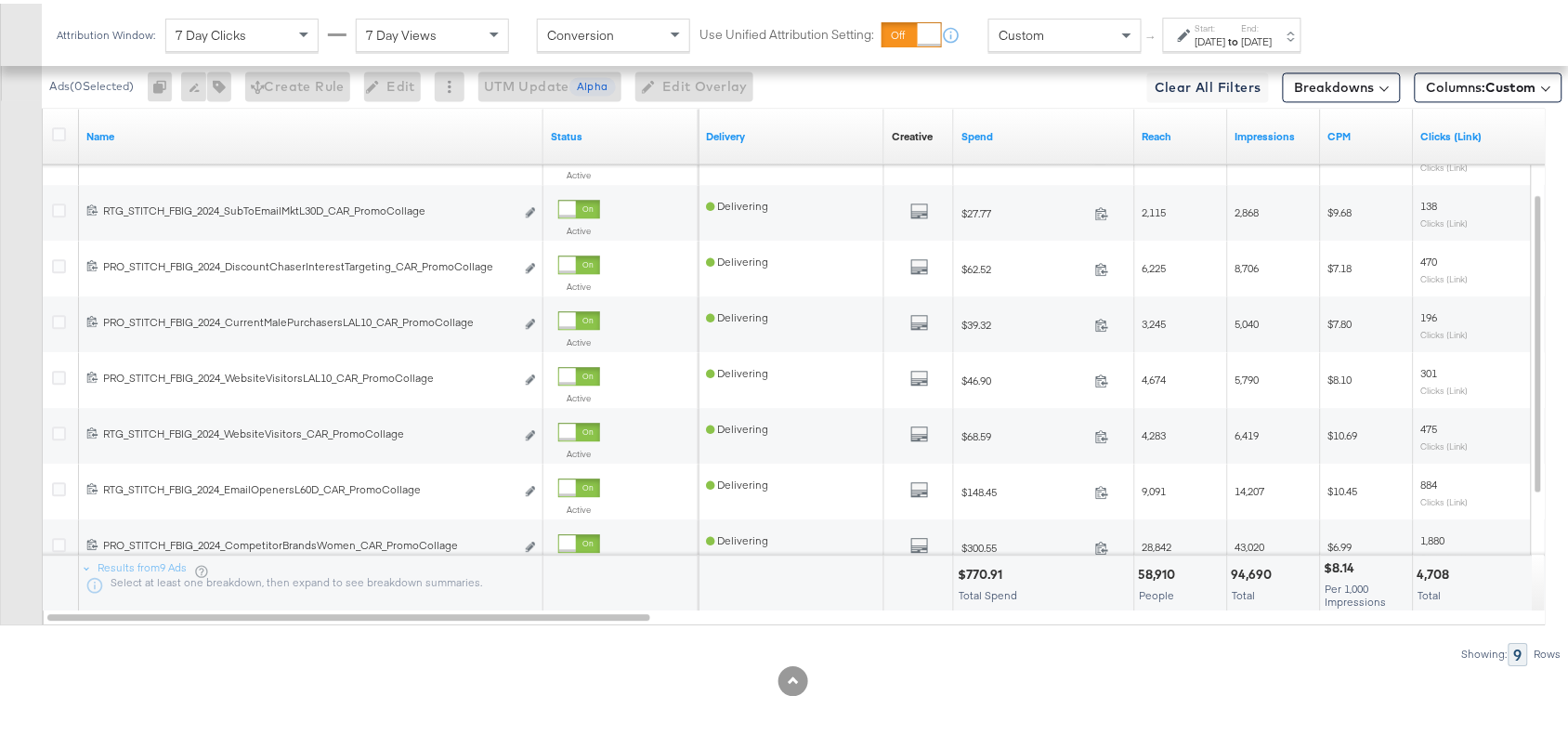
type input "promocollage"
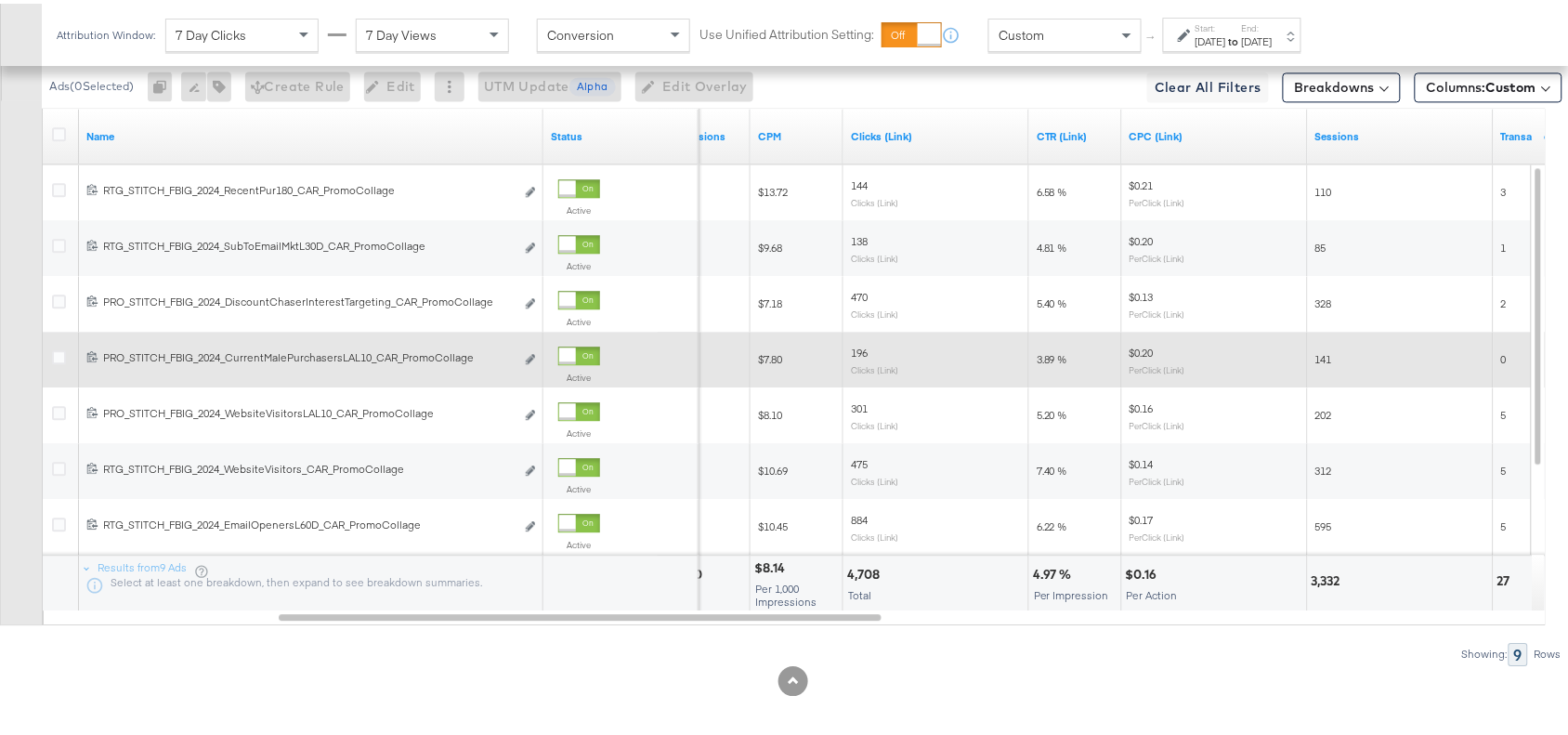
scroll to position [1081, 0]
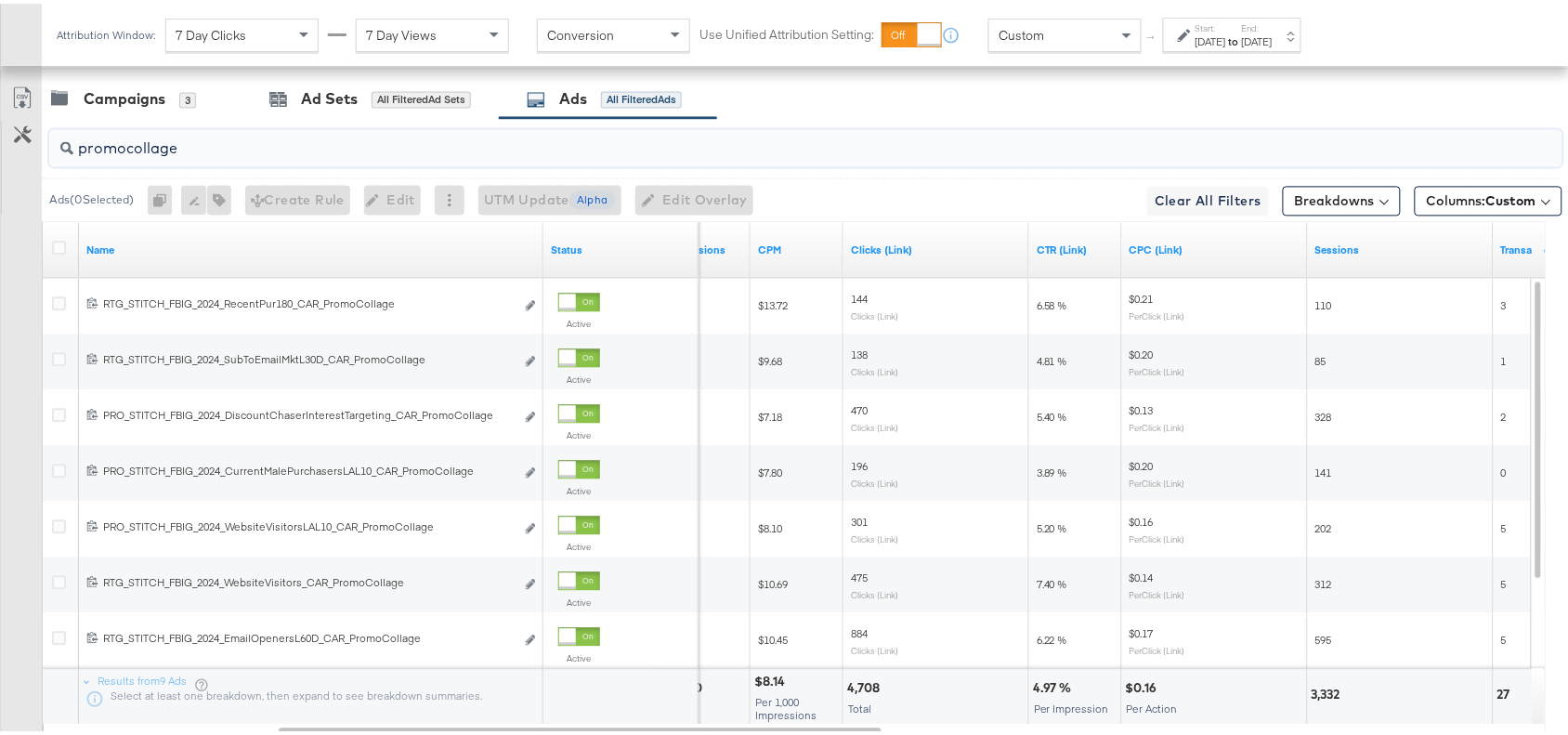
click at [200, 150] on input "promocollage" at bounding box center [749, 137] width 1352 height 36
click at [158, 148] on input "search" at bounding box center [749, 137] width 1352 height 36
paste input "promo+logo"
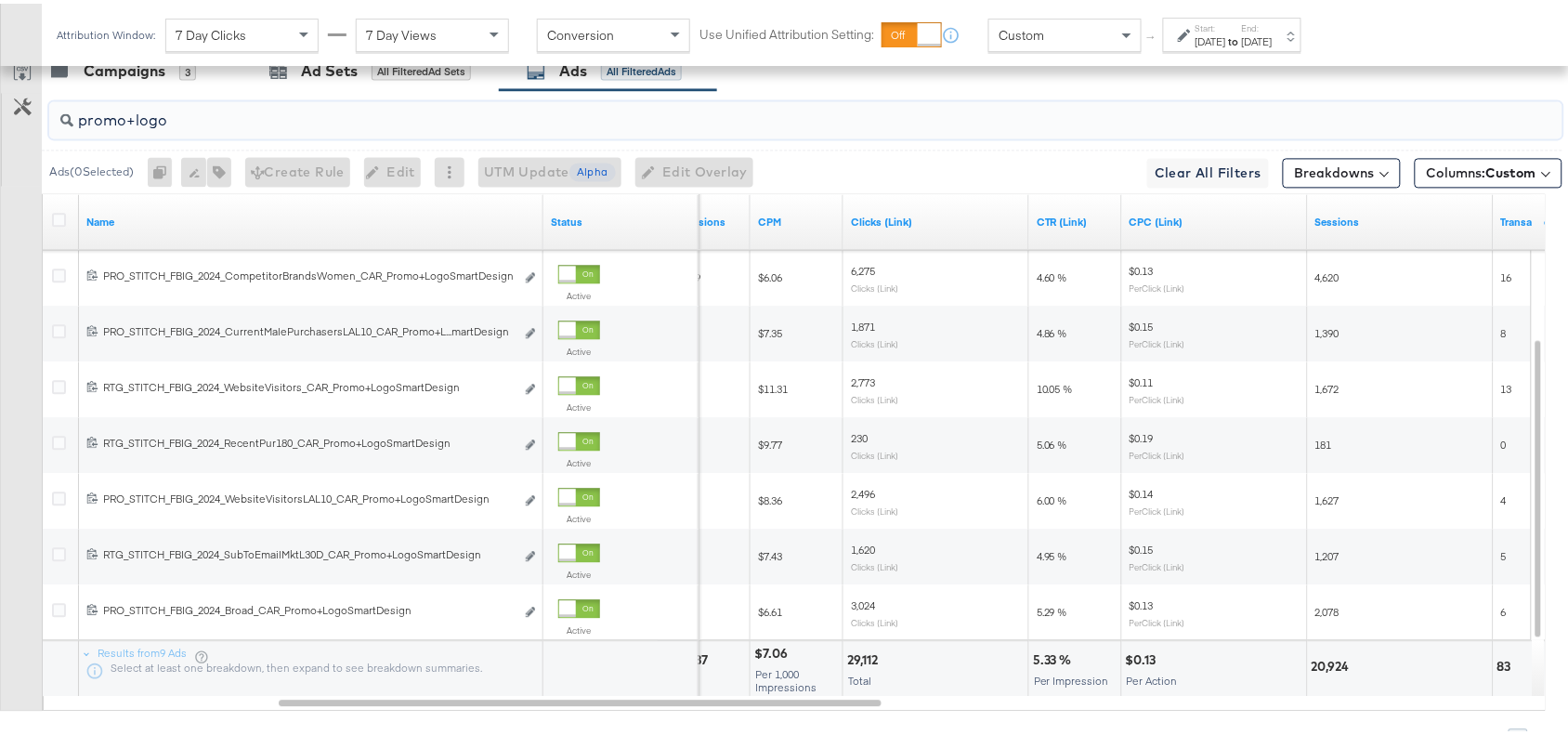
scroll to position [1209, 0]
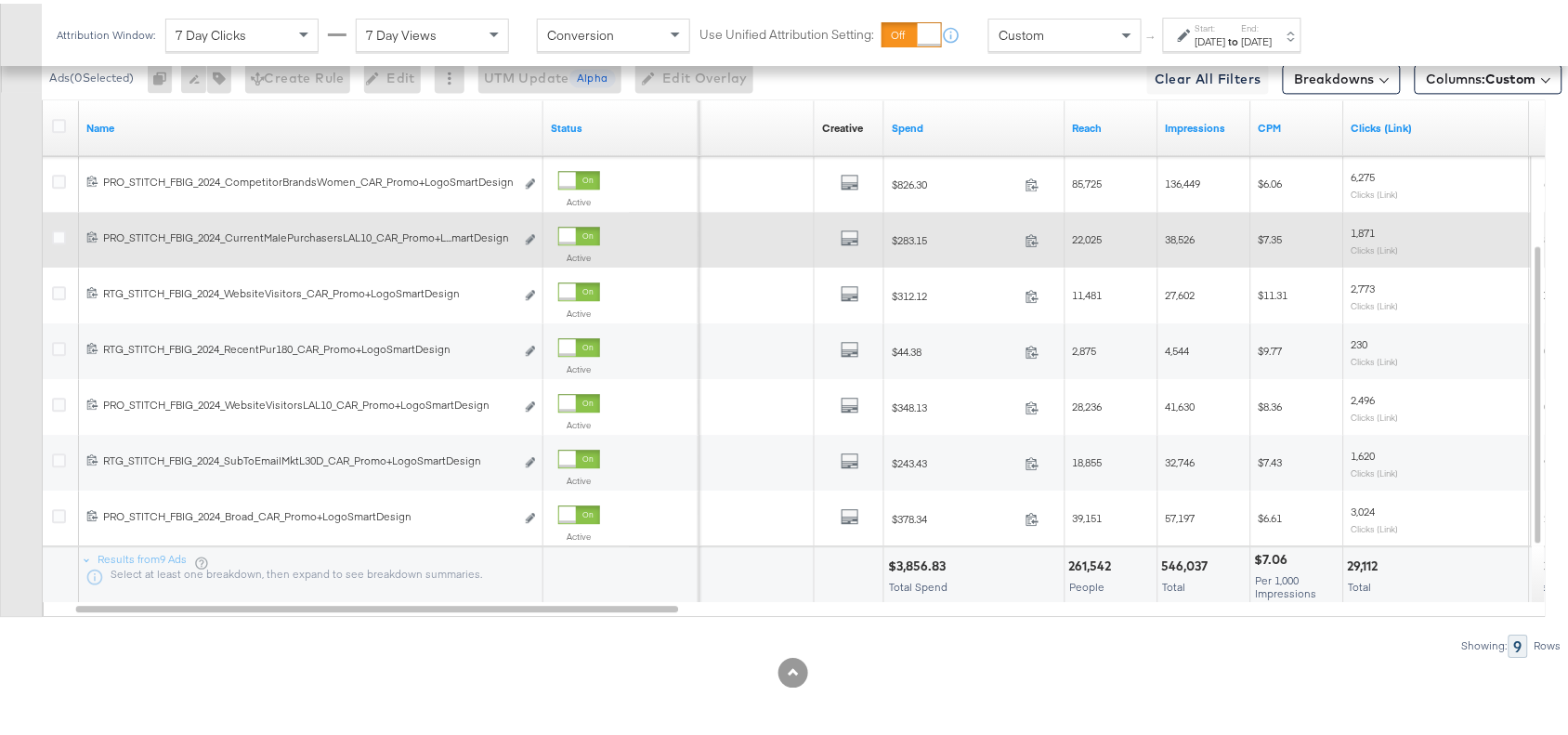
type input "promo+logo"
